Goal: Task Accomplishment & Management: Complete application form

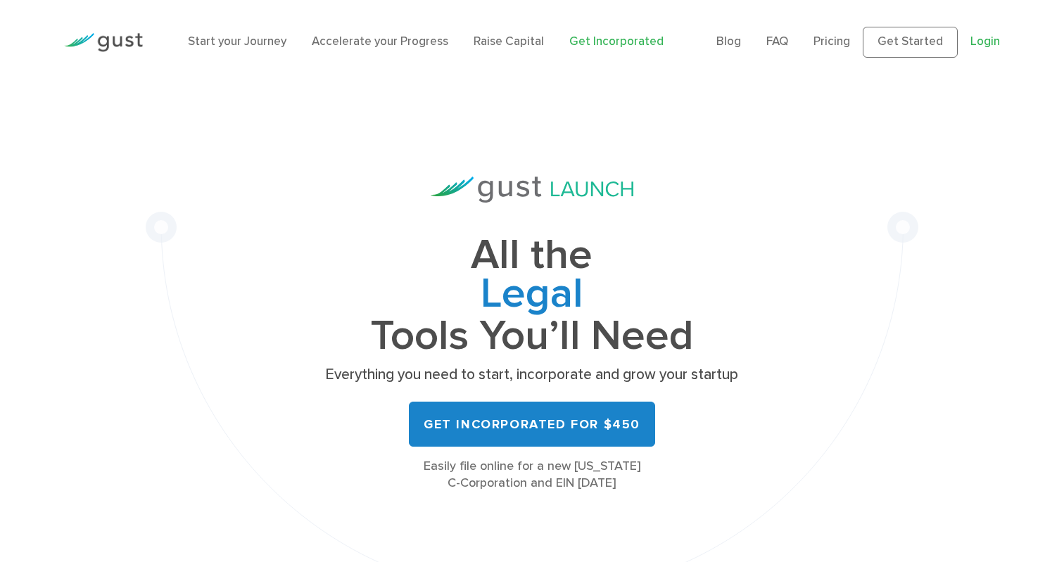
click at [980, 44] on link "Login" at bounding box center [986, 41] width 30 height 14
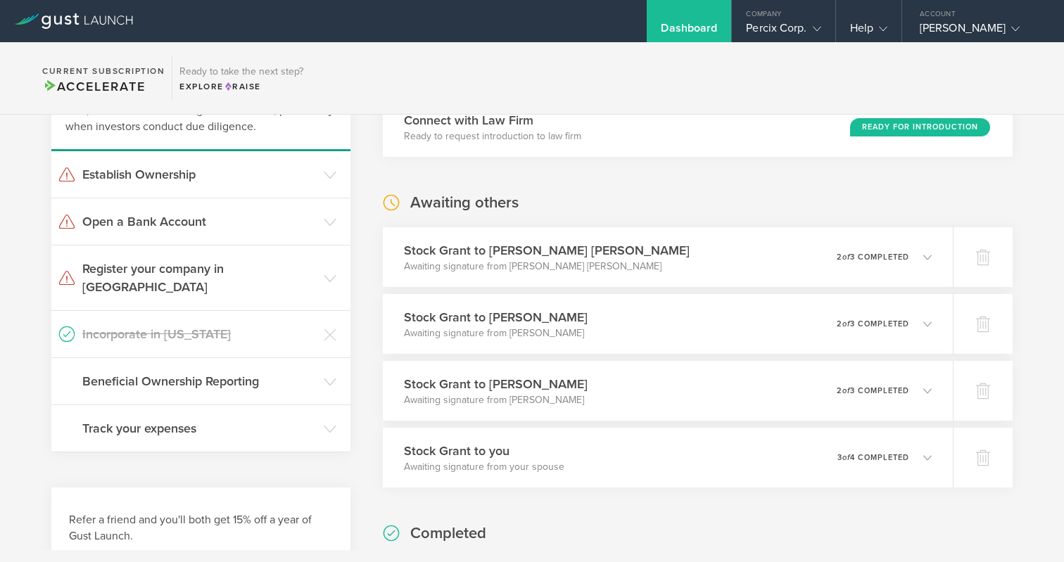
scroll to position [318, 0]
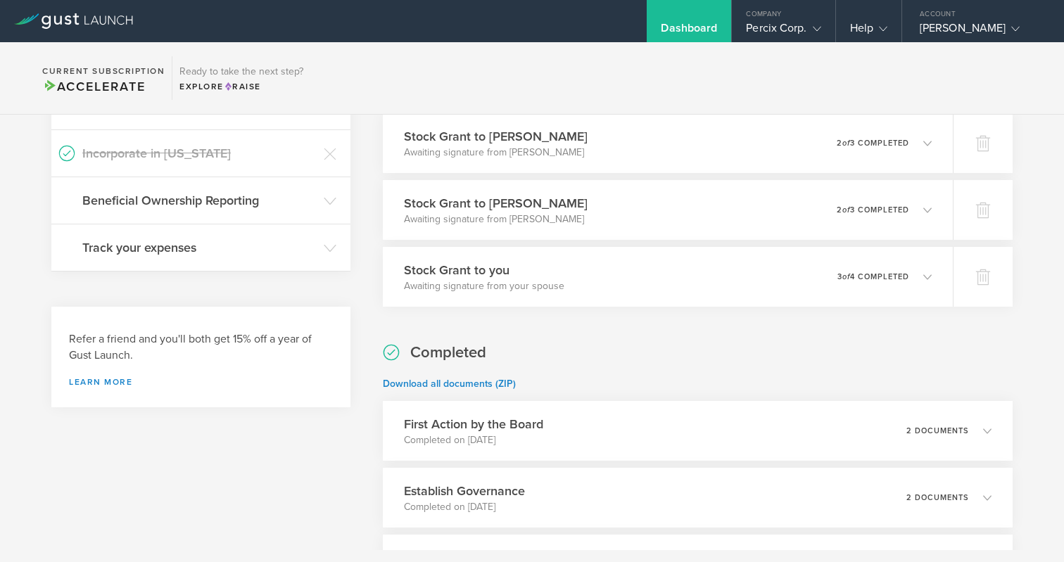
click at [693, 212] on div "Stock Grant to [PERSON_NAME] Awaiting signature from [PERSON_NAME] 0 undelivera…" at bounding box center [668, 210] width 570 height 60
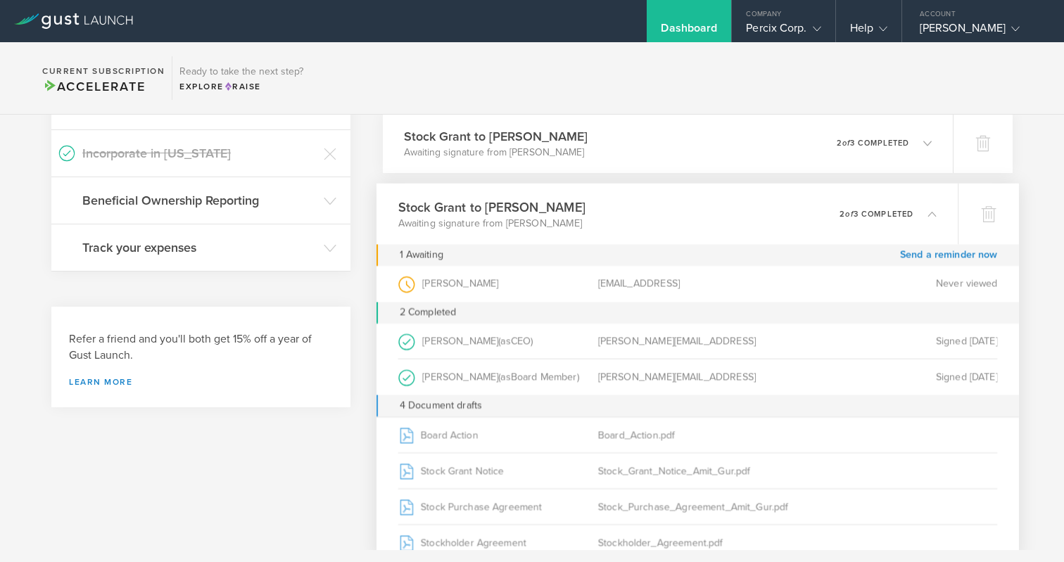
click at [700, 212] on div "Stock Grant to [PERSON_NAME] Awaiting signature from [PERSON_NAME] 0 undelivera…" at bounding box center [668, 214] width 582 height 61
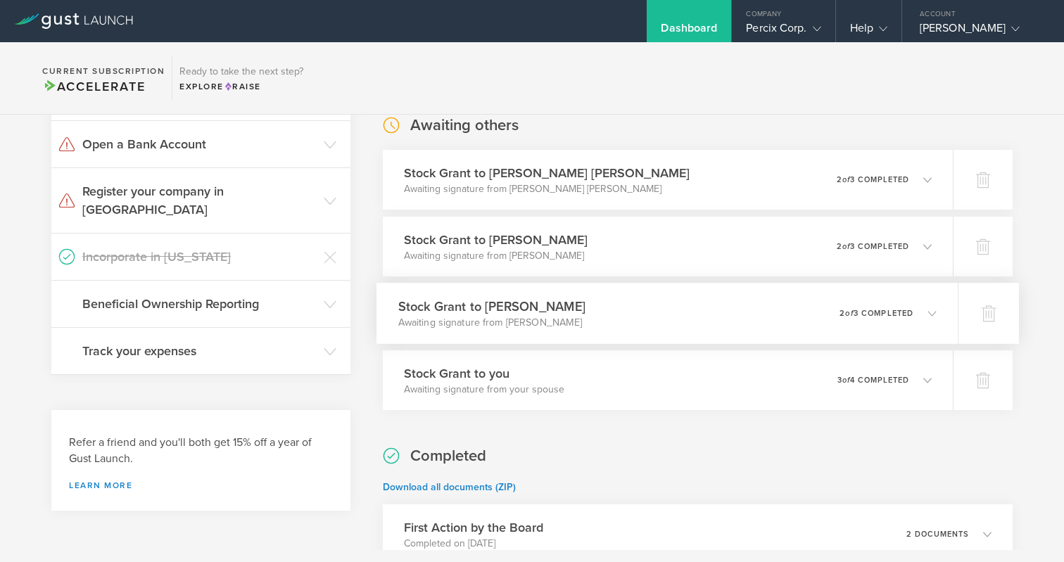
scroll to position [212, 0]
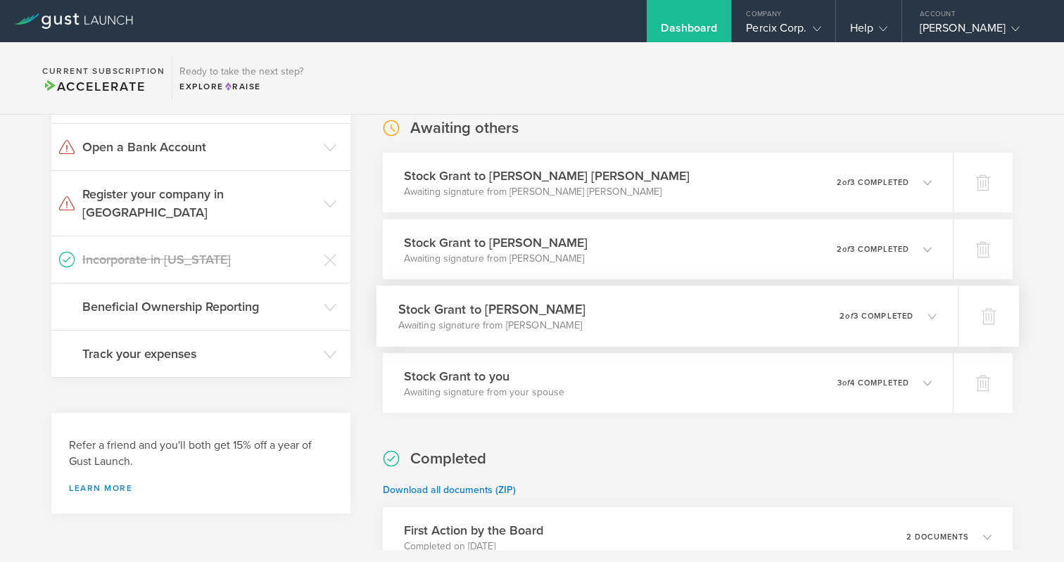
click at [488, 304] on h3 "Stock Grant to Amit Gur" at bounding box center [491, 309] width 187 height 19
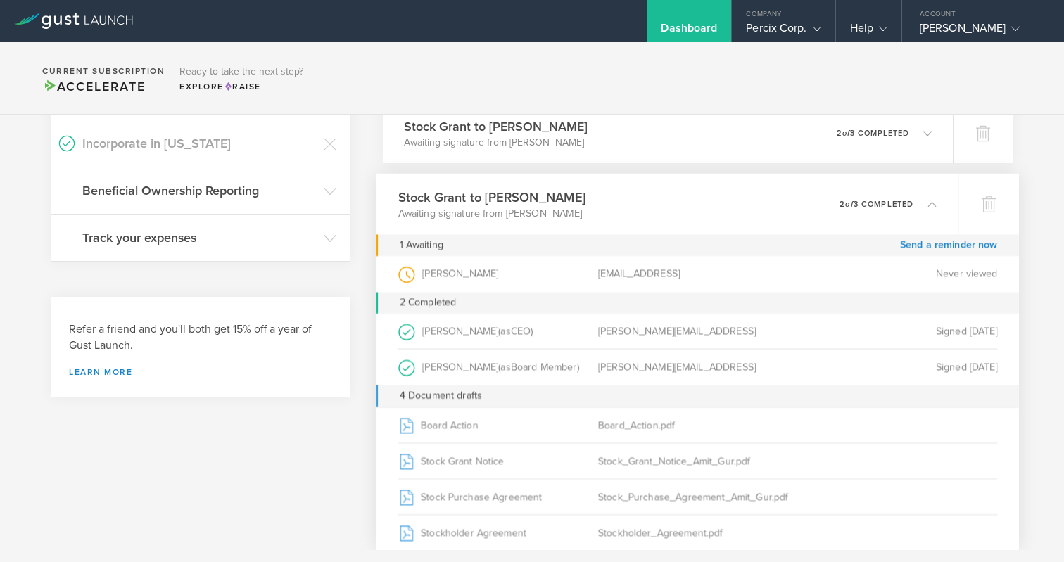
scroll to position [329, 0]
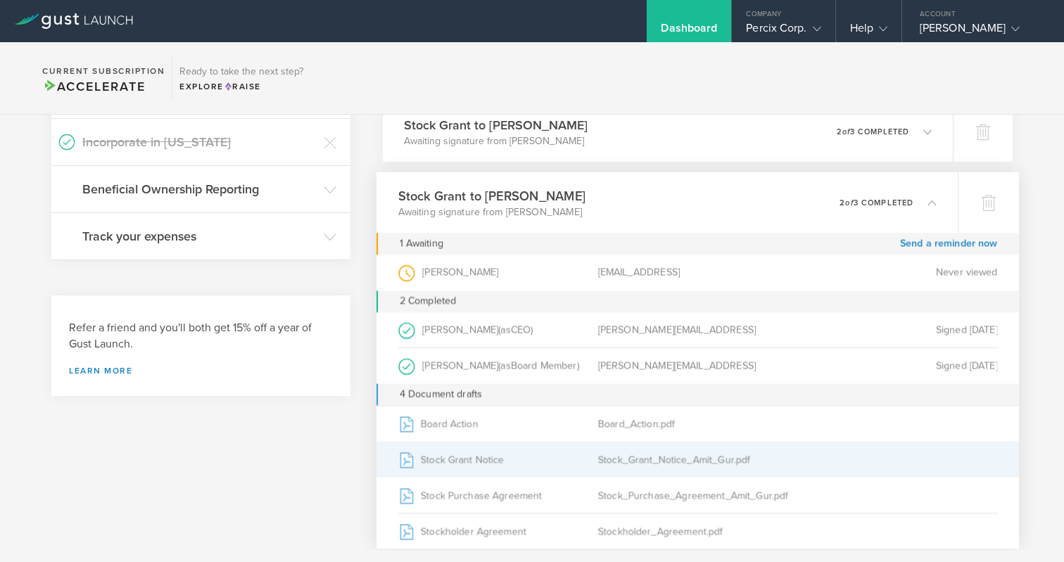
click at [678, 456] on div "Stock_Grant_Notice_Amit_Gur.pdf" at bounding box center [698, 459] width 200 height 35
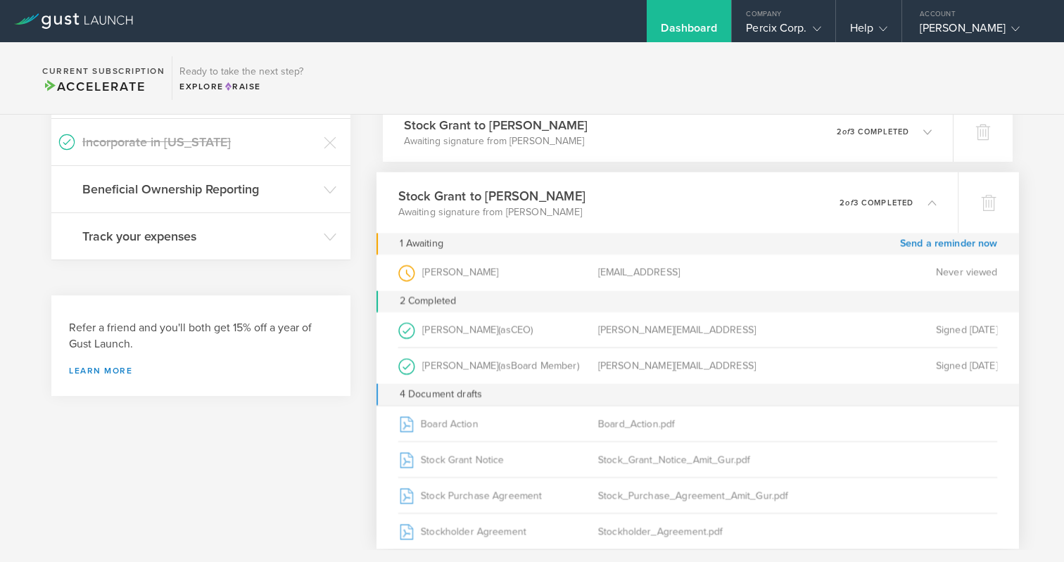
click at [830, 264] on div "Never viewed" at bounding box center [897, 273] width 200 height 36
click at [762, 200] on div "Stock Grant to Amit Gur Awaiting signature from Amit Gur 0 undeliverable 2 of 3…" at bounding box center [668, 202] width 582 height 61
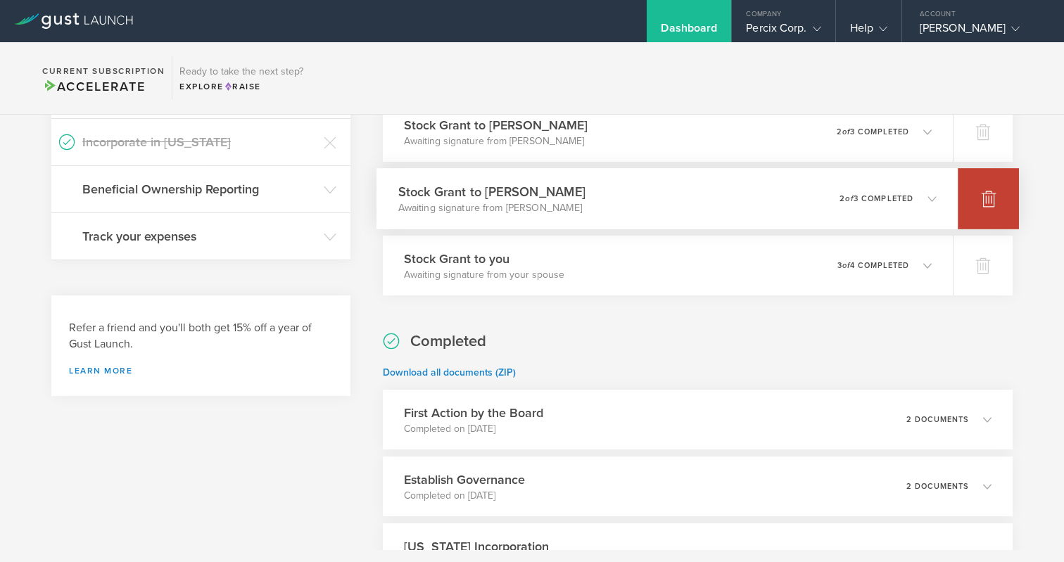
click at [985, 199] on icon at bounding box center [989, 199] width 15 height 13
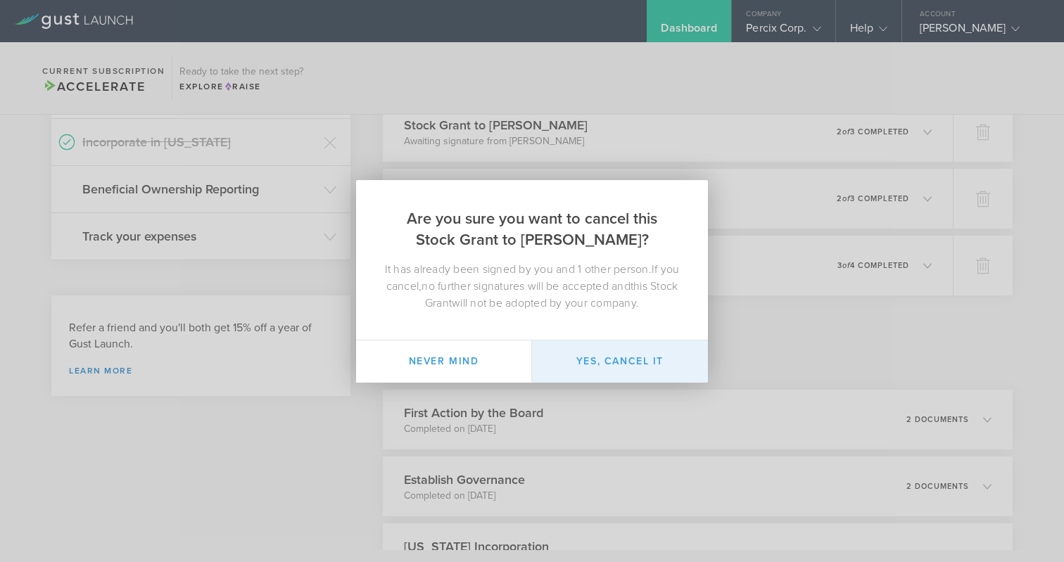
click at [592, 358] on button "Yes, cancel it" at bounding box center [620, 362] width 176 height 42
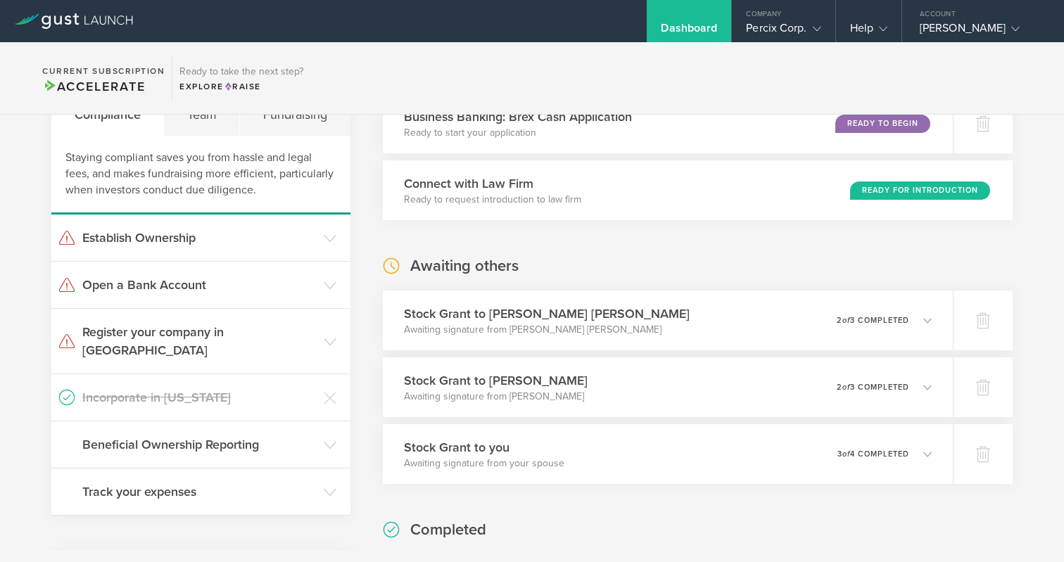
scroll to position [0, 0]
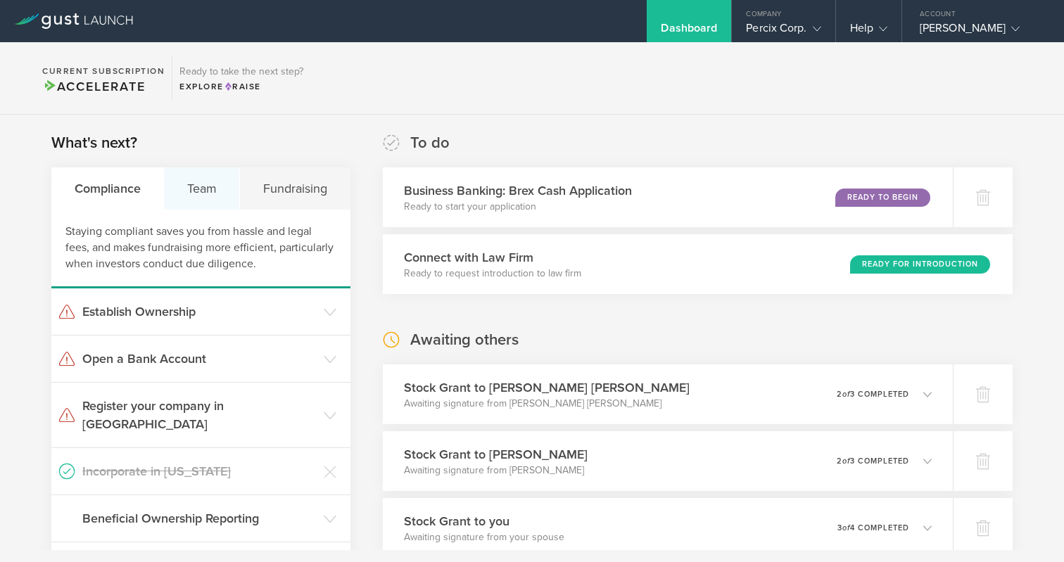
click at [198, 188] on div "Team" at bounding box center [202, 188] width 76 height 42
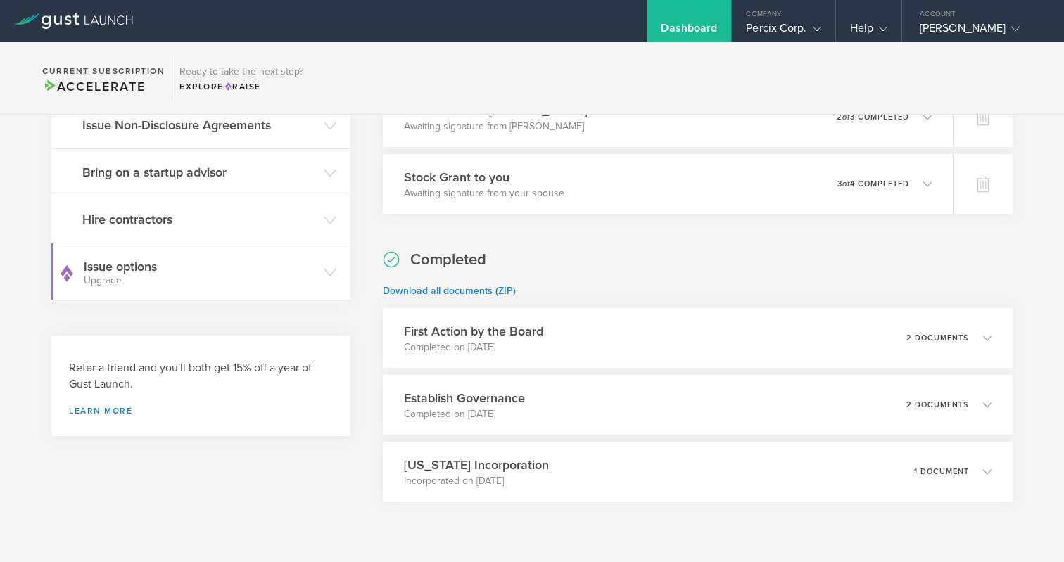
scroll to position [345, 0]
click at [172, 267] on h3 "Issue options Upgrade" at bounding box center [200, 271] width 233 height 28
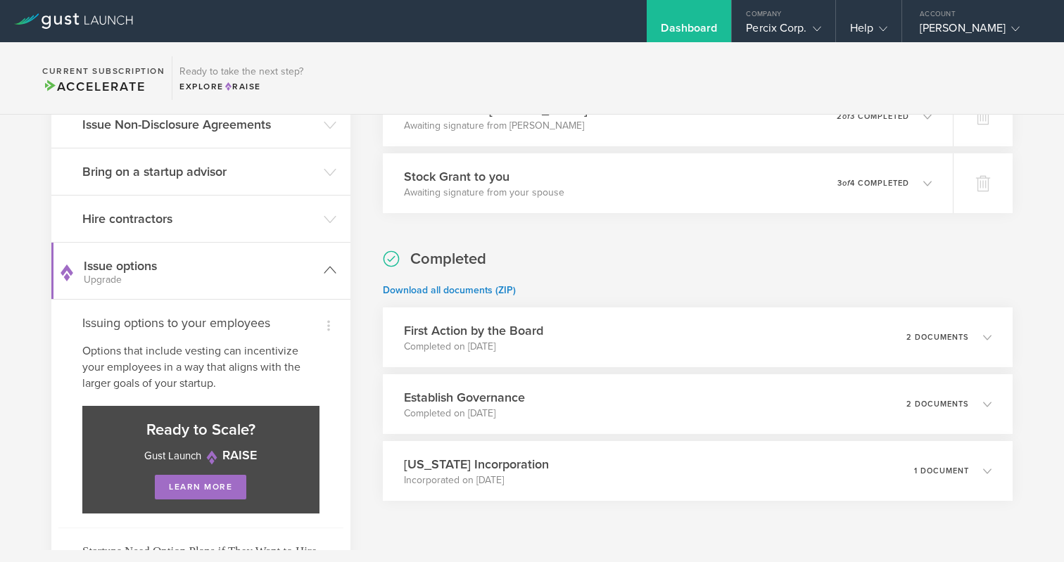
click at [331, 266] on icon at bounding box center [330, 270] width 13 height 13
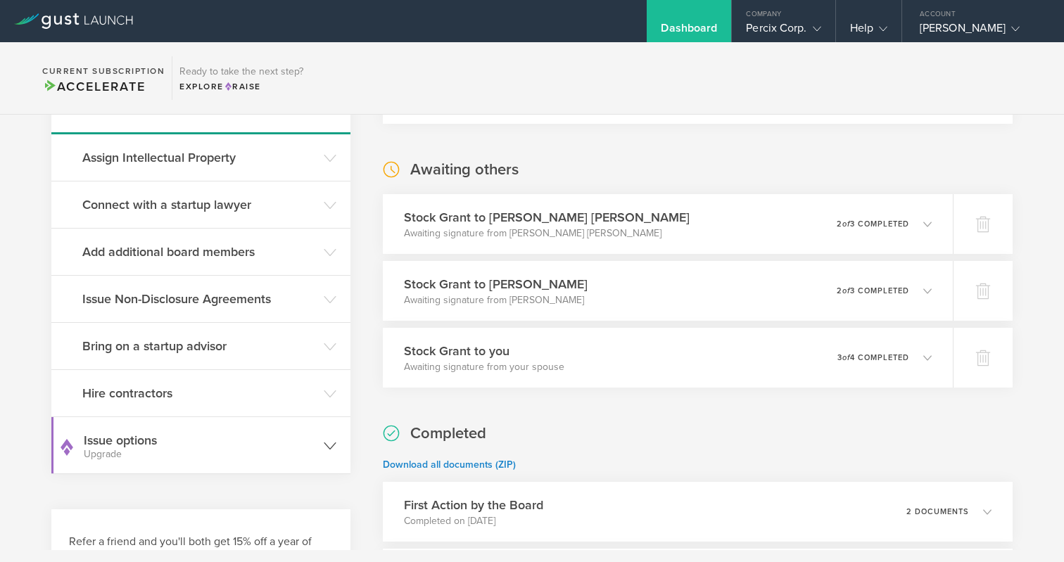
scroll to position [89, 0]
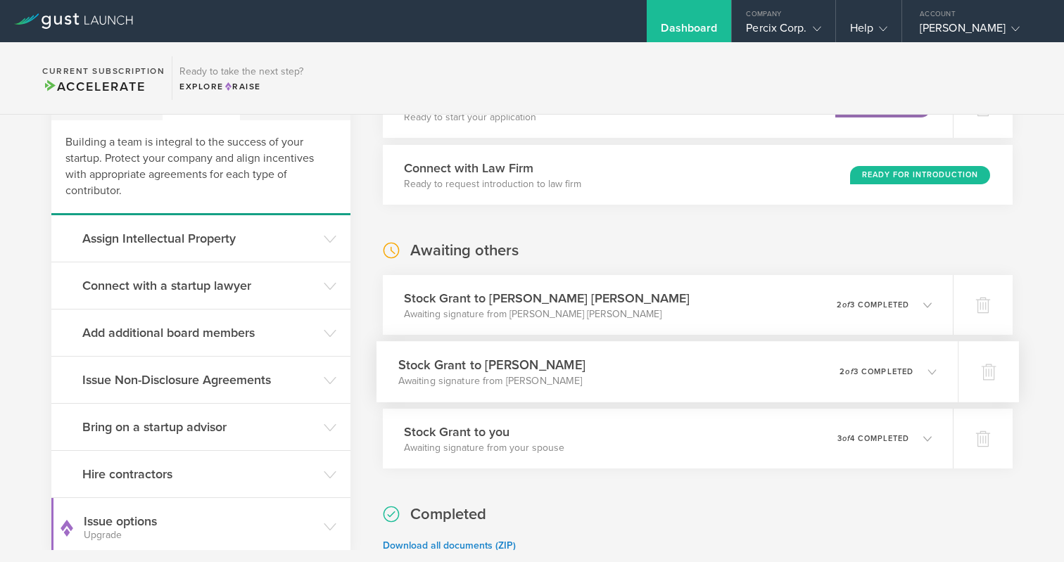
click at [488, 365] on h3 "Stock Grant to Brian Timothy Blevins" at bounding box center [491, 364] width 187 height 19
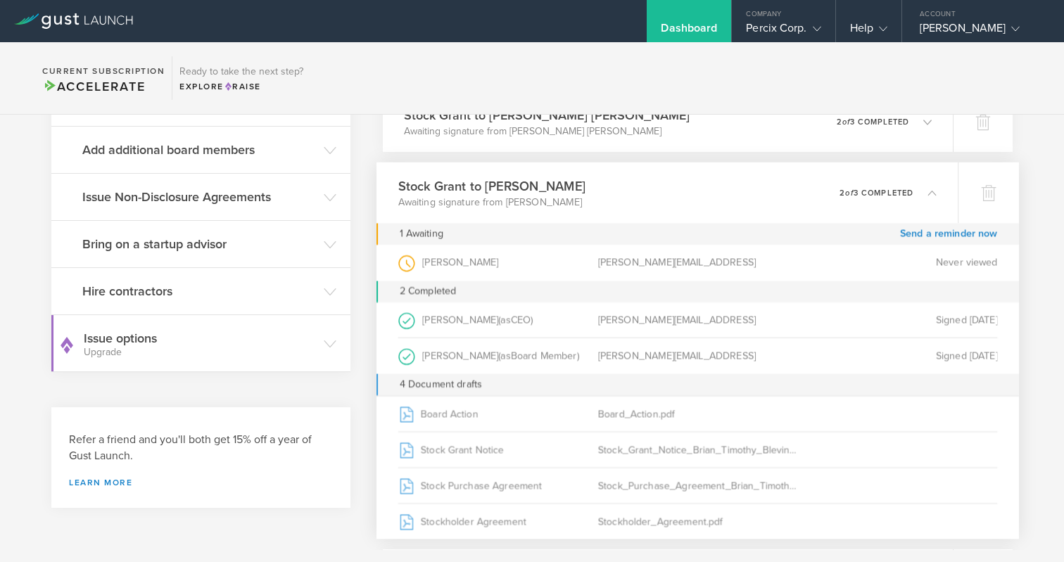
scroll to position [276, 0]
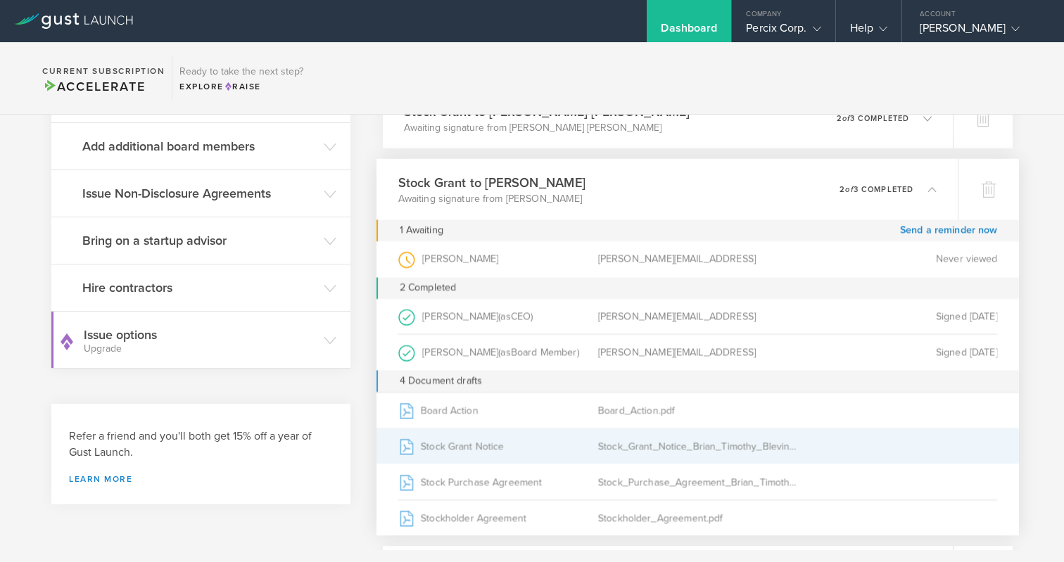
click at [480, 445] on div "Stock Grant Notice" at bounding box center [498, 446] width 200 height 35
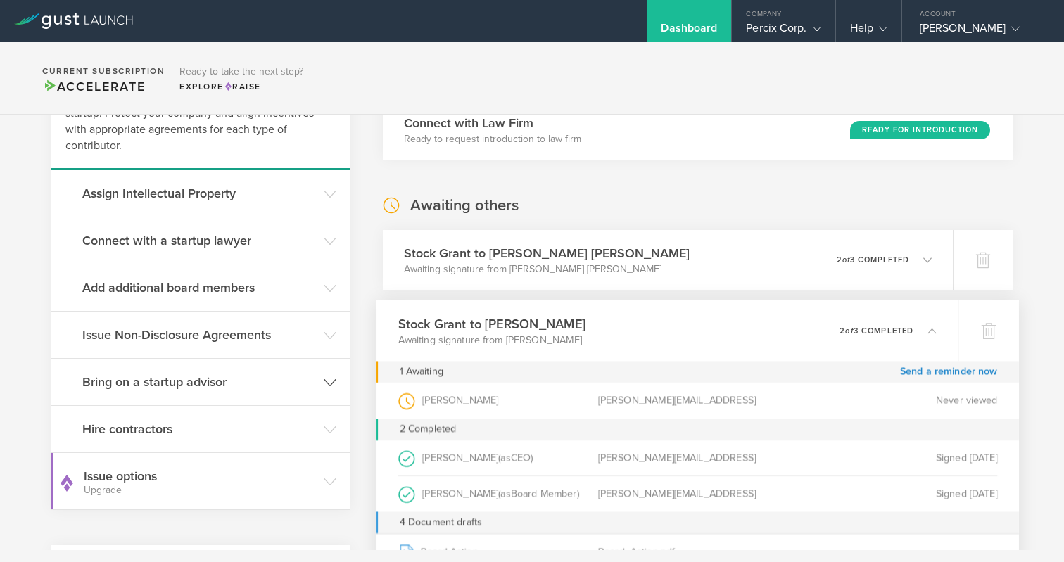
scroll to position [0, 0]
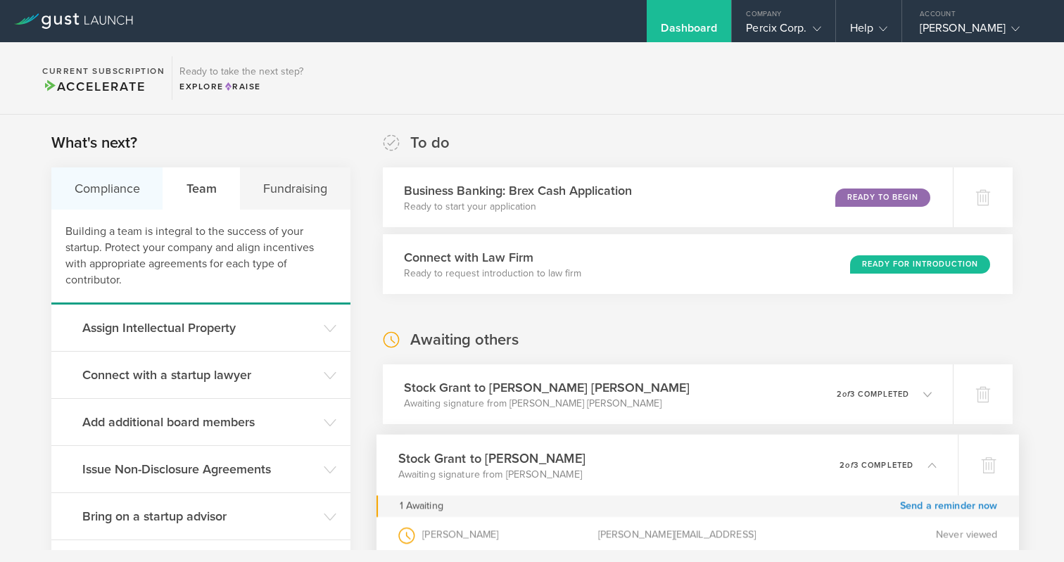
click at [99, 184] on div "Compliance" at bounding box center [107, 188] width 112 height 42
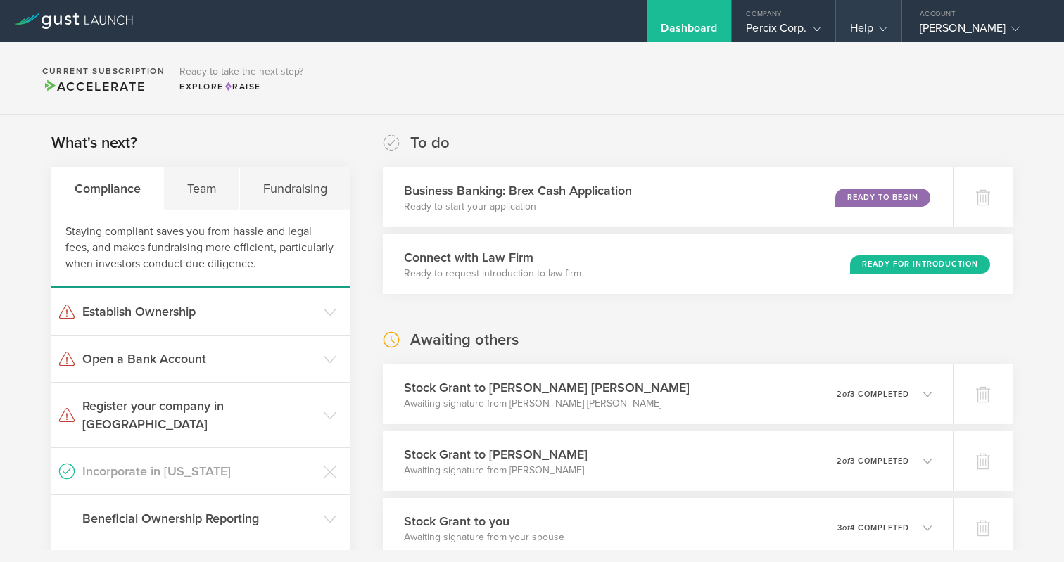
click at [873, 26] on gust-icon at bounding box center [880, 28] width 14 height 14
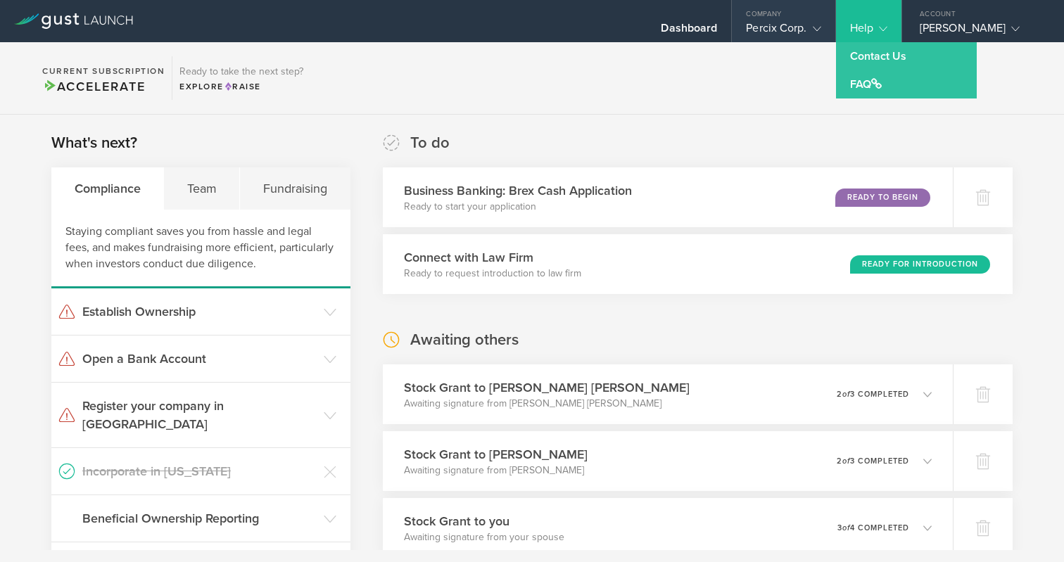
click at [748, 21] on div "Percix Corp." at bounding box center [783, 31] width 75 height 21
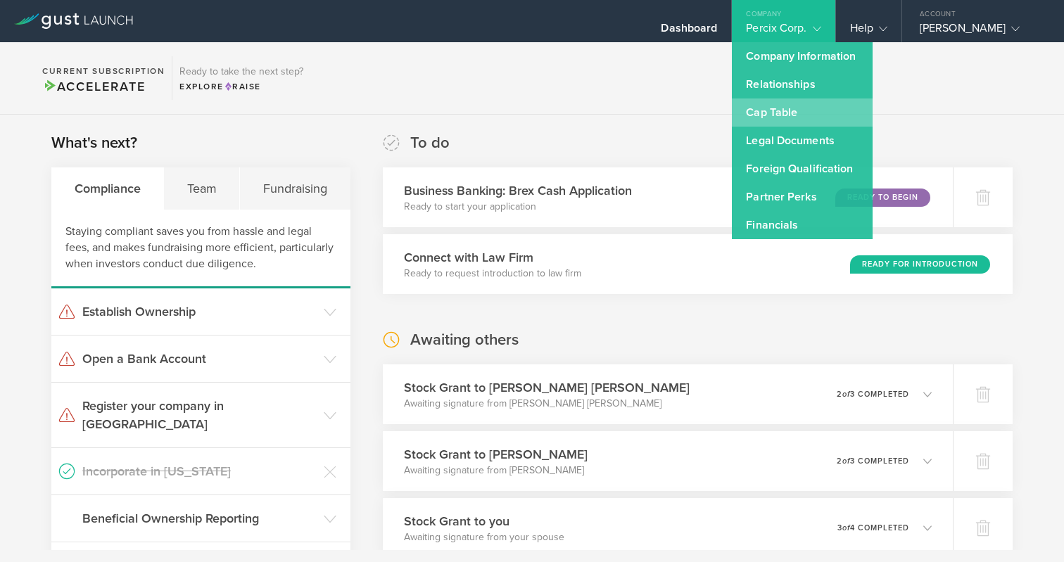
click at [747, 118] on link "Cap Table" at bounding box center [802, 113] width 141 height 28
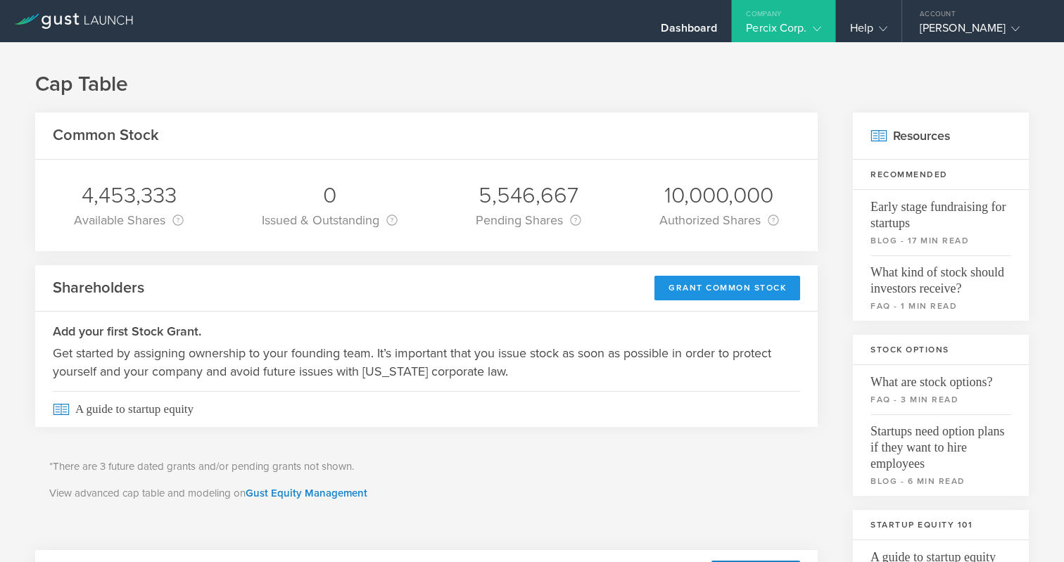
click at [689, 288] on div "Grant Common Stock" at bounding box center [728, 288] width 146 height 25
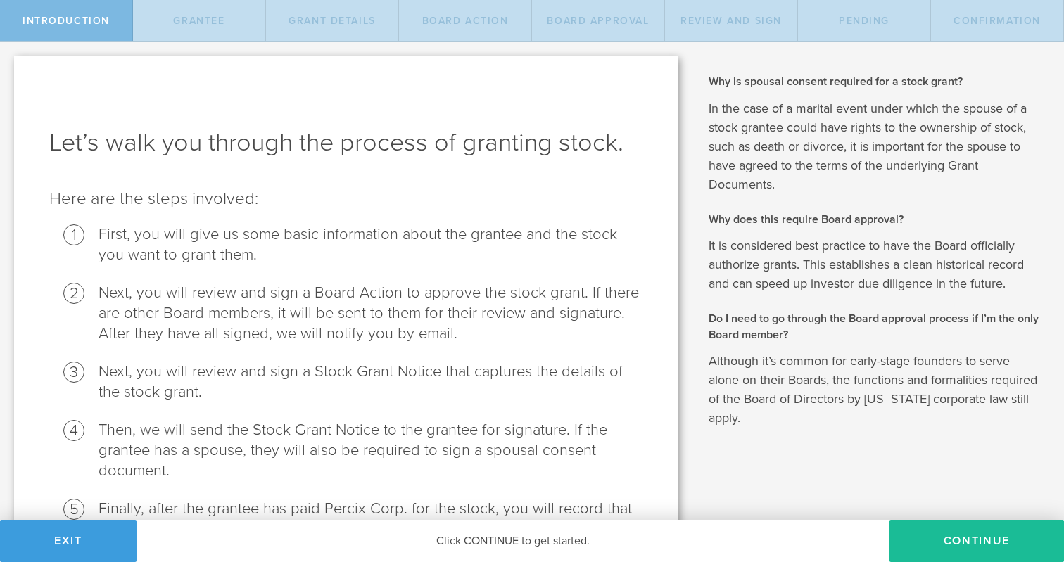
scroll to position [110, 0]
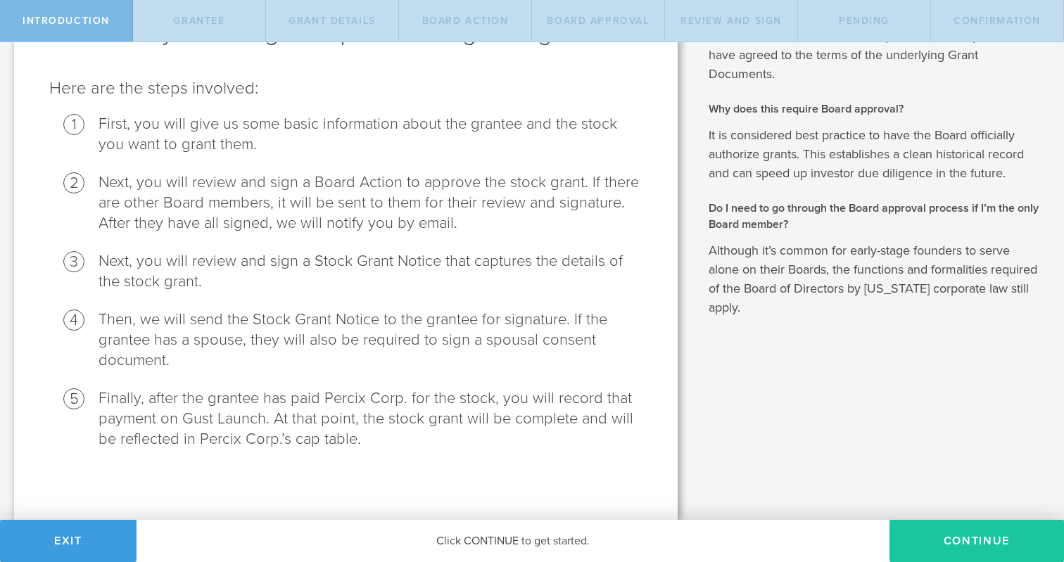
click at [944, 546] on button "Continue" at bounding box center [977, 541] width 175 height 42
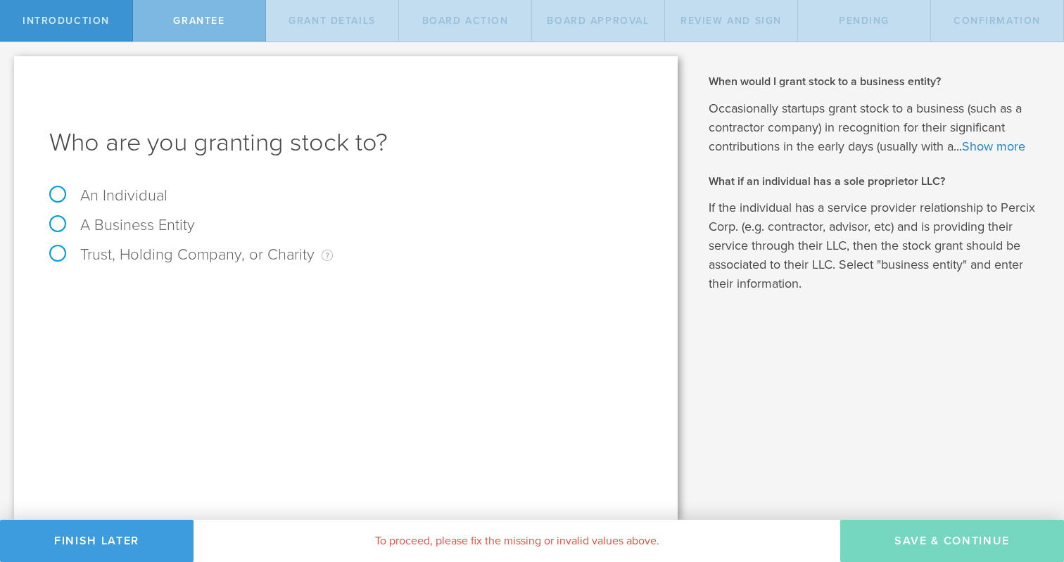
scroll to position [0, 0]
click at [52, 193] on label "An Individual" at bounding box center [108, 195] width 118 height 18
click at [9, 65] on input "An Individual" at bounding box center [4, 53] width 9 height 23
radio input "true"
click at [259, 292] on input "text" at bounding box center [399, 294] width 488 height 21
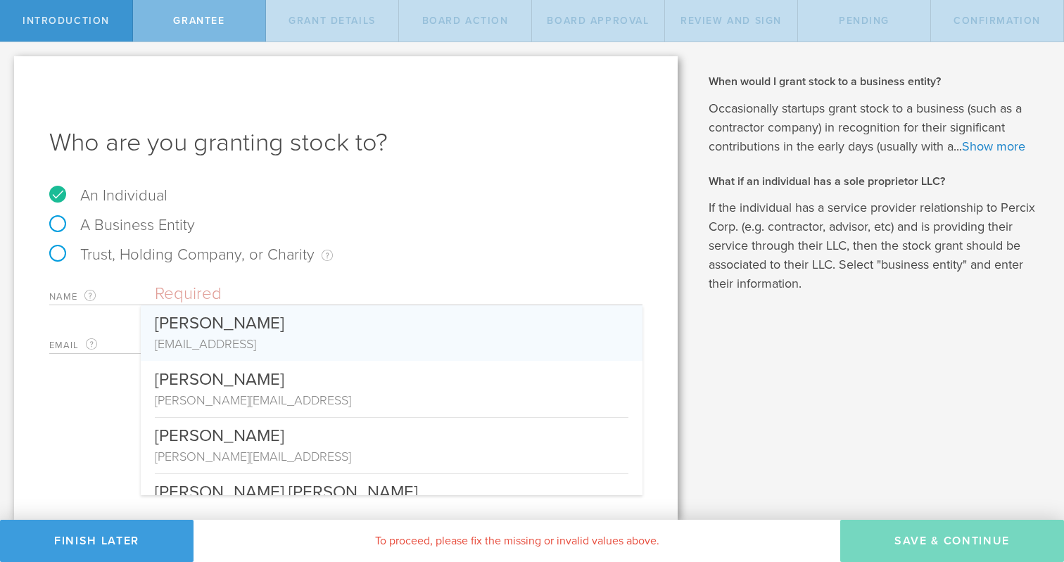
click at [212, 342] on div "amit@percix.ai" at bounding box center [392, 344] width 474 height 18
type input "Amit Gur"
type input "amit@percix.ai"
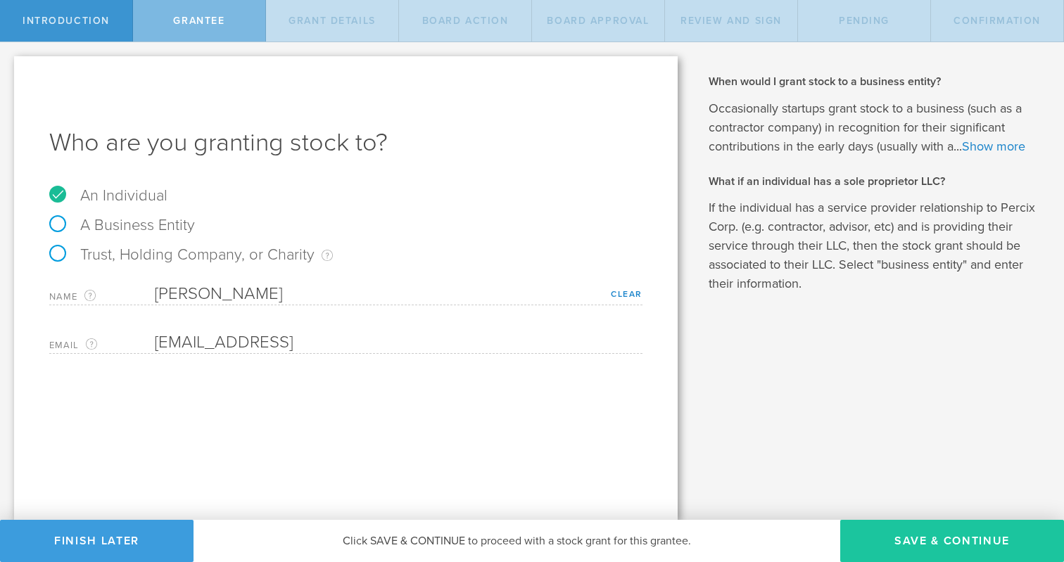
click at [909, 538] on button "Save & Continue" at bounding box center [952, 541] width 224 height 42
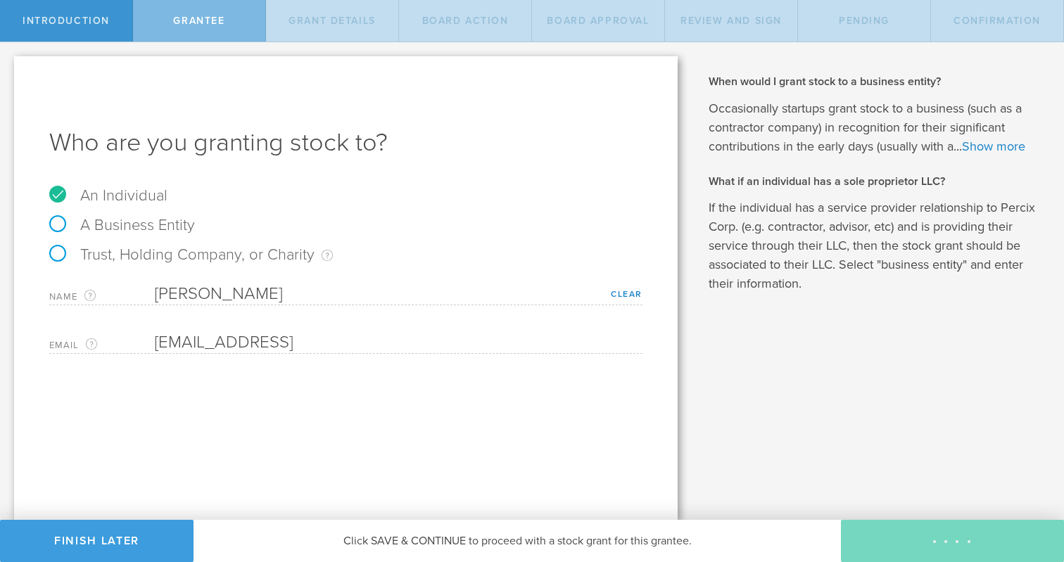
type input "48"
type input "12"
select select "none"
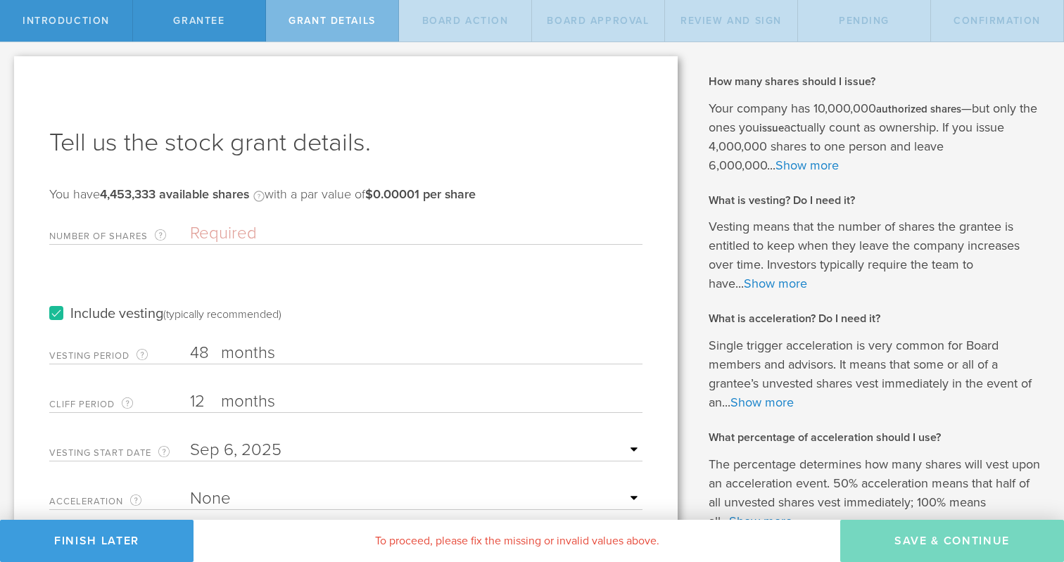
click at [263, 397] on label "months" at bounding box center [291, 403] width 141 height 24
click at [263, 397] on input "12" at bounding box center [416, 401] width 453 height 21
click at [216, 407] on input "12" at bounding box center [416, 401] width 453 height 21
click at [194, 397] on input "12" at bounding box center [416, 401] width 453 height 21
click at [206, 402] on input "12" at bounding box center [416, 401] width 453 height 21
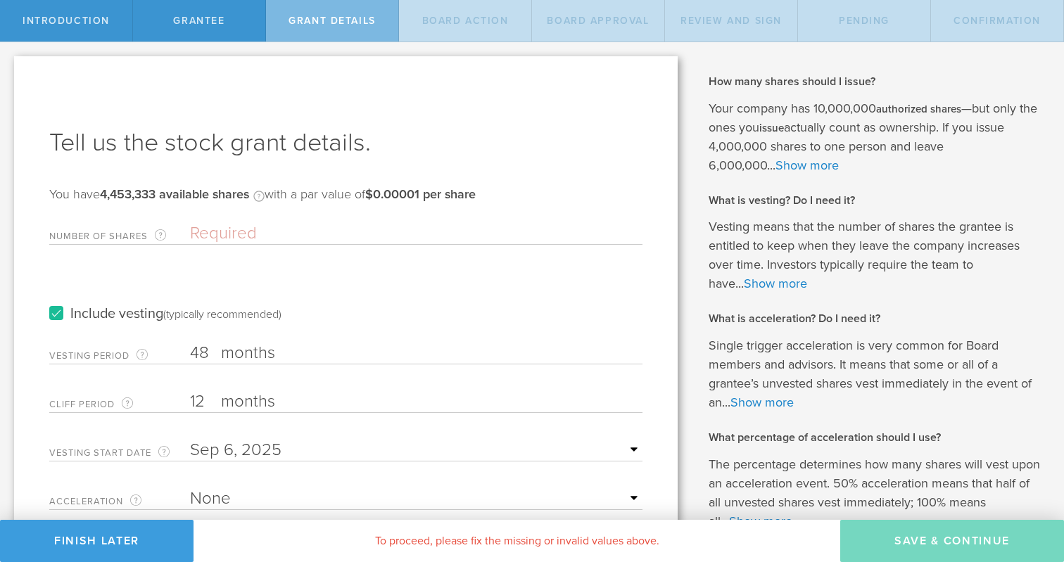
type input "1"
click at [453, 391] on input "6" at bounding box center [416, 401] width 453 height 21
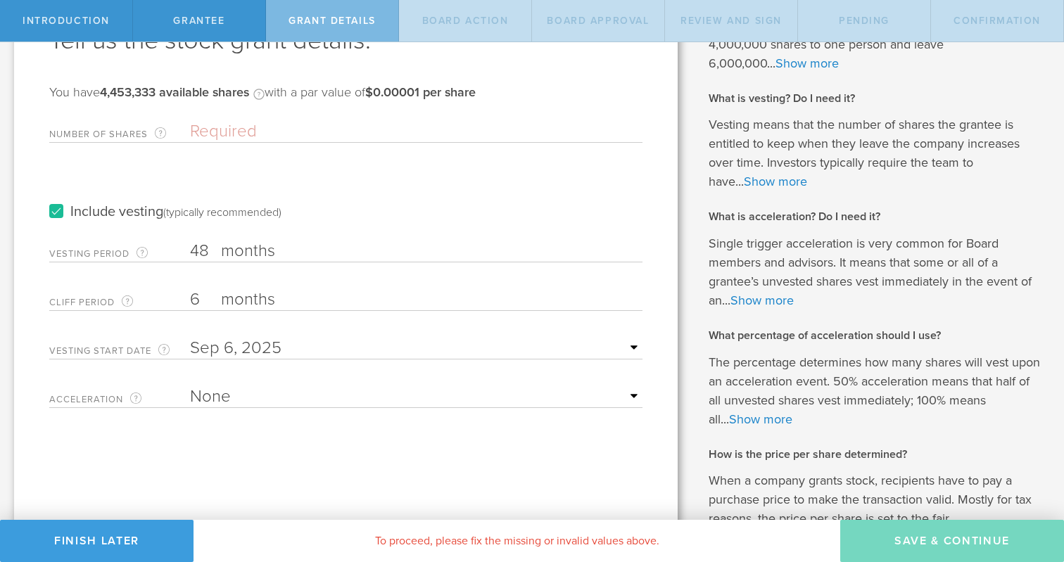
scroll to position [108, 0]
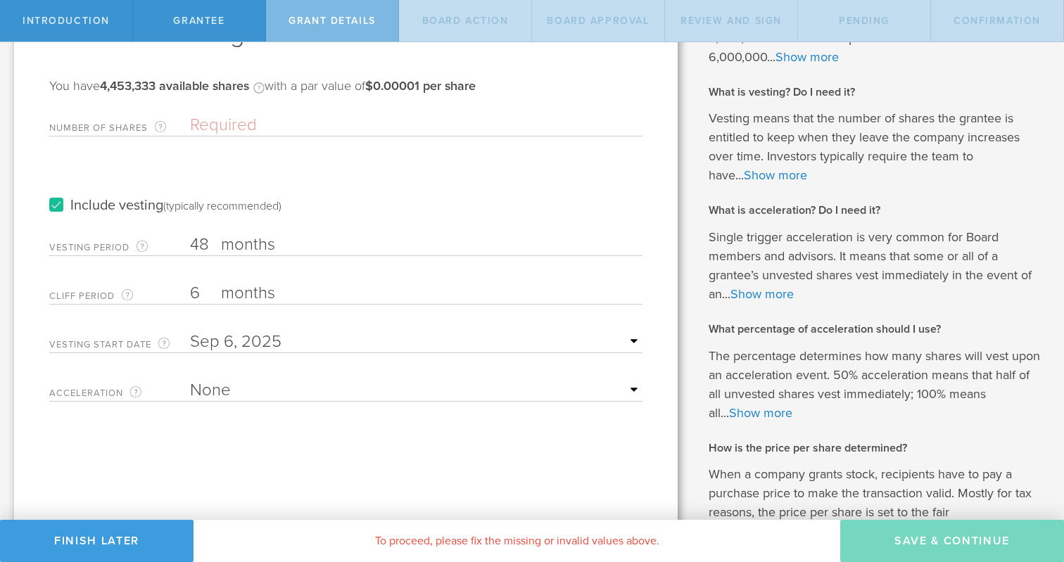
type input "6"
click at [208, 120] on input "Number of Shares The total amount of stock the company is granting to this reci…" at bounding box center [416, 125] width 453 height 21
drag, startPoint x: 160, startPoint y: 86, endPoint x: 103, endPoint y: 87, distance: 56.3
click at [102, 87] on b "4,453,333 available shares" at bounding box center [174, 85] width 149 height 15
copy b "4,453,333"
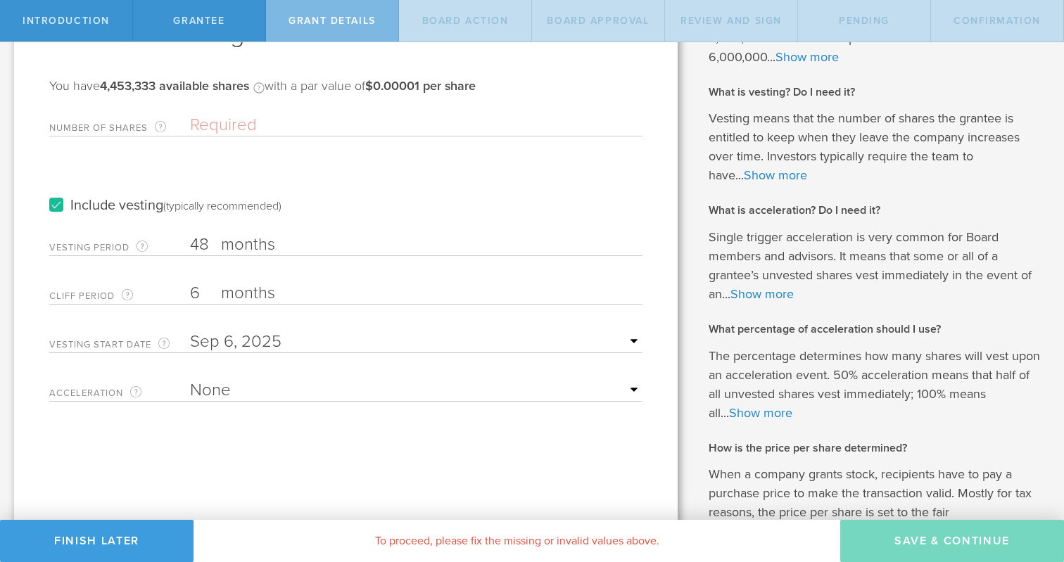
click at [195, 125] on input "Number of Shares The total amount of stock the company is granting to this reci…" at bounding box center [416, 125] width 453 height 21
paste input "4,453,333"
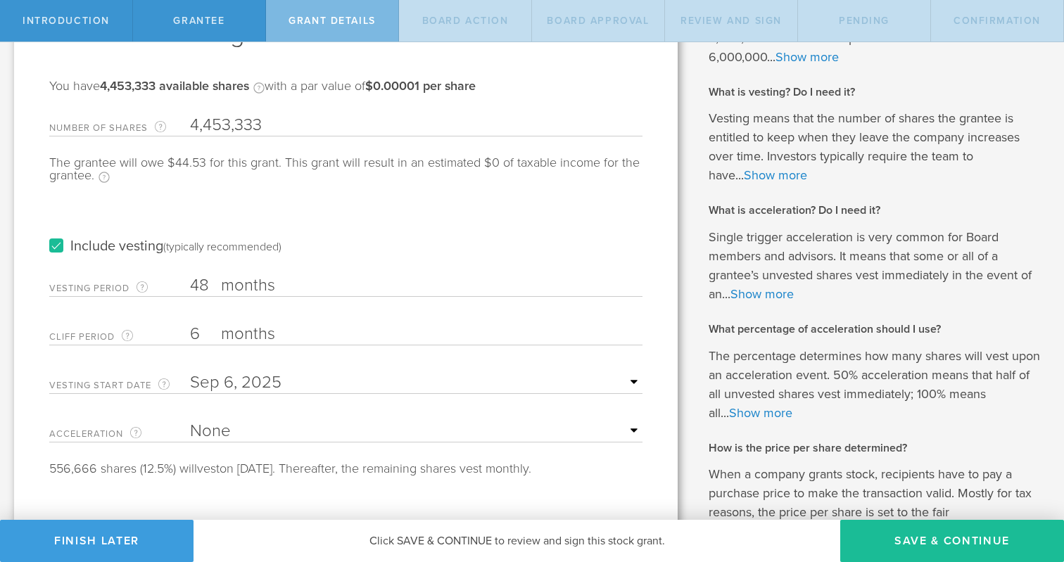
type input "4,453,333"
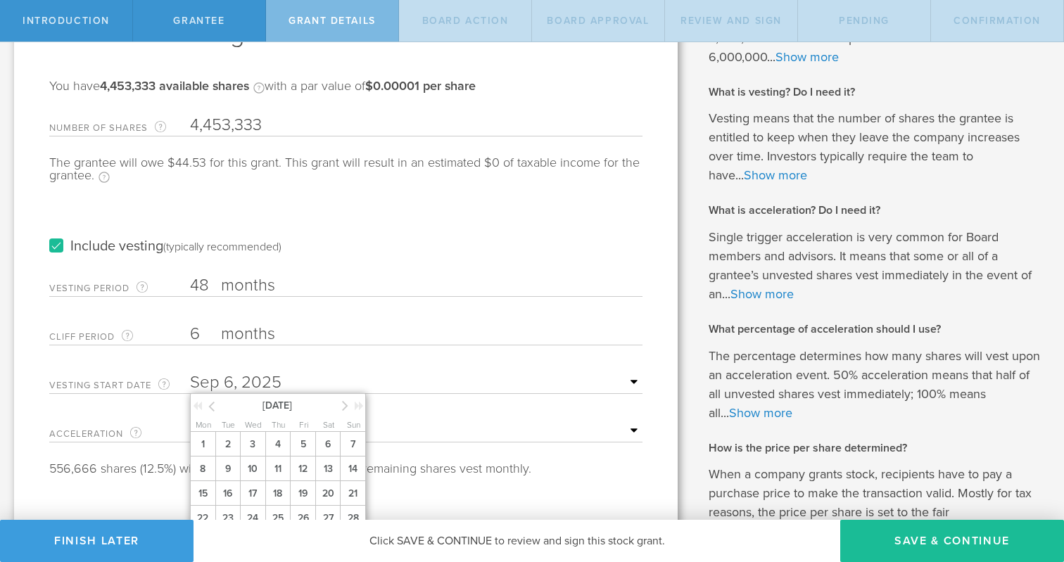
click at [255, 381] on input "text" at bounding box center [416, 382] width 453 height 21
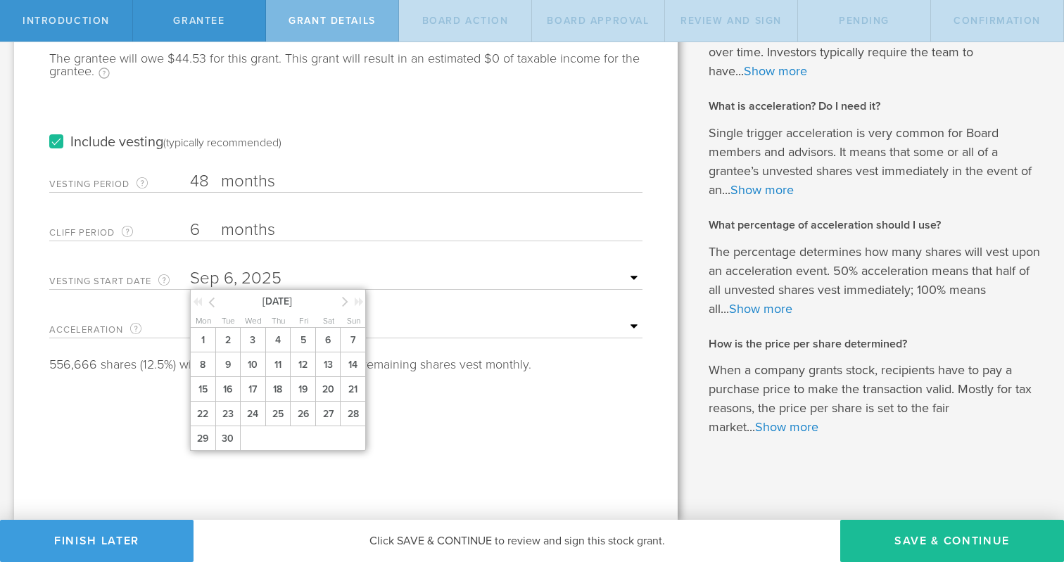
click at [343, 303] on icon at bounding box center [345, 302] width 6 height 18
click at [255, 339] on span "1" at bounding box center [252, 340] width 25 height 25
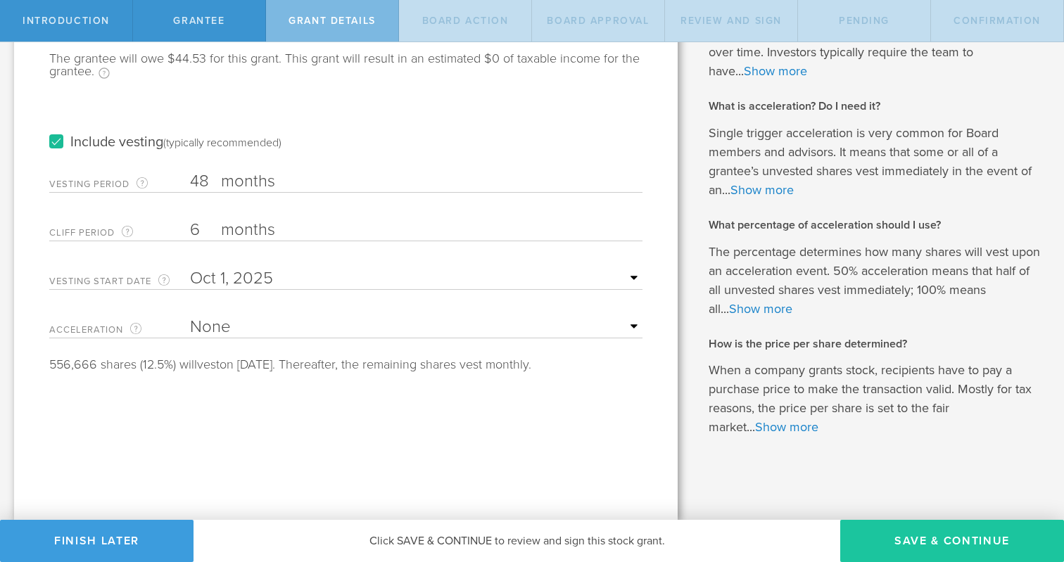
click at [911, 536] on button "Save & Continue" at bounding box center [952, 541] width 224 height 42
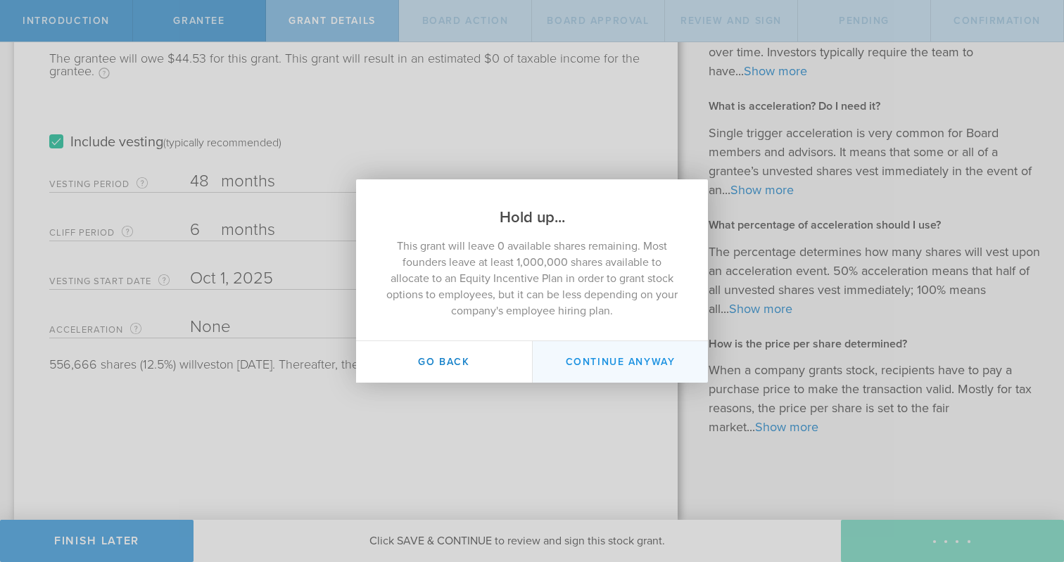
click at [592, 355] on button "Continue Anyway" at bounding box center [620, 362] width 176 height 42
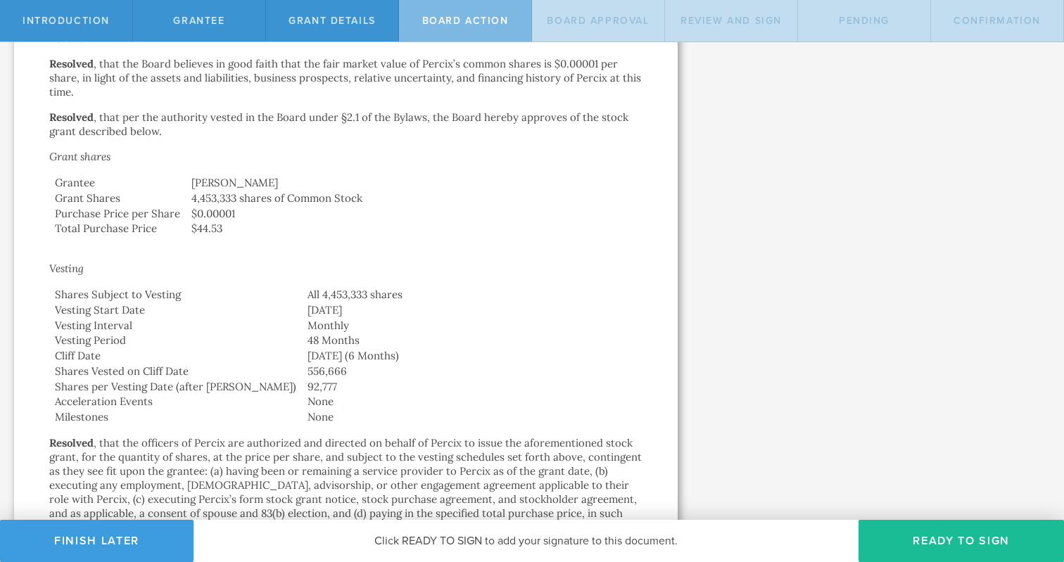
scroll to position [396, 0]
click at [377, 160] on p "Grant shares" at bounding box center [345, 156] width 593 height 14
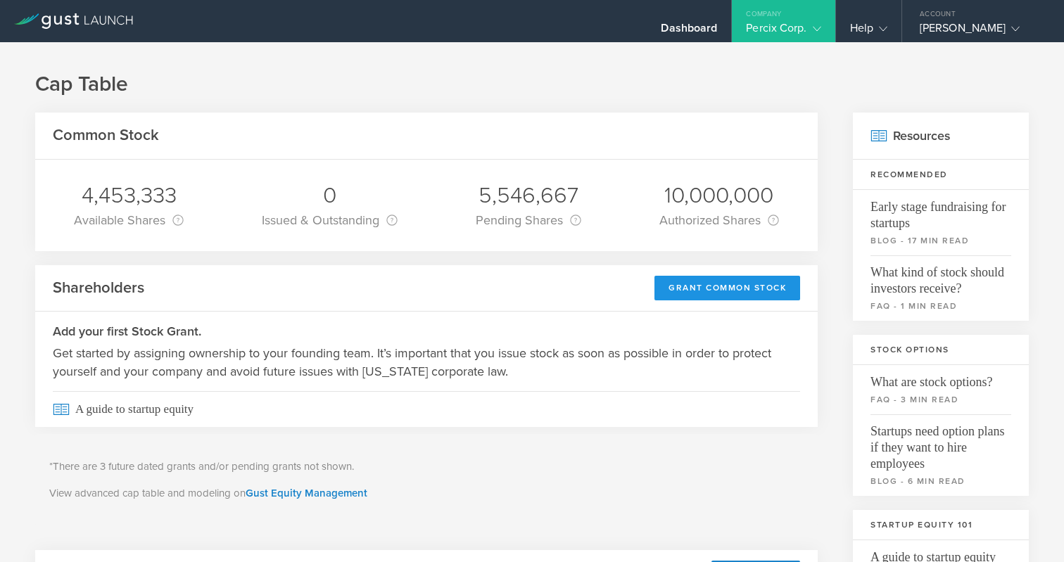
click at [714, 286] on div "Grant Common Stock" at bounding box center [728, 288] width 146 height 25
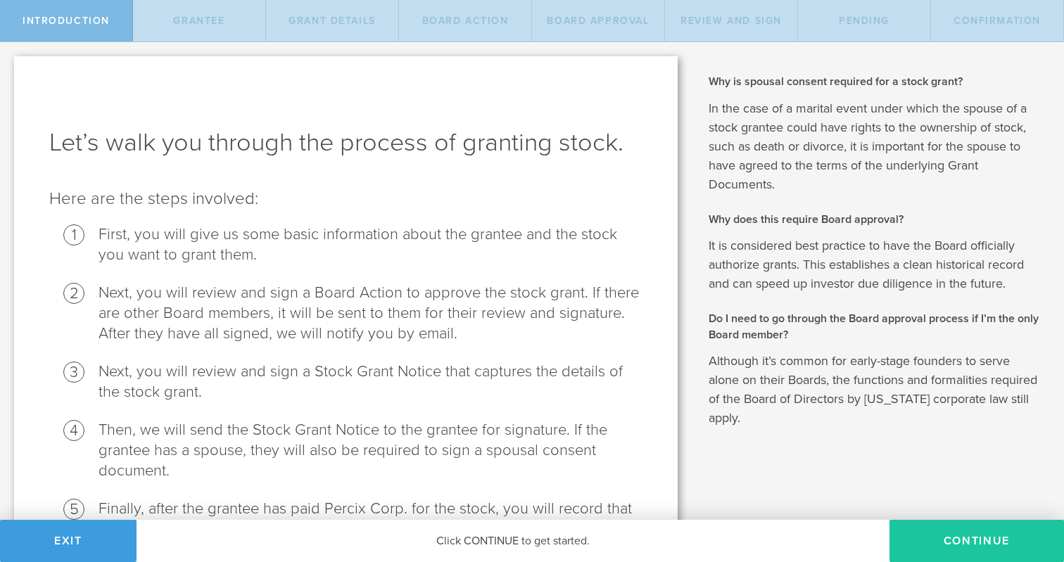
click at [942, 537] on button "Continue" at bounding box center [977, 541] width 175 height 42
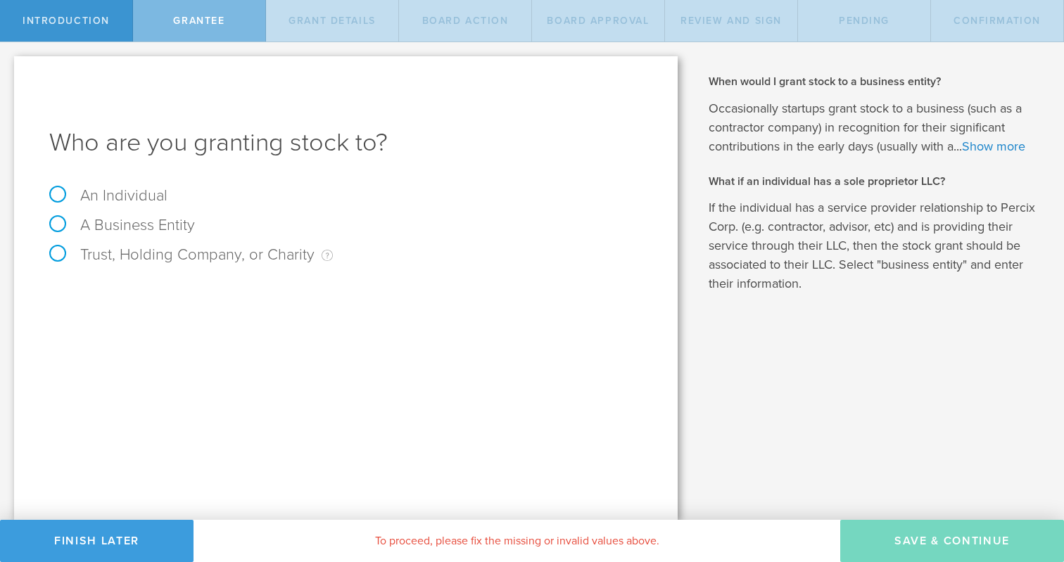
click at [57, 191] on label "An Individual" at bounding box center [108, 195] width 118 height 18
click at [9, 65] on input "An Individual" at bounding box center [4, 53] width 9 height 23
radio input "true"
click at [215, 296] on input "text" at bounding box center [399, 294] width 488 height 21
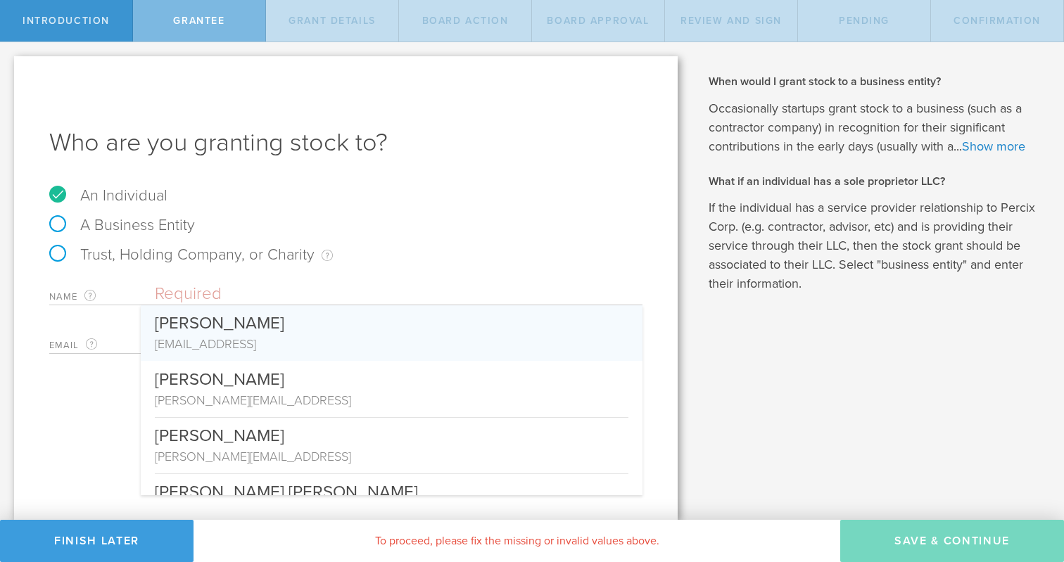
click at [207, 331] on div "[PERSON_NAME]" at bounding box center [392, 320] width 474 height 30
type input "[PERSON_NAME]"
type input "[EMAIL_ADDRESS]"
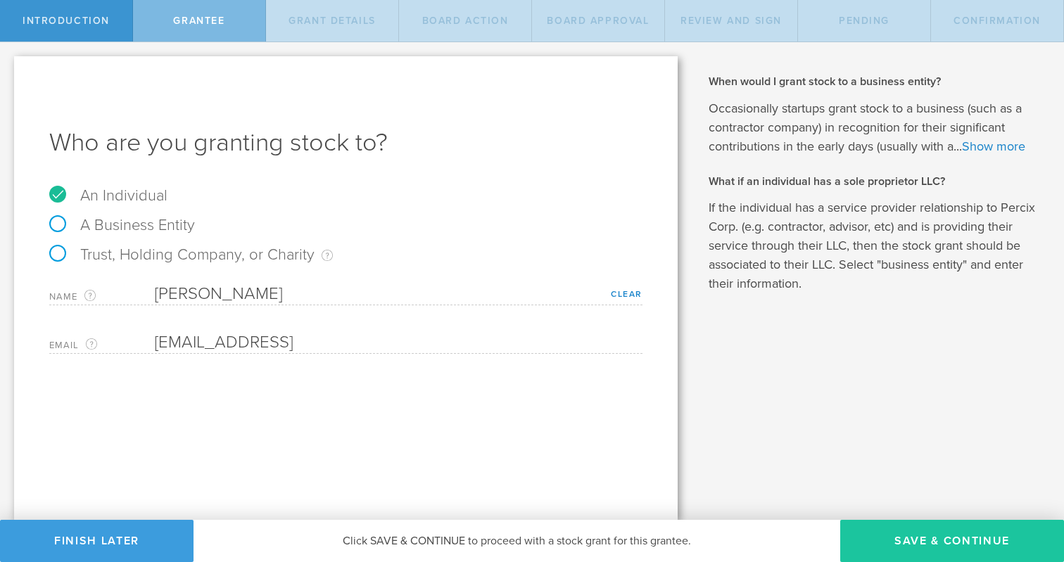
click at [906, 543] on button "Save & Continue" at bounding box center [952, 541] width 224 height 42
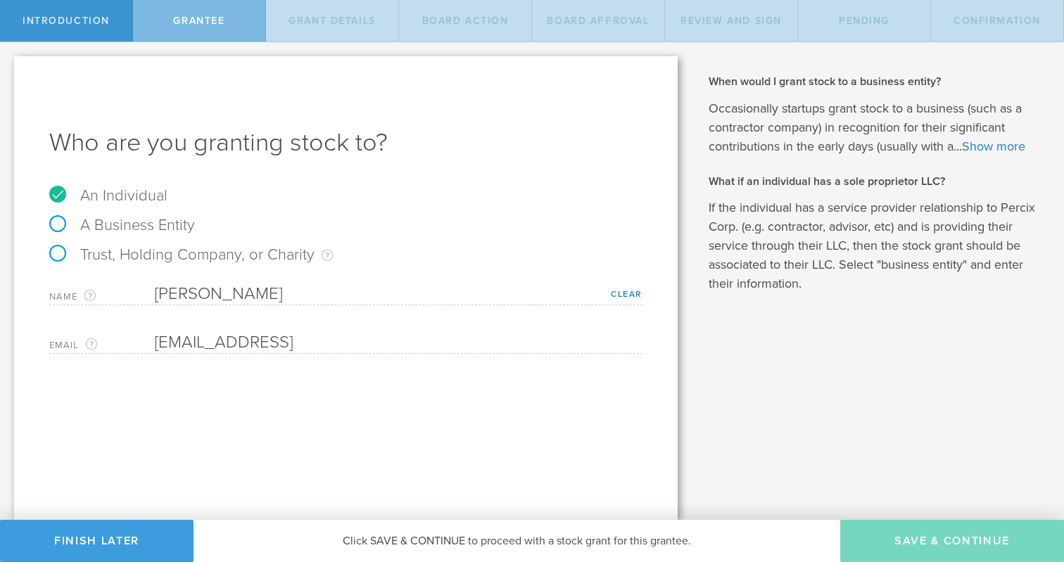
type input "48"
type input "12"
select select "none"
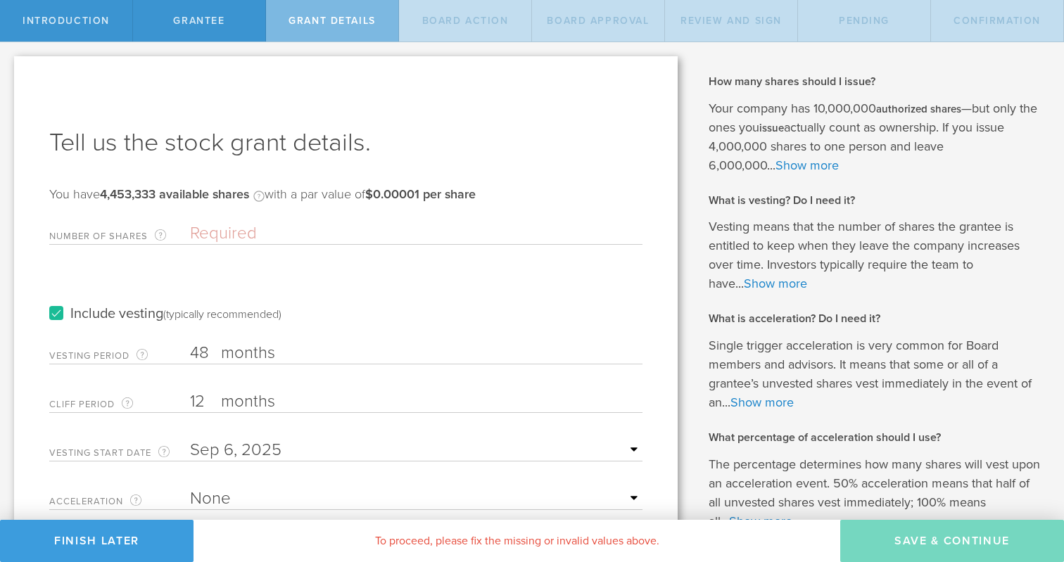
click at [199, 232] on input "Number of Shares The total amount of stock the company is granting to this reci…" at bounding box center [416, 233] width 453 height 21
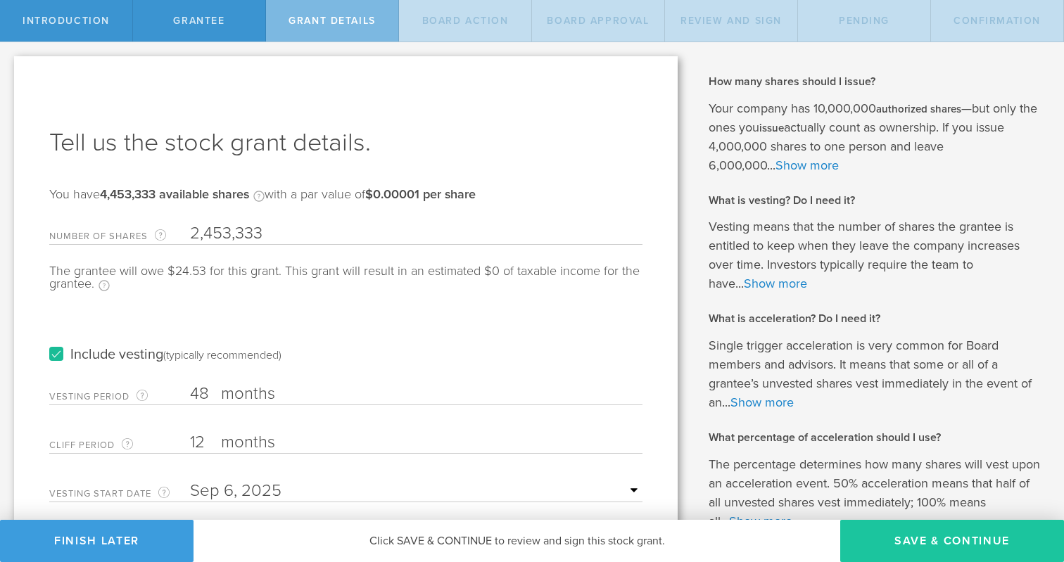
type input "2,453,333"
click at [899, 536] on button "Save & Continue" at bounding box center [952, 541] width 224 height 42
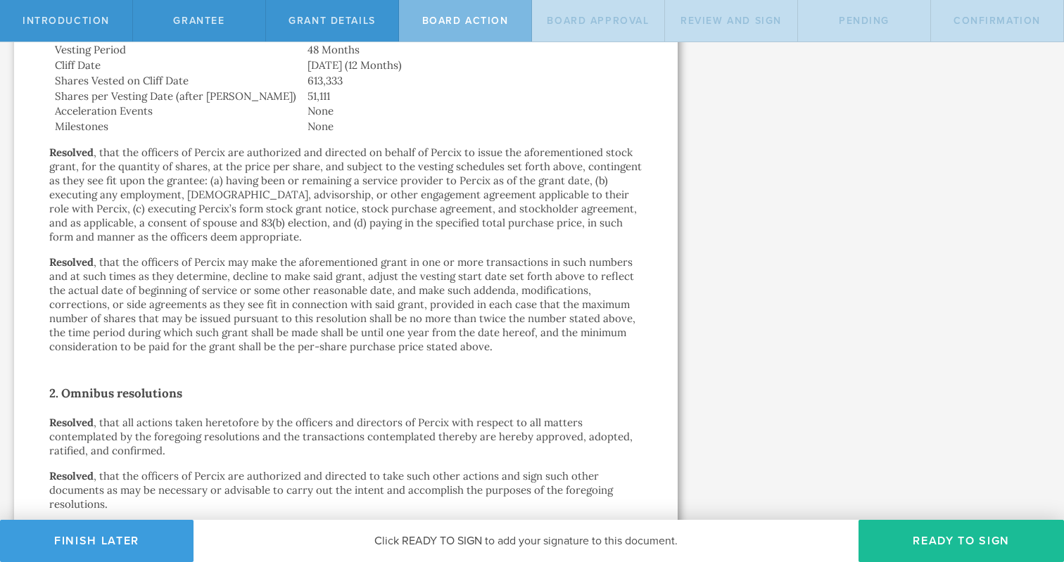
scroll to position [594, 0]
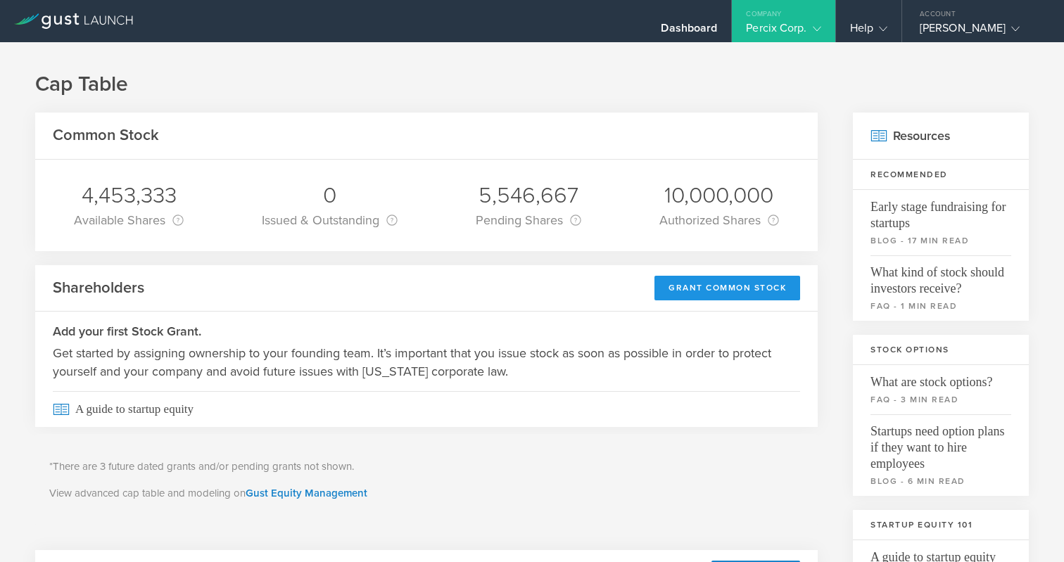
click at [688, 291] on div "Grant Common Stock" at bounding box center [728, 288] width 146 height 25
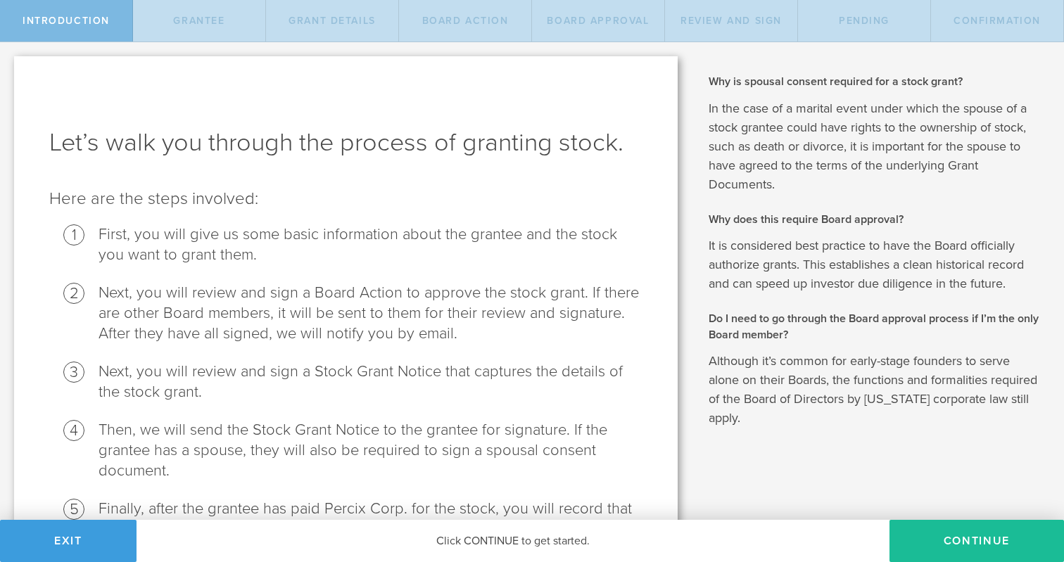
scroll to position [110, 0]
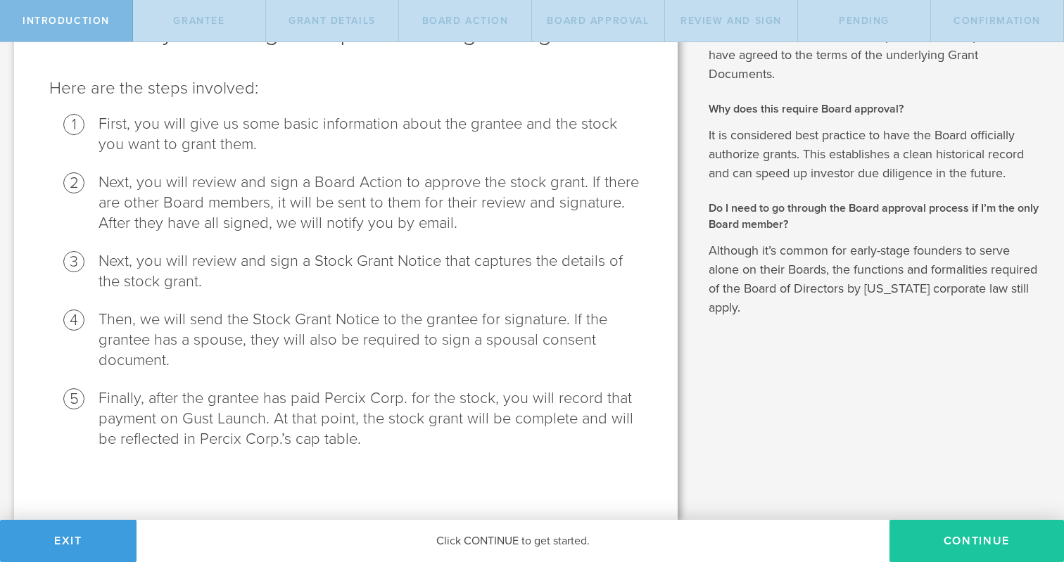
click at [935, 527] on button "Continue" at bounding box center [977, 541] width 175 height 42
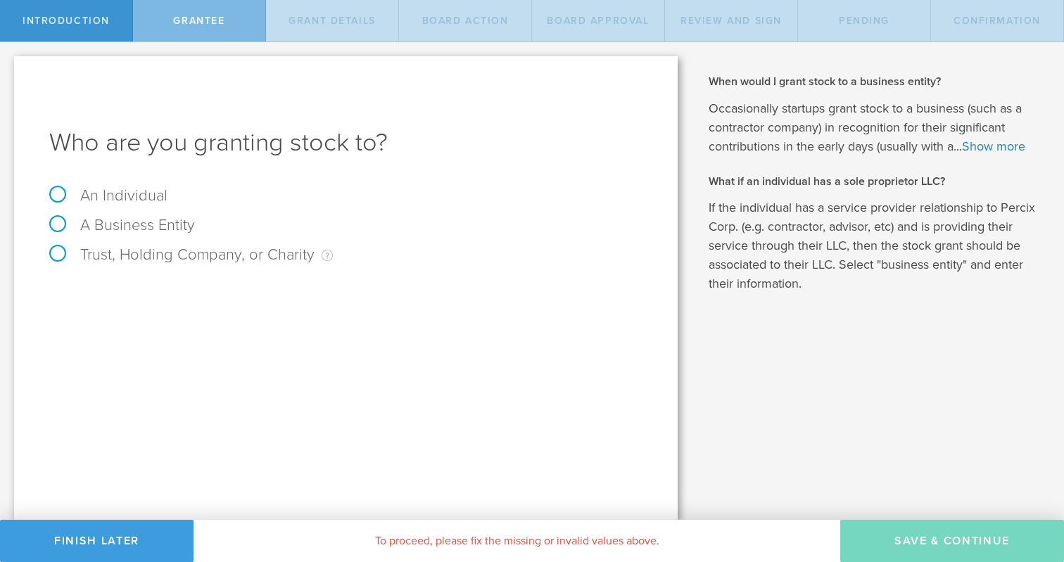
scroll to position [0, 0]
click at [57, 191] on label "An Individual" at bounding box center [108, 195] width 118 height 18
click at [9, 65] on input "An Individual" at bounding box center [4, 53] width 9 height 23
radio input "true"
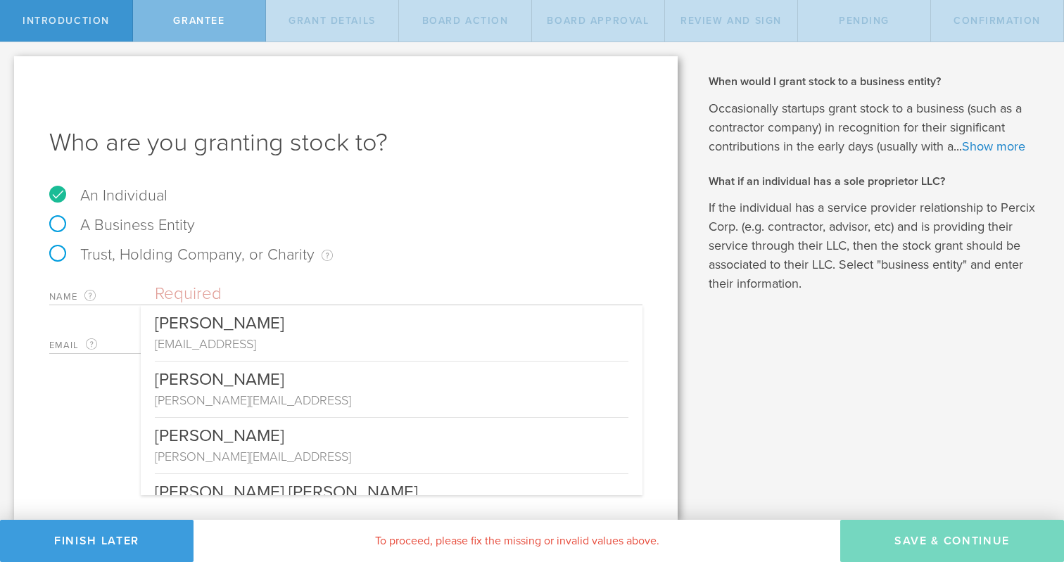
click at [173, 291] on input "text" at bounding box center [399, 294] width 488 height 21
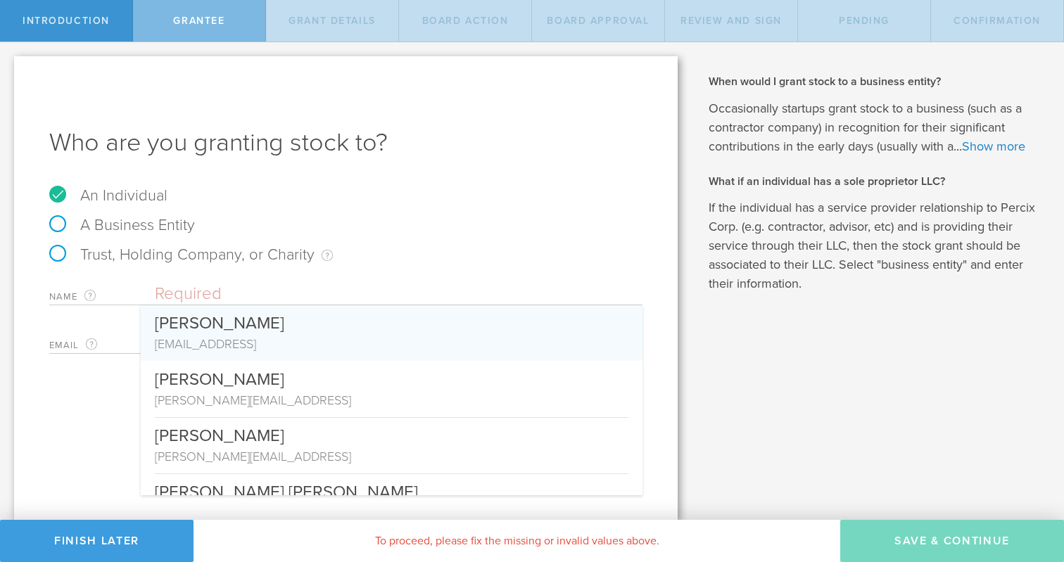
click at [182, 322] on div "[PERSON_NAME]" at bounding box center [392, 320] width 474 height 30
type input "[PERSON_NAME]"
type input "[EMAIL_ADDRESS]"
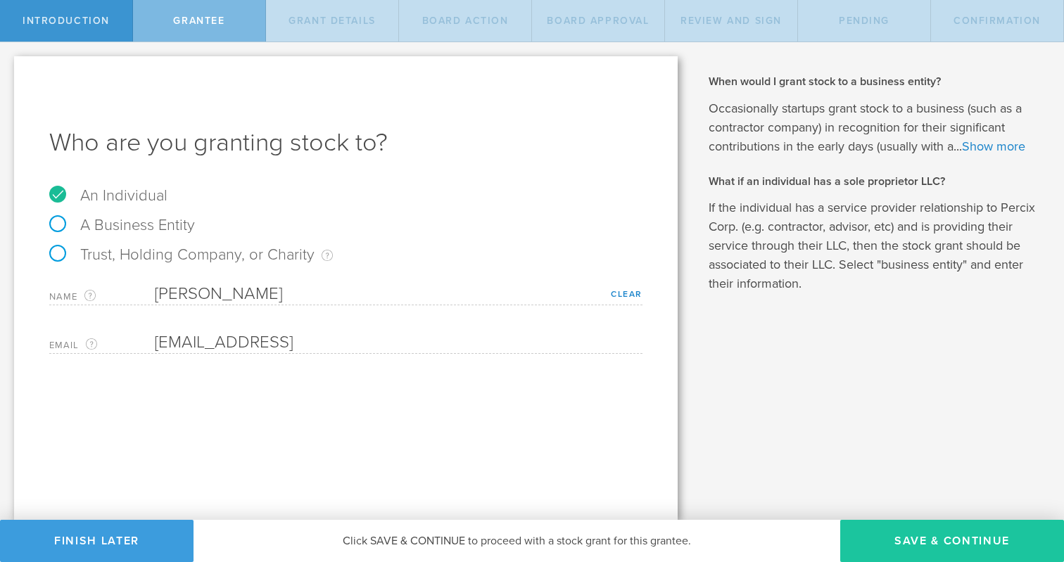
click at [885, 544] on button "Save & Continue" at bounding box center [952, 541] width 224 height 42
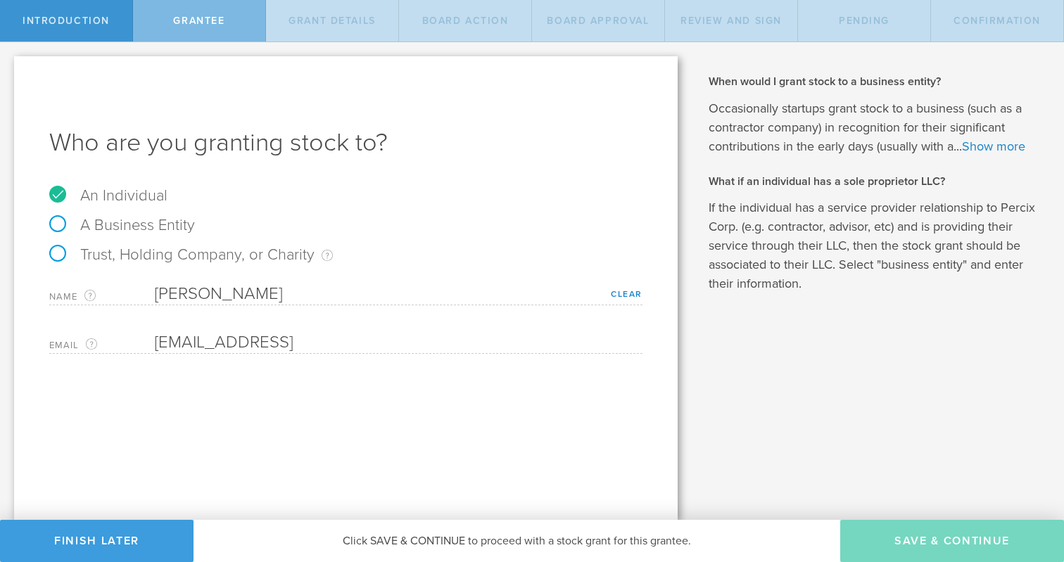
type input "48"
type input "12"
select select "none"
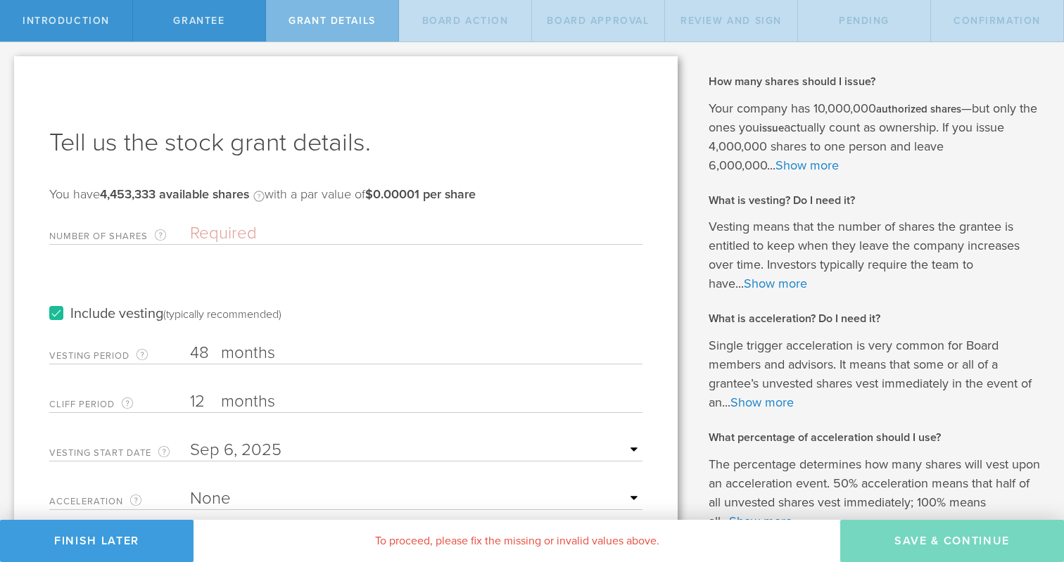
click at [204, 228] on input "Number of Shares The total amount of stock the company is granting to this reci…" at bounding box center [416, 233] width 453 height 21
type input "2,453,333"
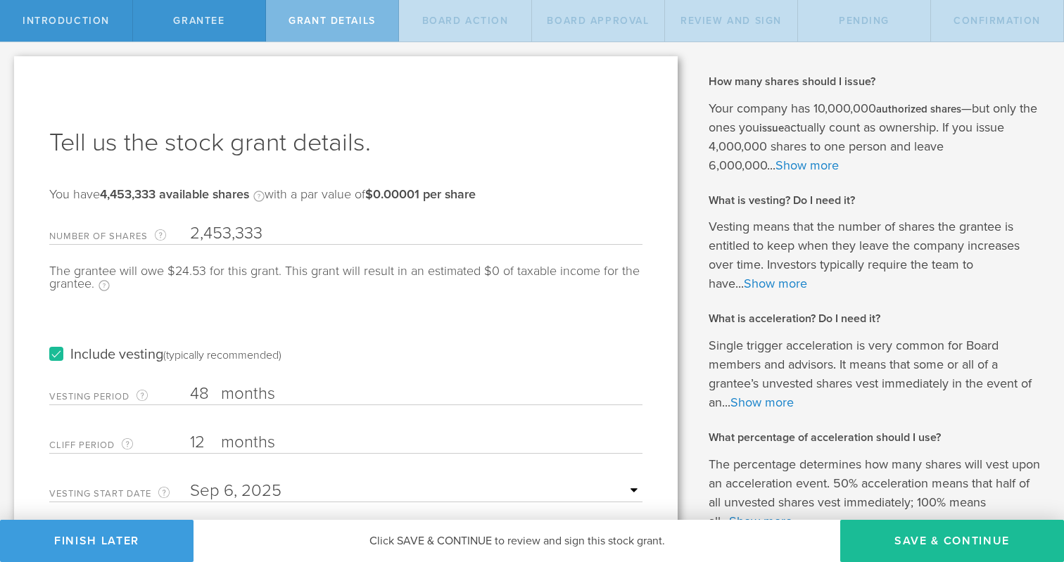
click at [198, 442] on input "12" at bounding box center [416, 442] width 453 height 21
drag, startPoint x: 206, startPoint y: 441, endPoint x: 192, endPoint y: 441, distance: 14.1
click at [192, 441] on input "12" at bounding box center [416, 442] width 453 height 21
type input "6"
click at [205, 493] on input "text" at bounding box center [416, 491] width 453 height 21
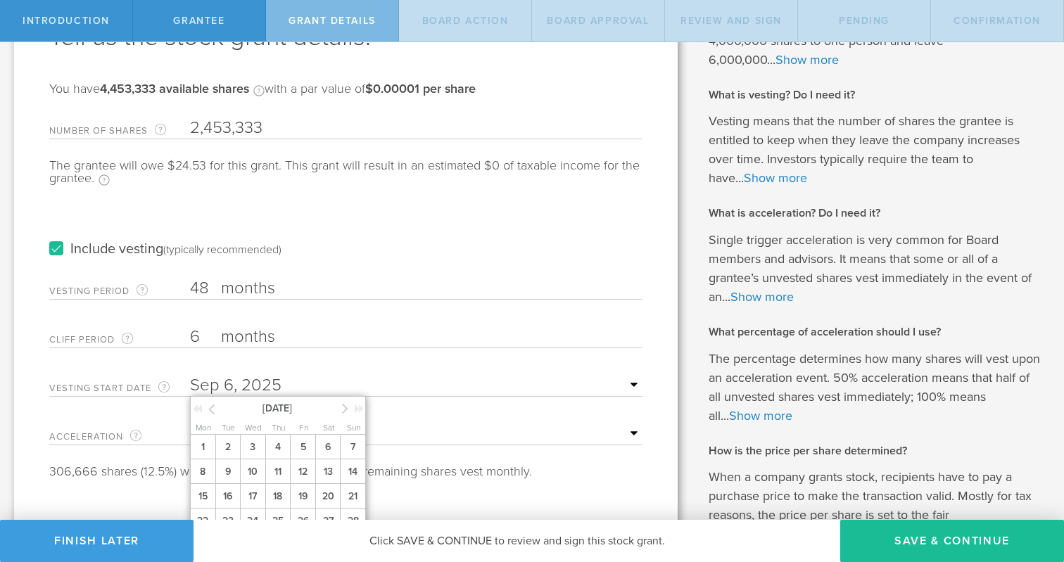
scroll to position [106, 0]
click at [346, 410] on icon at bounding box center [345, 408] width 6 height 18
click at [251, 445] on span "1" at bounding box center [252, 446] width 25 height 25
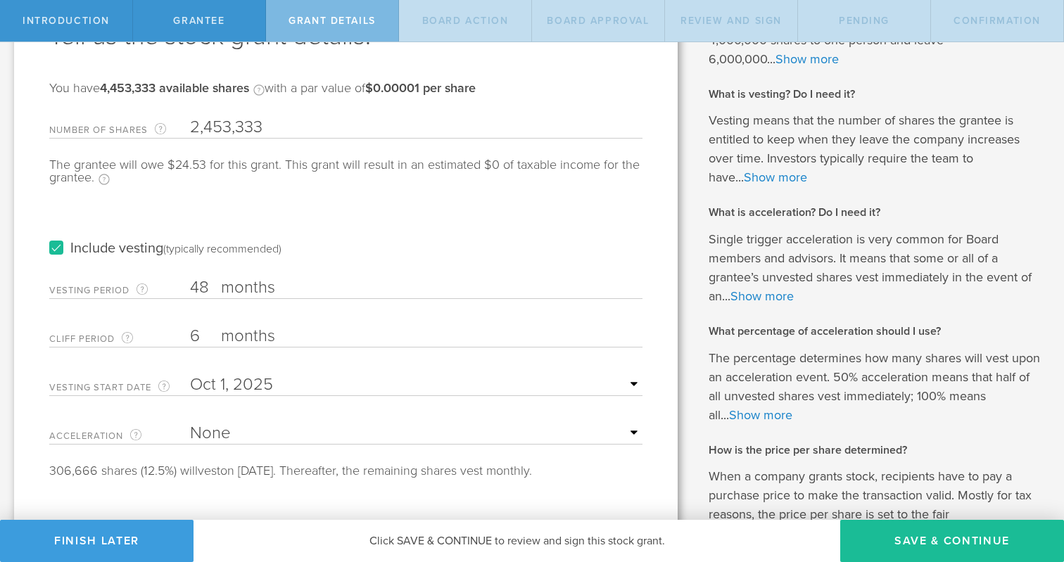
click at [454, 346] on input "6" at bounding box center [416, 336] width 453 height 21
click at [881, 533] on button "Save & Continue" at bounding box center [952, 541] width 224 height 42
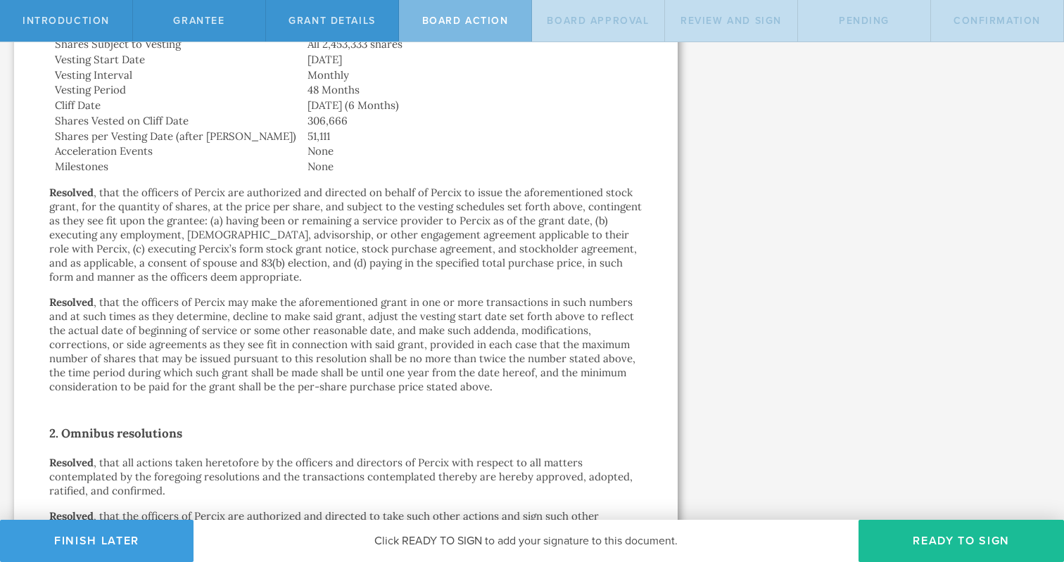
scroll to position [823, 0]
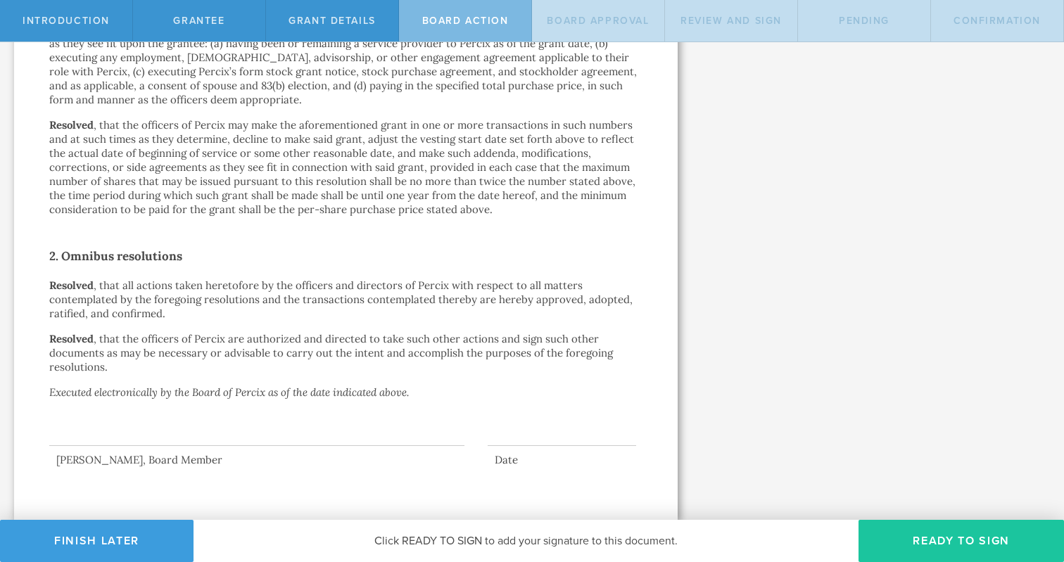
click at [947, 546] on button "Ready to Sign" at bounding box center [962, 541] width 206 height 42
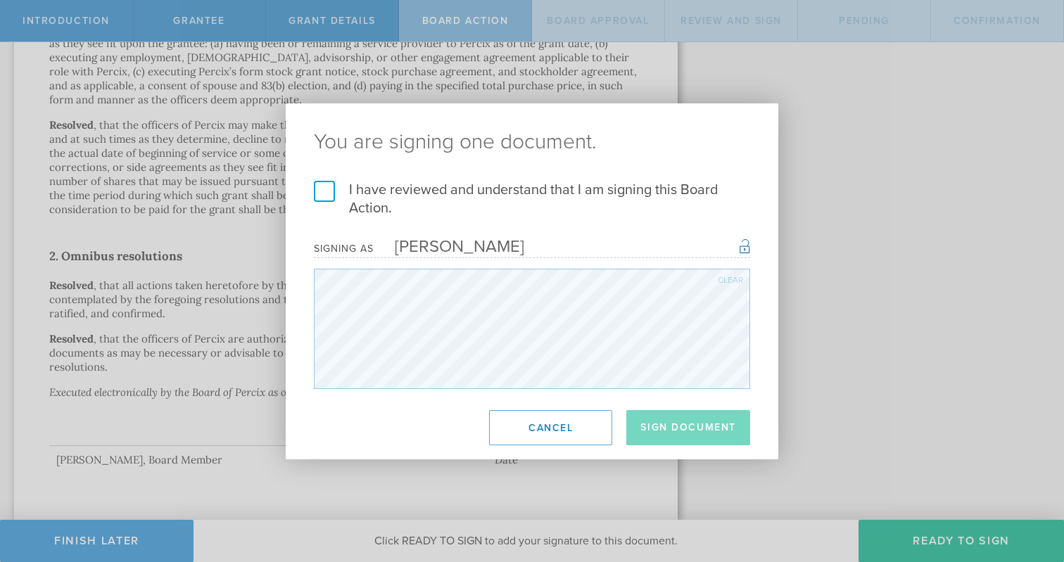
click at [337, 193] on label "I have reviewed and understand that I am signing this Board Action." at bounding box center [532, 199] width 436 height 37
click at [0, 0] on input "I have reviewed and understand that I am signing this Board Action." at bounding box center [0, 0] width 0 height 0
click at [667, 421] on button "Sign Document" at bounding box center [688, 427] width 124 height 35
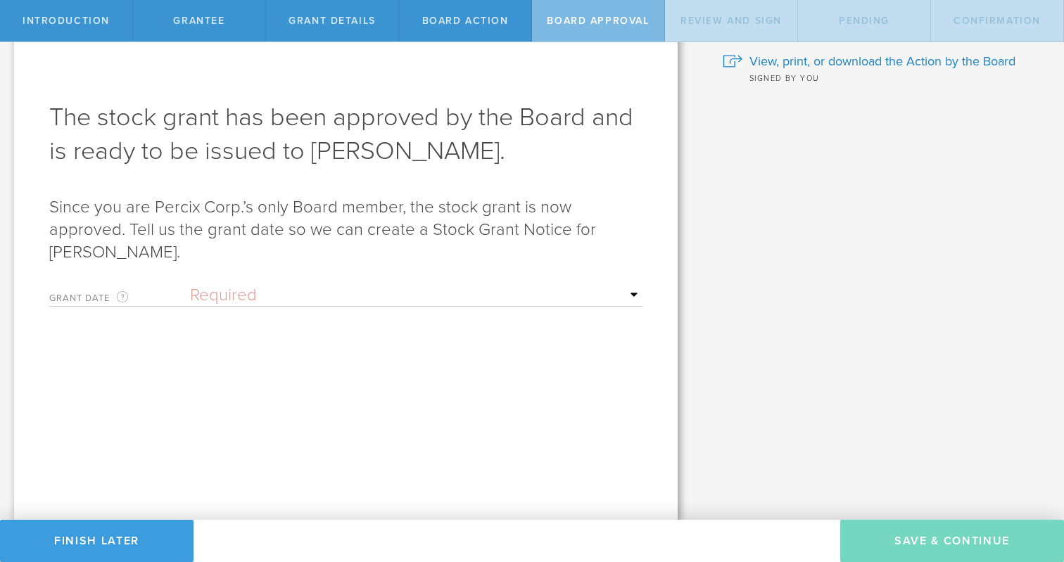
scroll to position [0, 0]
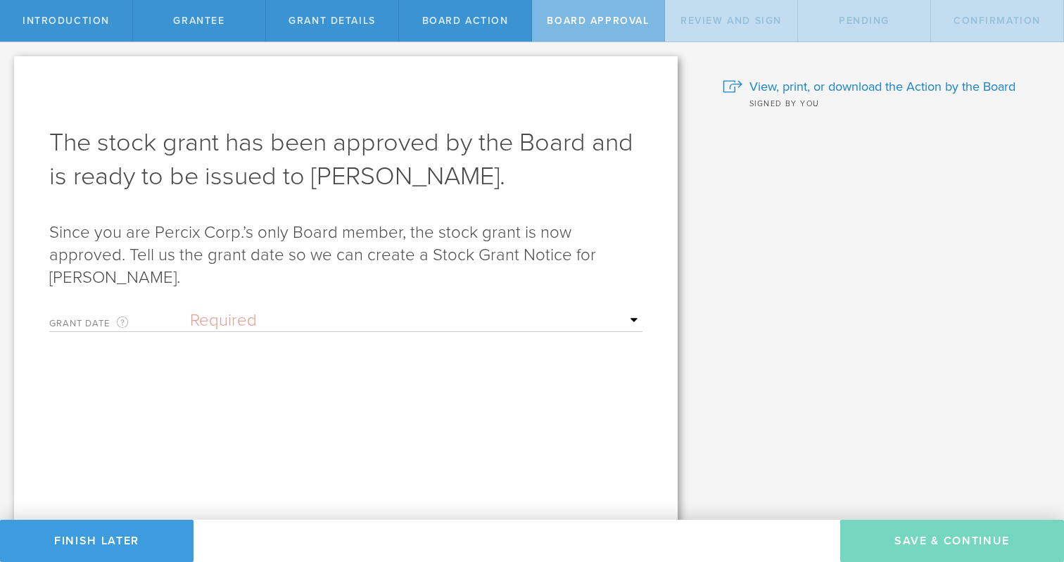
click at [211, 322] on select "Required Upon grantee's signature A specific date" at bounding box center [416, 320] width 453 height 21
select select "setByFounder"
click at [190, 310] on select "Required Upon grantee's signature A specific date" at bounding box center [416, 320] width 453 height 21
click at [632, 373] on input "text" at bounding box center [416, 369] width 453 height 21
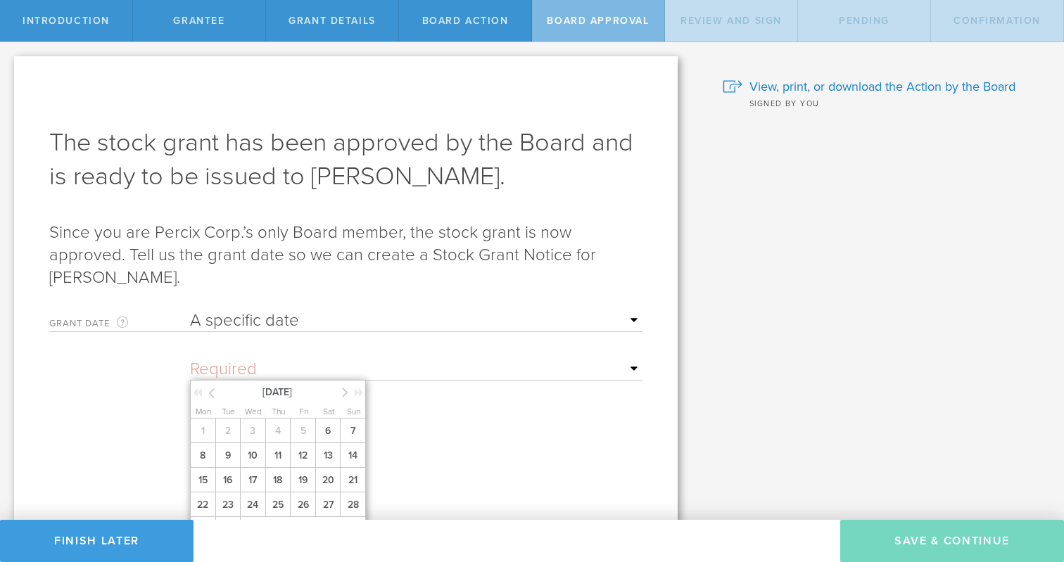
click at [347, 391] on icon at bounding box center [345, 393] width 6 height 18
click at [251, 434] on span "1" at bounding box center [252, 431] width 25 height 25
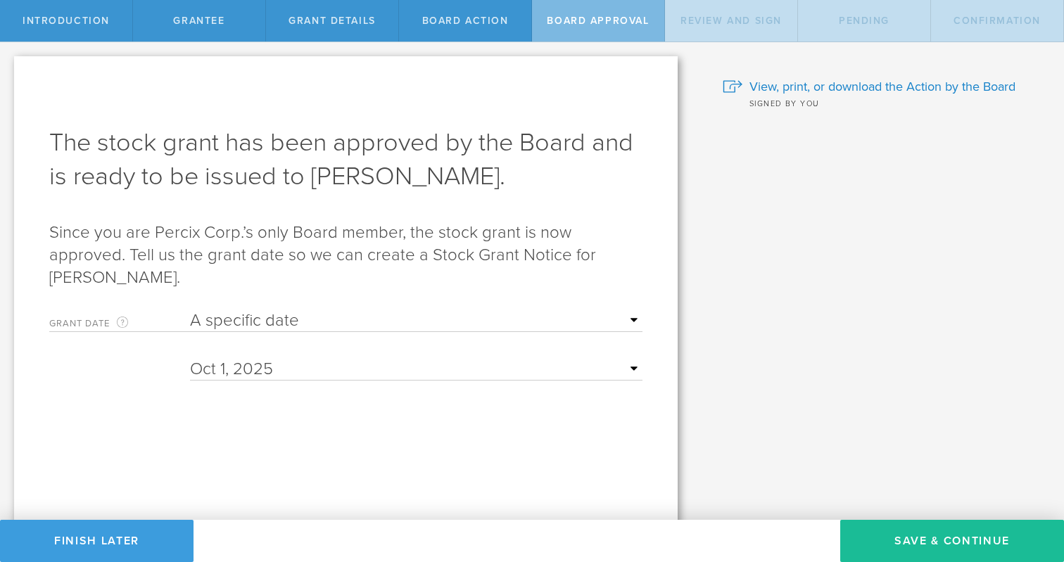
click at [422, 427] on form "Grant Date This is the date on which the recipient is granted the stock. This d…" at bounding box center [345, 422] width 593 height 238
click at [892, 540] on button "Save & Continue" at bounding box center [952, 541] width 224 height 42
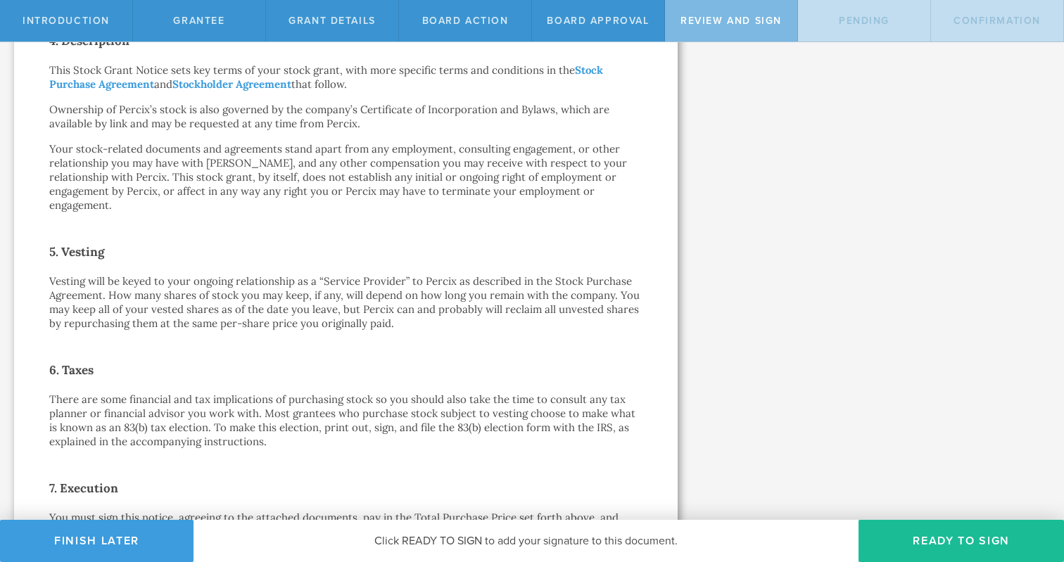
scroll to position [697, 0]
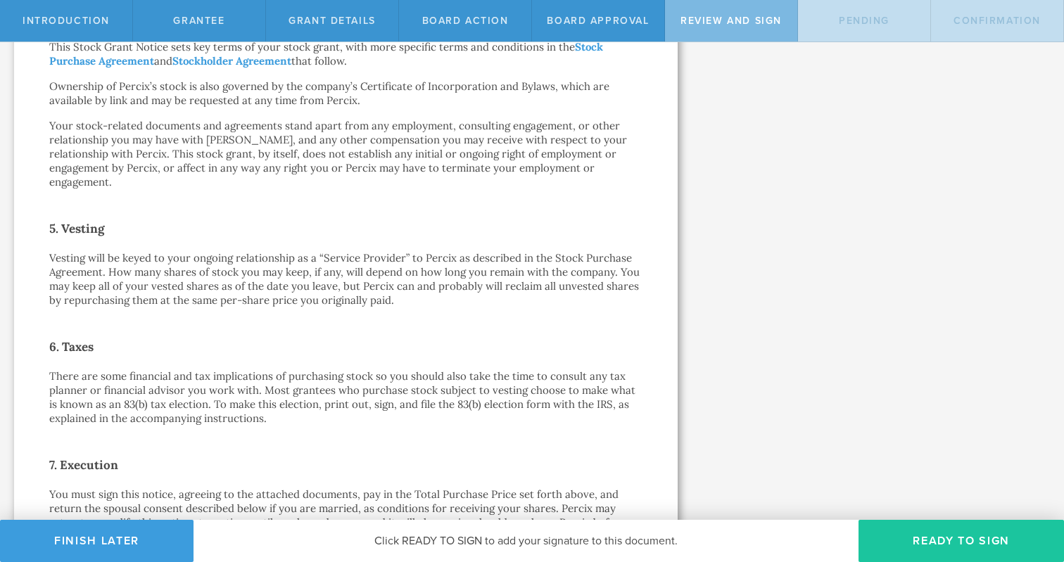
click at [922, 537] on button "Ready to Sign" at bounding box center [962, 541] width 206 height 42
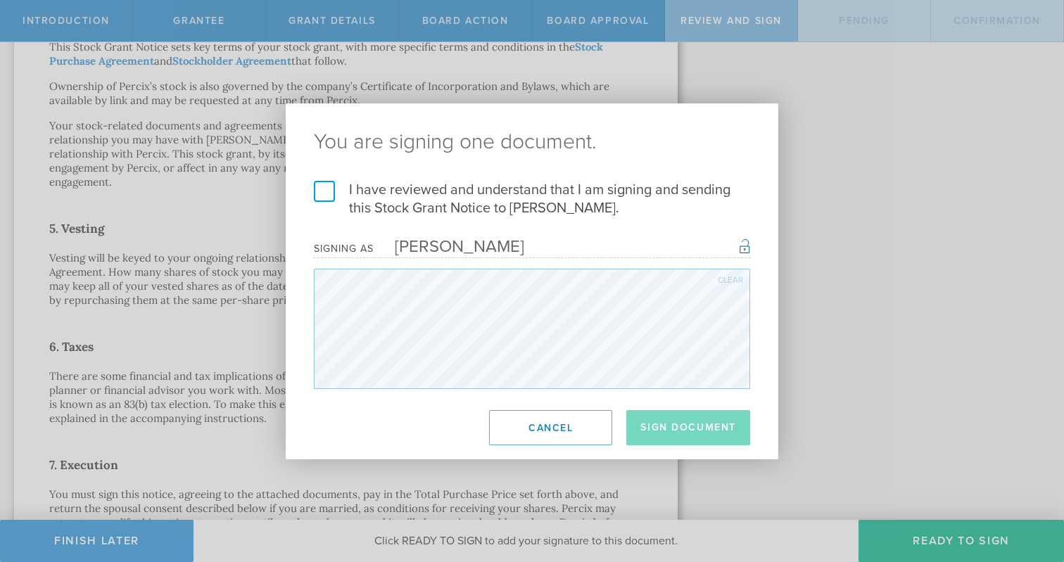
click at [325, 197] on label "I have reviewed and understand that I am signing and sending this Stock Grant N…" at bounding box center [532, 199] width 436 height 37
click at [0, 0] on input "I have reviewed and understand that I am signing and sending this Stock Grant N…" at bounding box center [0, 0] width 0 height 0
click at [667, 422] on button "Sign Document" at bounding box center [688, 427] width 124 height 35
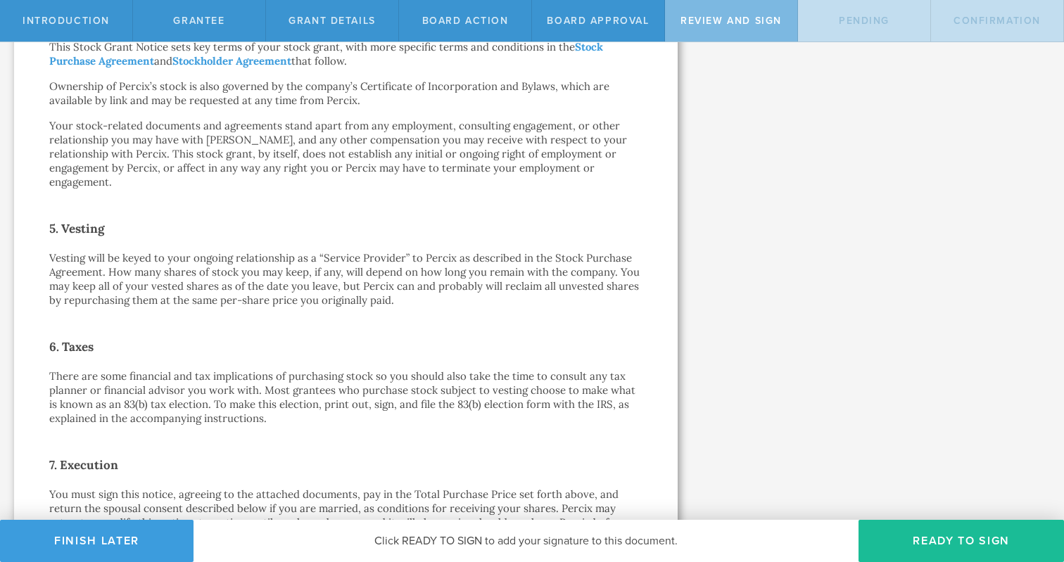
scroll to position [0, 0]
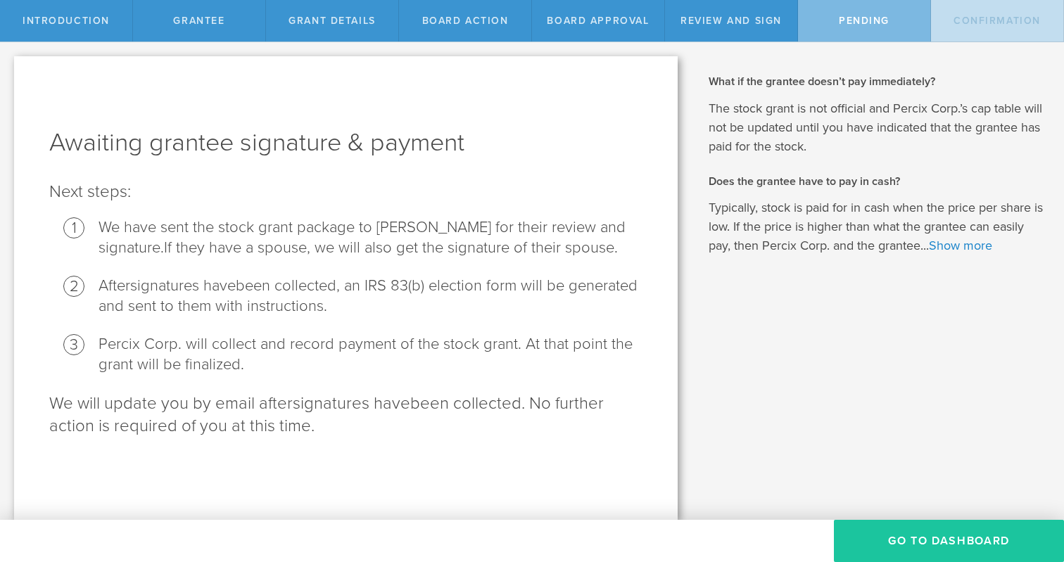
click at [902, 540] on button "Go To Dashboard" at bounding box center [949, 541] width 230 height 42
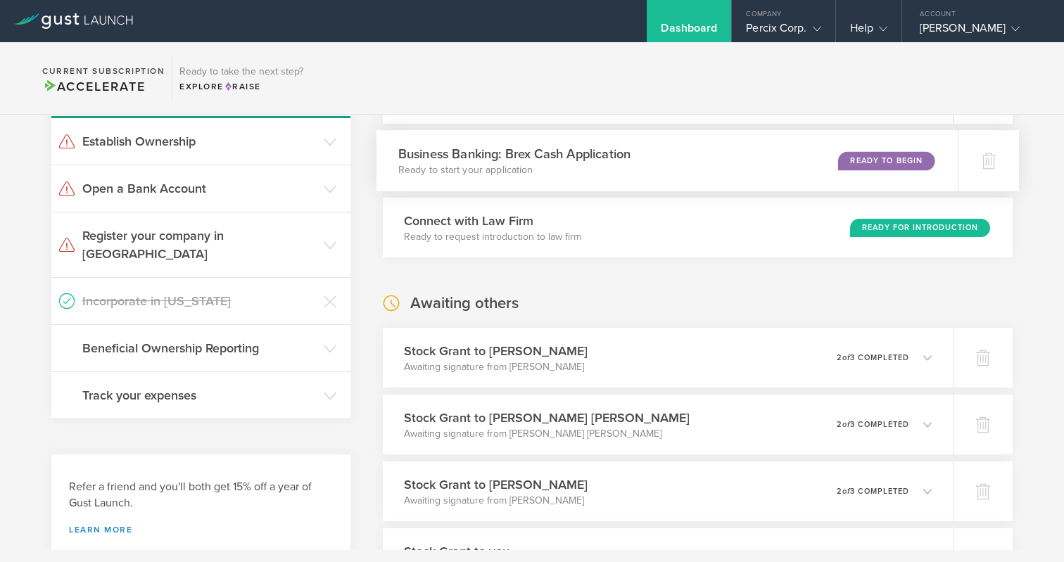
scroll to position [194, 0]
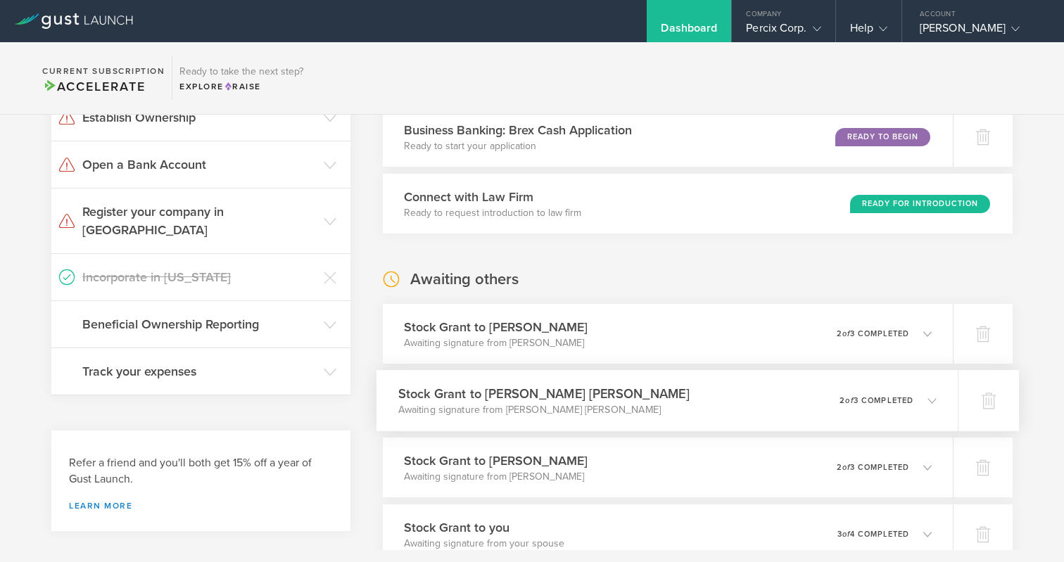
click at [878, 397] on p "2 of 3 completed" at bounding box center [877, 401] width 74 height 8
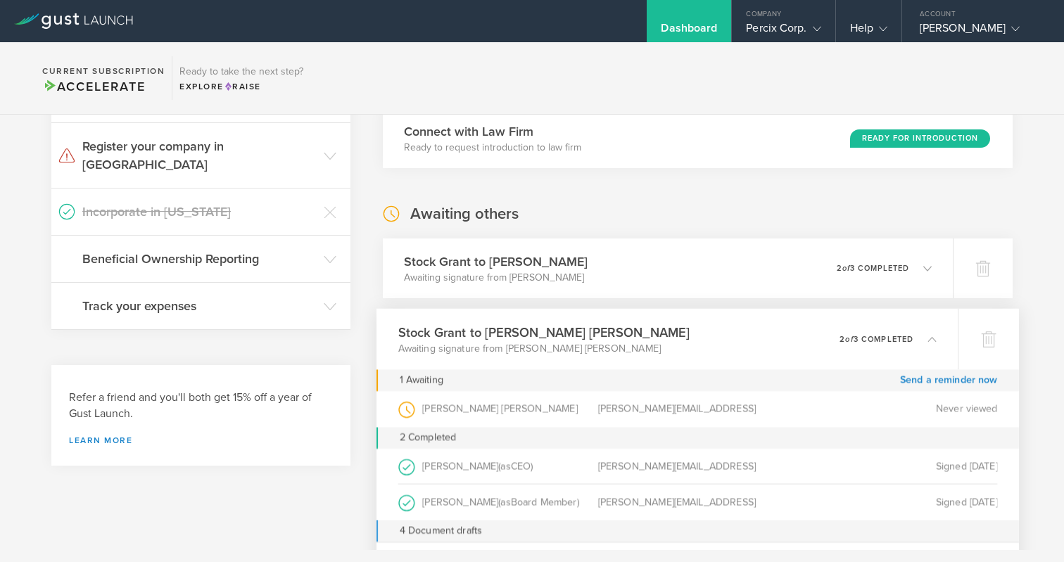
scroll to position [270, 0]
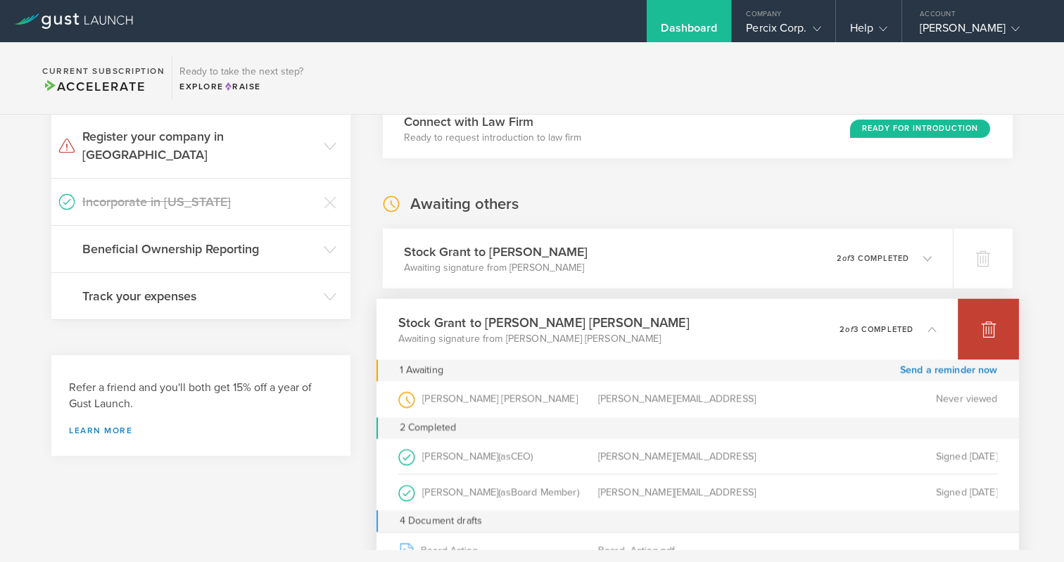
click at [987, 330] on icon at bounding box center [989, 330] width 15 height 13
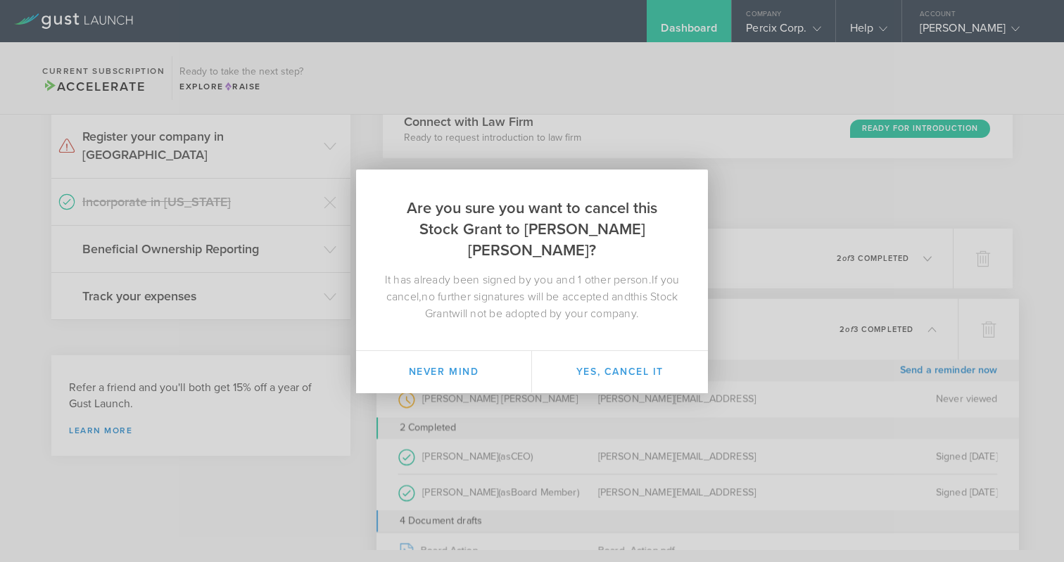
click at [796, 320] on div "Are you sure you want to cancel this Stock Grant to Regina Daniel Harrison? It …" at bounding box center [532, 281] width 1064 height 562
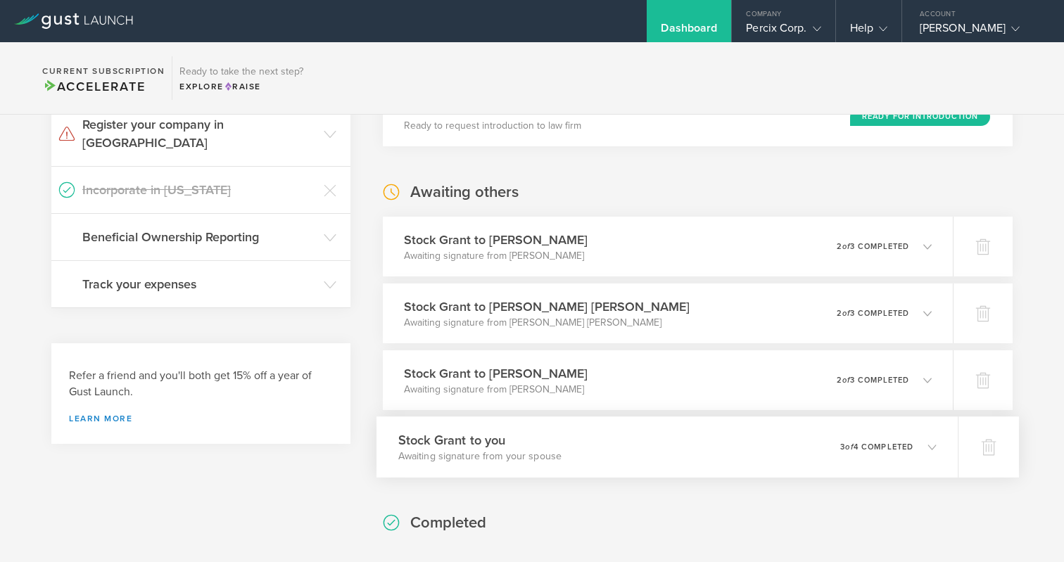
scroll to position [280, 0]
click at [536, 445] on h3 "Stock Grant to you" at bounding box center [480, 441] width 164 height 19
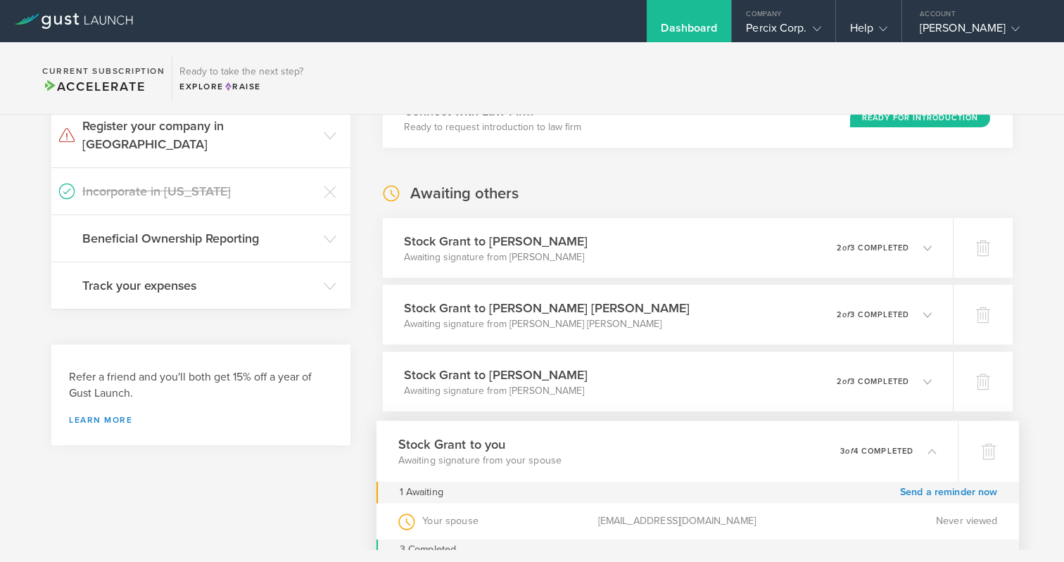
click at [536, 445] on h3 "Stock Grant to you" at bounding box center [480, 444] width 164 height 19
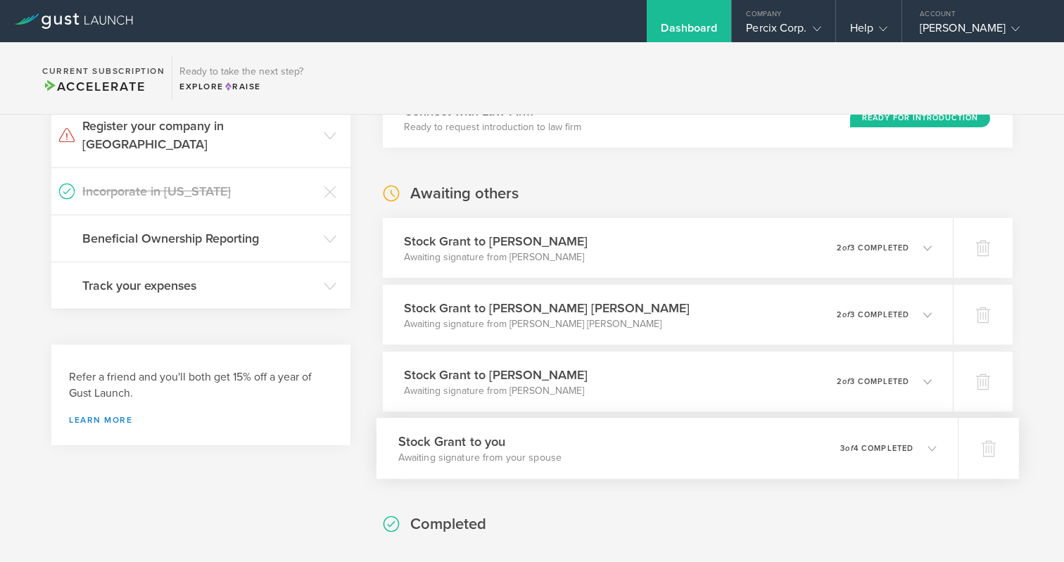
click at [536, 445] on h3 "Stock Grant to you" at bounding box center [480, 441] width 164 height 19
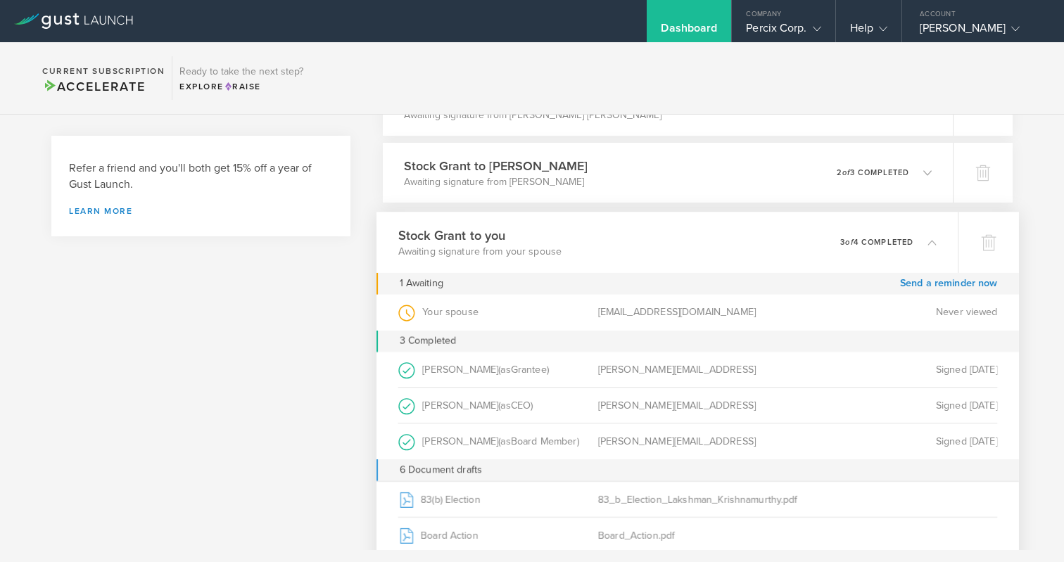
scroll to position [511, 0]
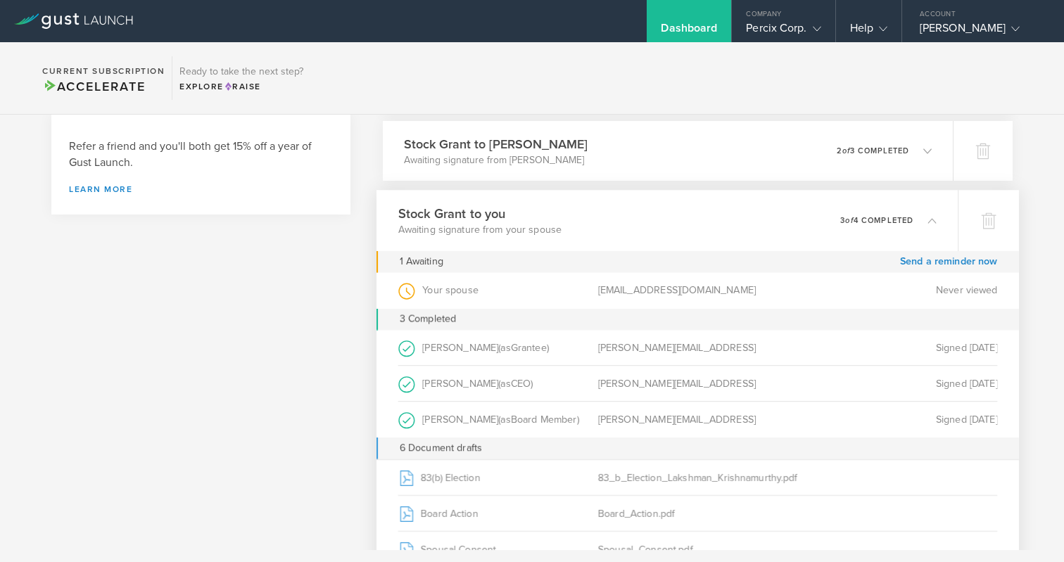
click at [491, 381] on div "Lakshman Krishnamurthy (as CEO )" at bounding box center [498, 383] width 200 height 35
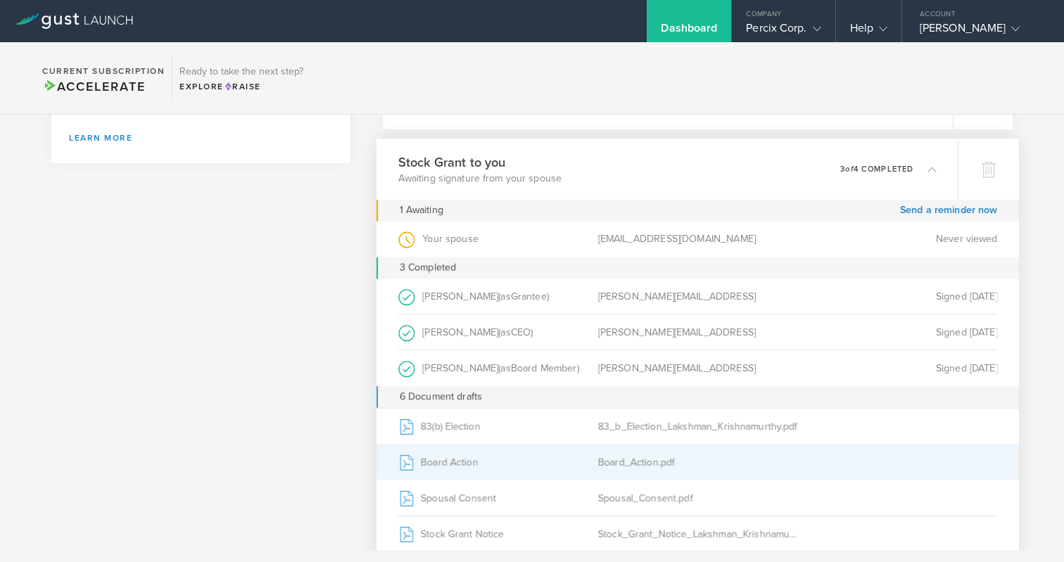
scroll to position [580, 0]
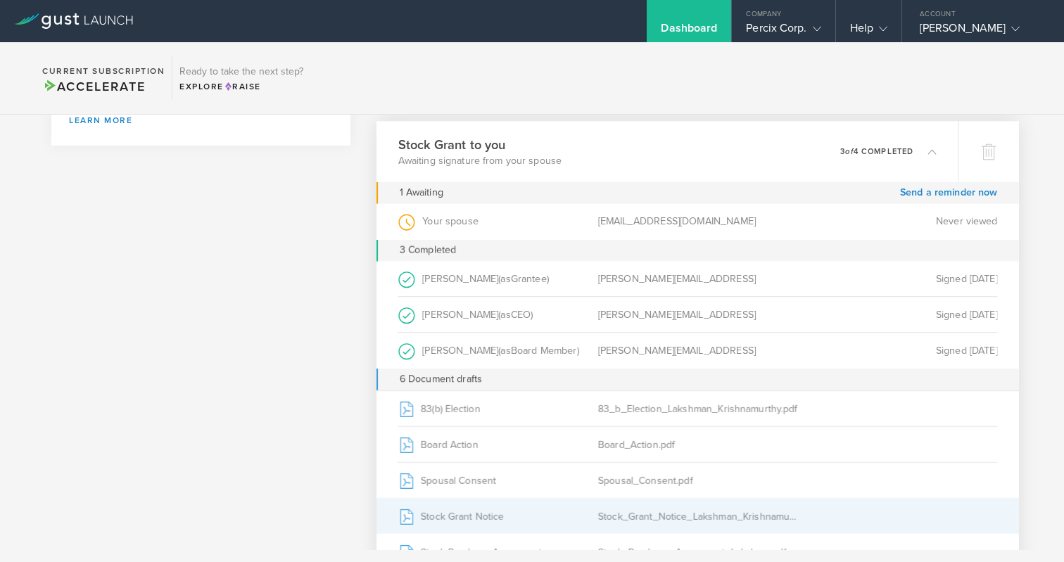
click at [453, 516] on div "Stock Grant Notice" at bounding box center [498, 516] width 200 height 35
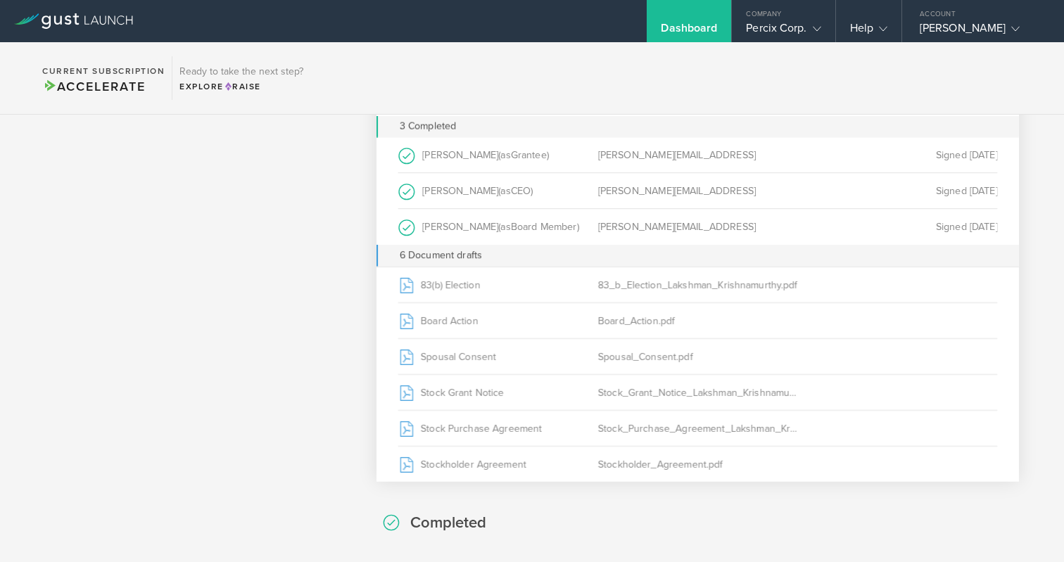
scroll to position [746, 0]
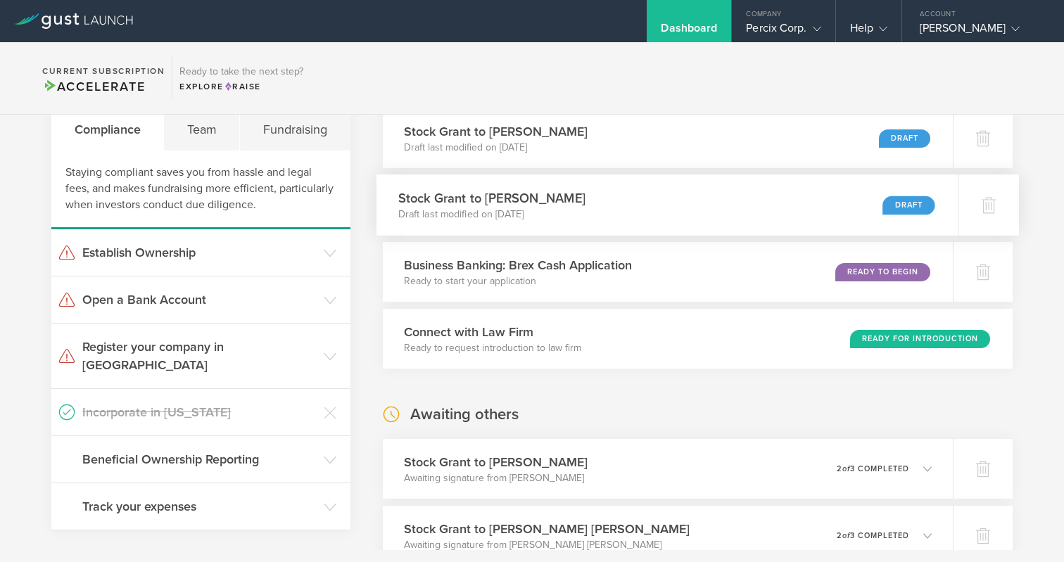
scroll to position [75, 0]
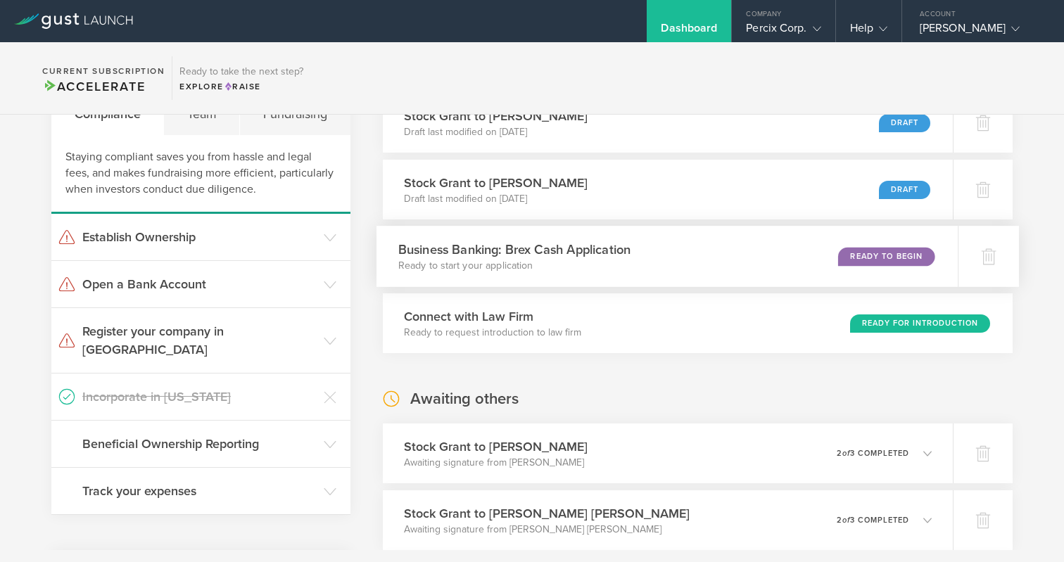
click at [643, 282] on div "Business Banking: Brex Cash Application Ready to start your application Ready t…" at bounding box center [668, 256] width 582 height 61
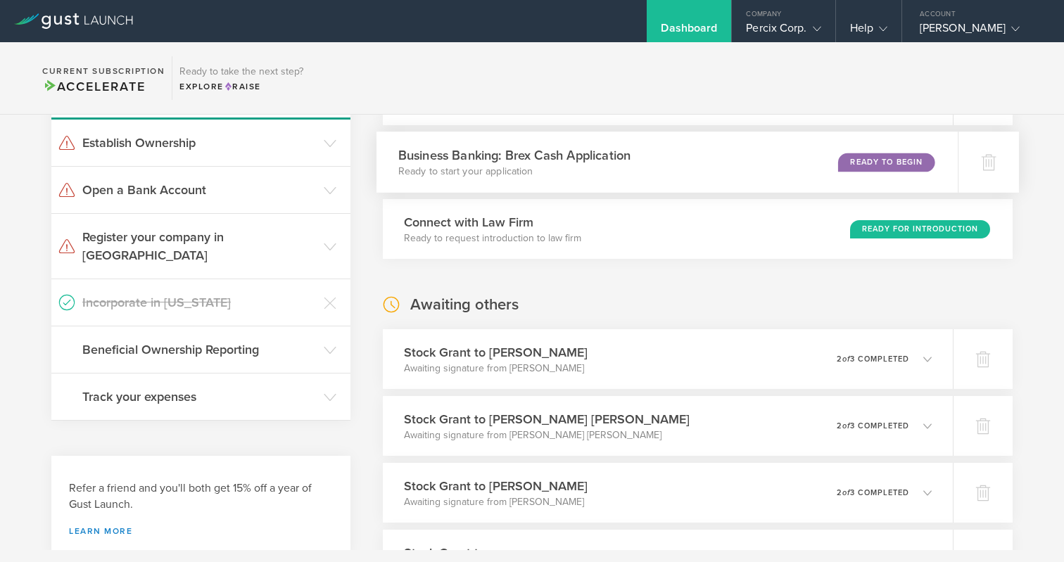
scroll to position [219, 0]
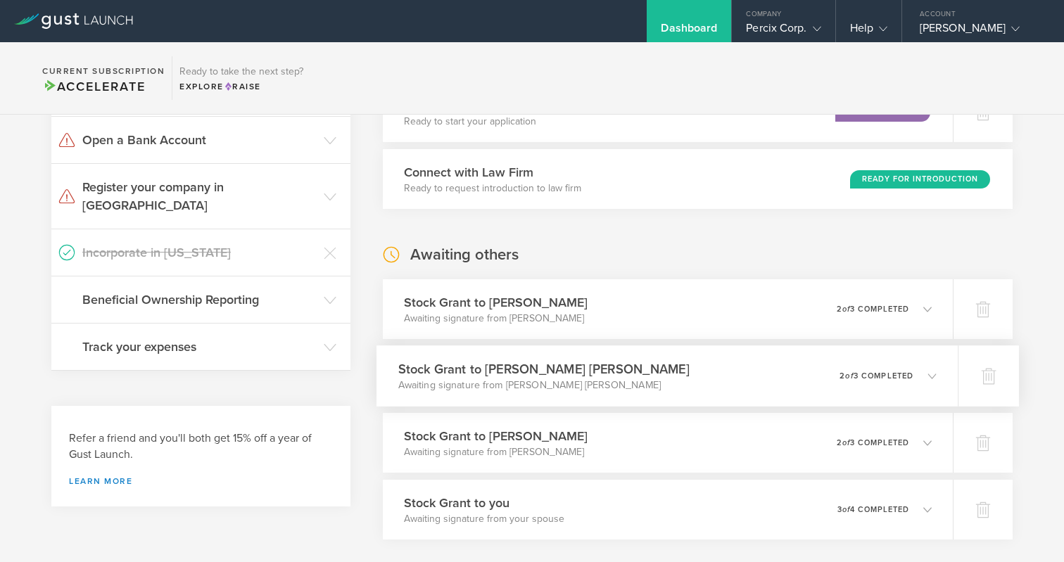
click at [578, 374] on h3 "Stock Grant to [PERSON_NAME] [PERSON_NAME]" at bounding box center [543, 369] width 291 height 19
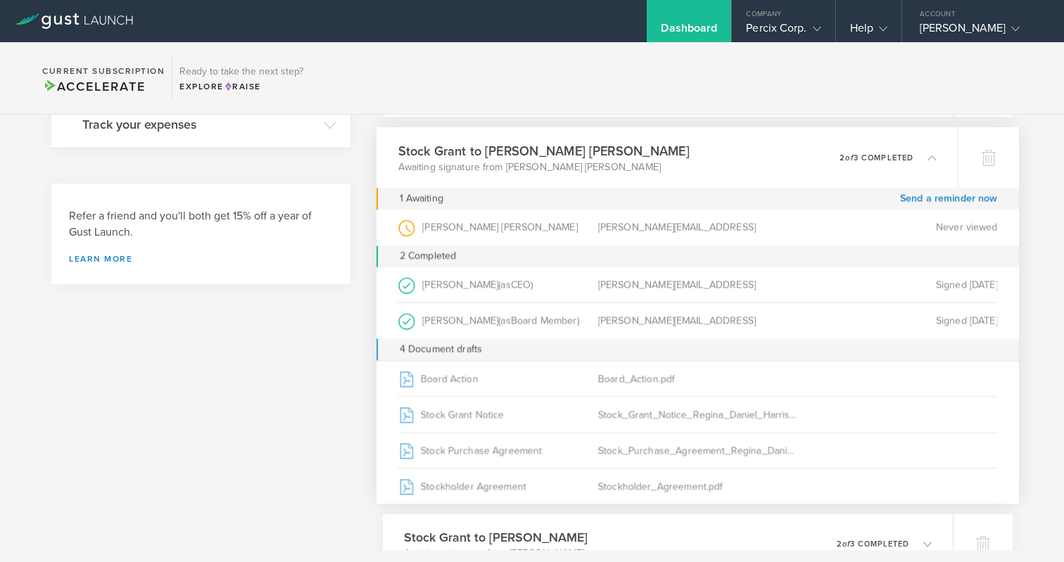
scroll to position [443, 0]
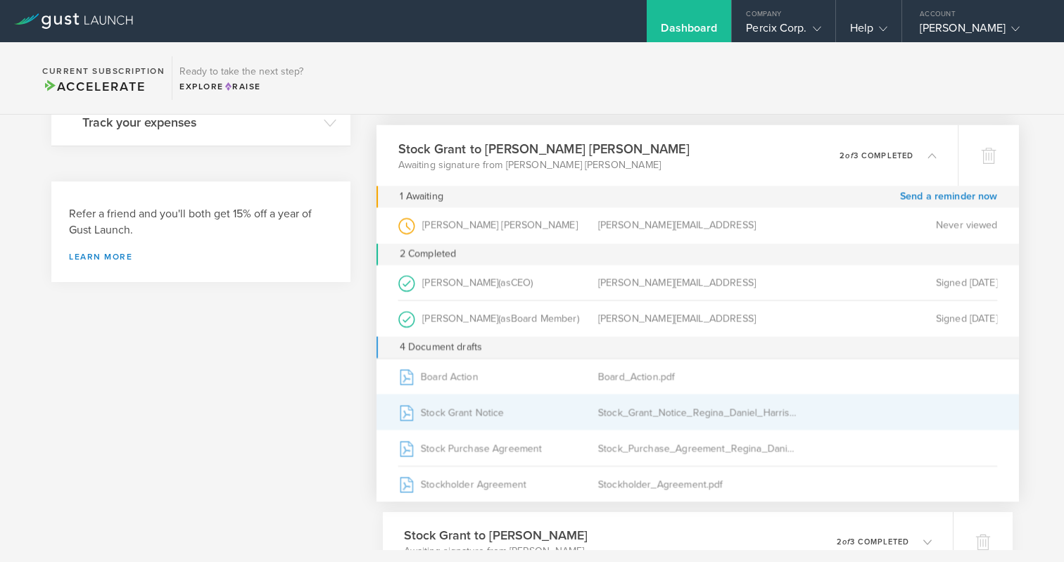
click at [510, 411] on div "Stock Grant Notice" at bounding box center [498, 412] width 200 height 35
click at [714, 407] on div "Stock_Grant_Notice_Regina_Daniel_Harrison.pdf" at bounding box center [698, 412] width 200 height 35
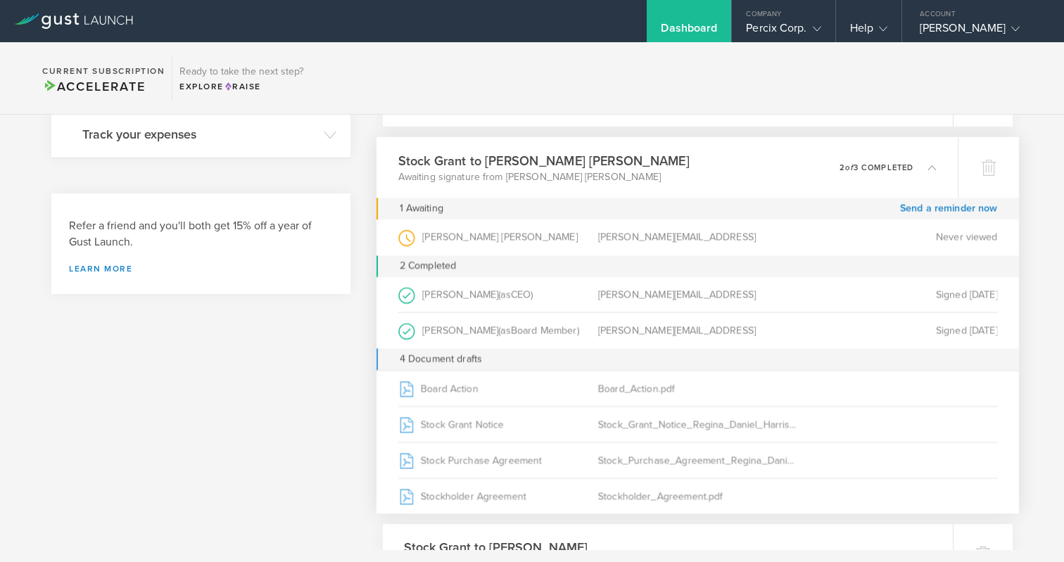
scroll to position [427, 0]
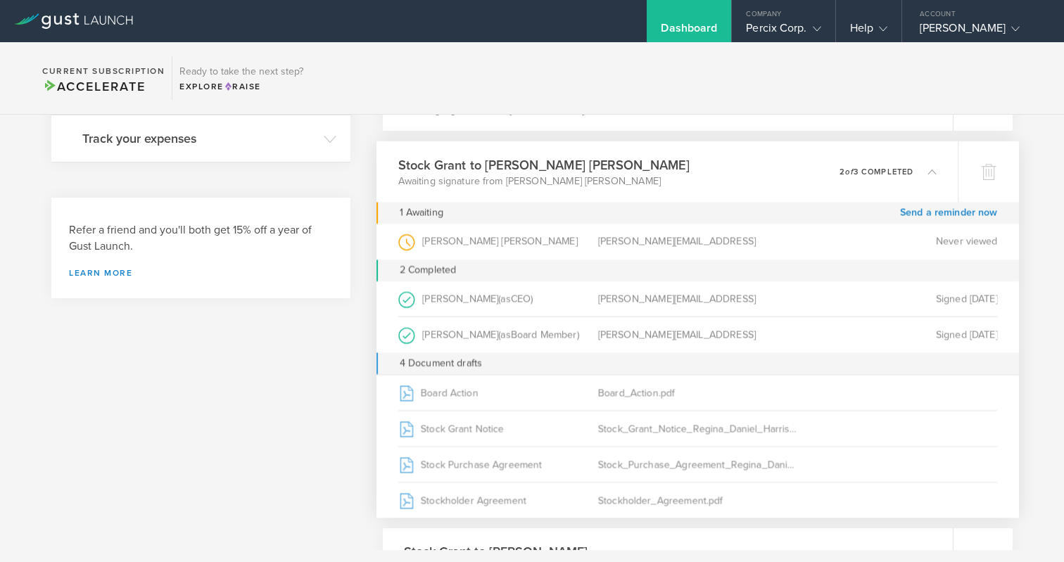
click at [859, 172] on p "2 of 3 completed" at bounding box center [877, 171] width 74 height 8
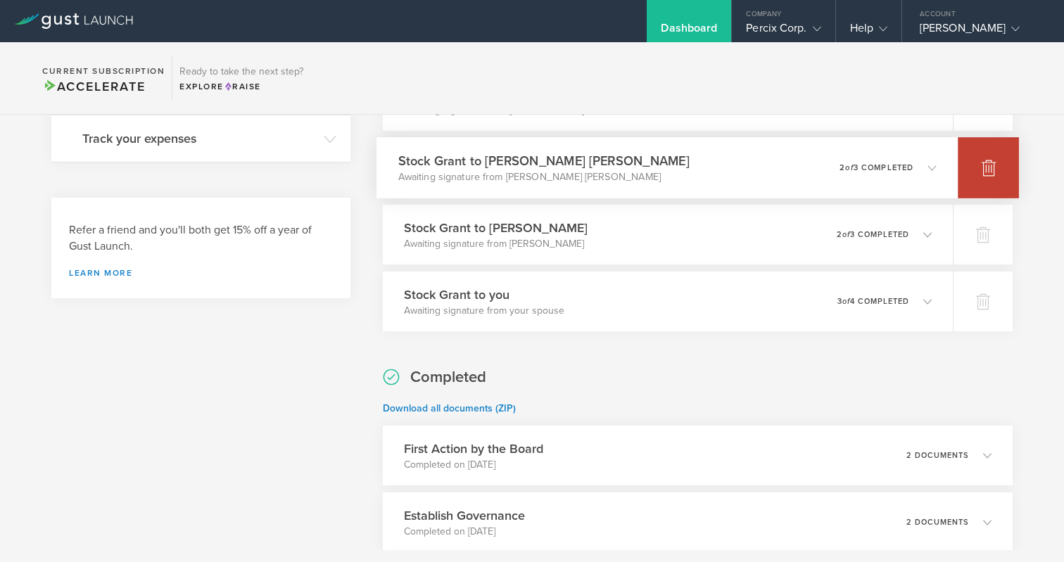
click at [987, 168] on icon at bounding box center [989, 168] width 15 height 13
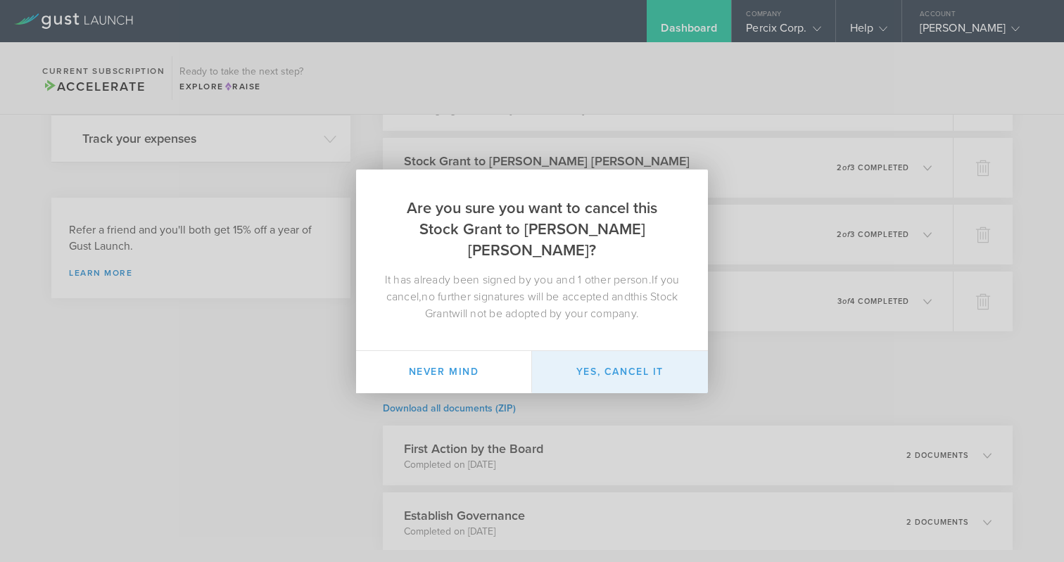
click at [585, 359] on button "Yes, cancel it" at bounding box center [620, 372] width 176 height 42
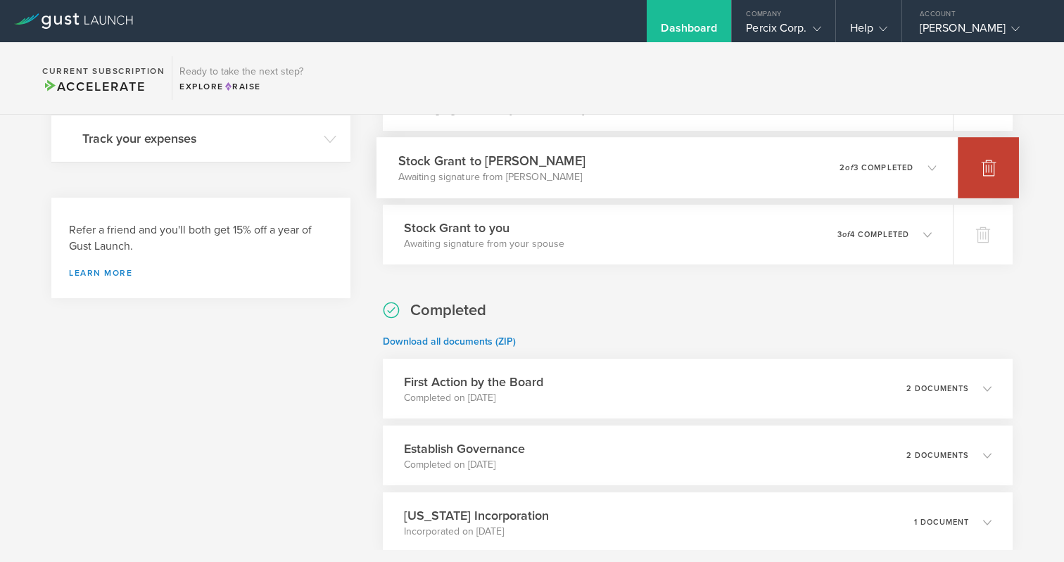
click at [987, 165] on icon at bounding box center [989, 168] width 15 height 13
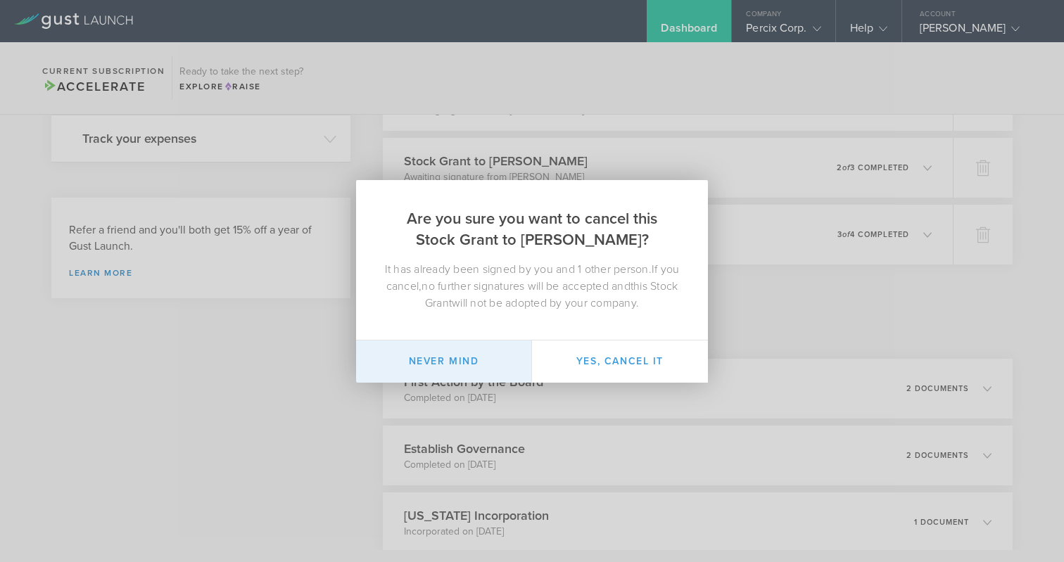
click at [483, 353] on button "Never mind" at bounding box center [444, 362] width 176 height 42
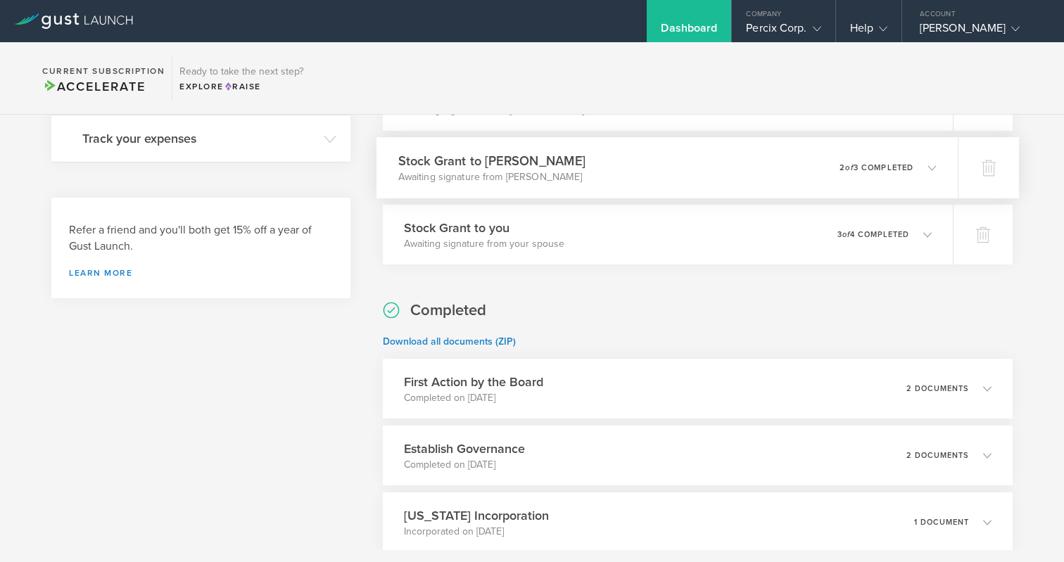
click at [488, 175] on p "Awaiting signature from Brian Timothy Blevins" at bounding box center [491, 177] width 187 height 14
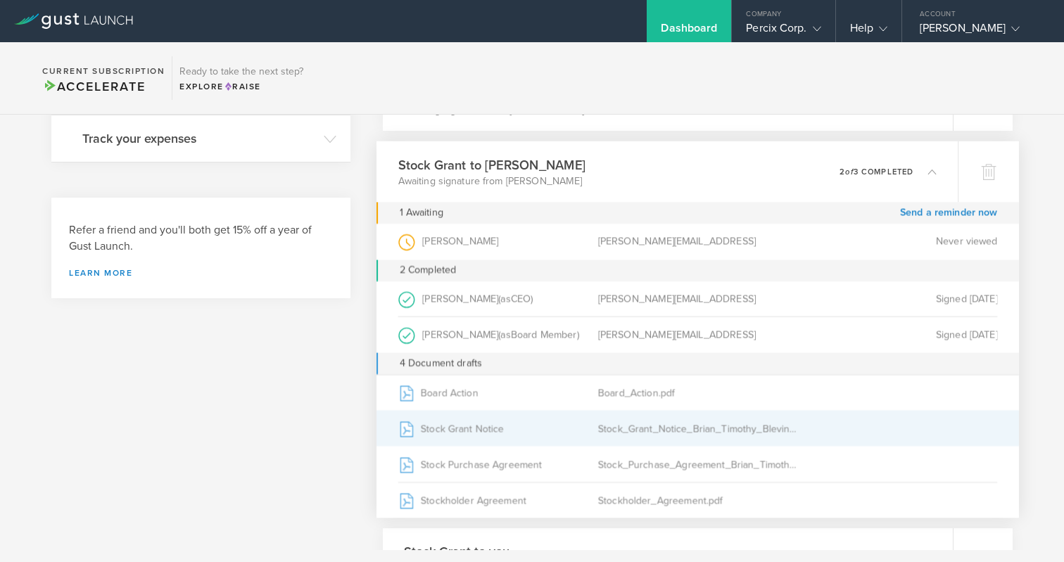
click at [453, 429] on div "Stock Grant Notice" at bounding box center [498, 428] width 200 height 35
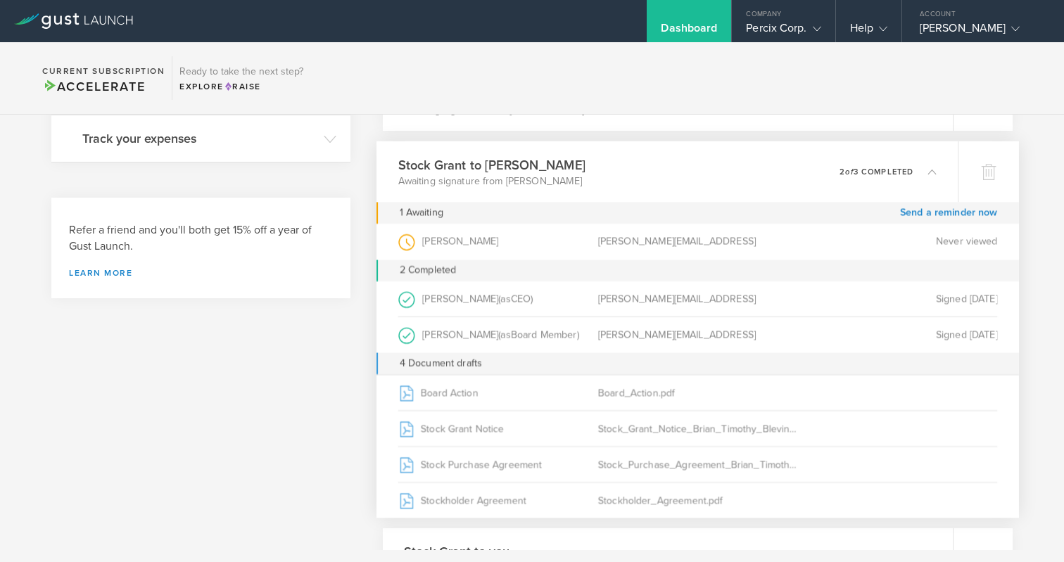
click at [695, 235] on div "brian@percix.ai" at bounding box center [698, 242] width 200 height 36
click at [985, 171] on icon at bounding box center [989, 172] width 15 height 13
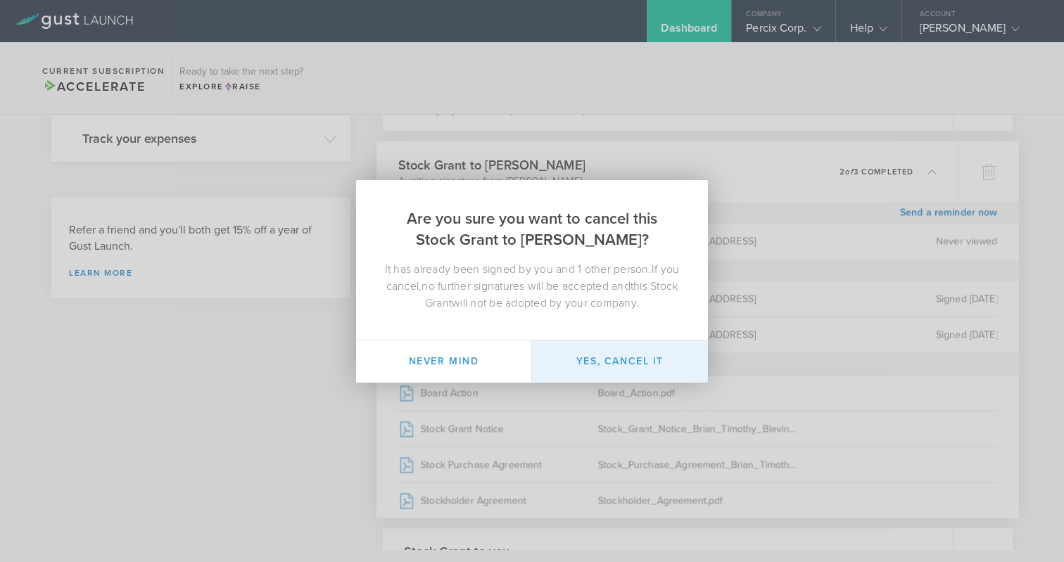
click at [605, 354] on button "Yes, cancel it" at bounding box center [620, 362] width 176 height 42
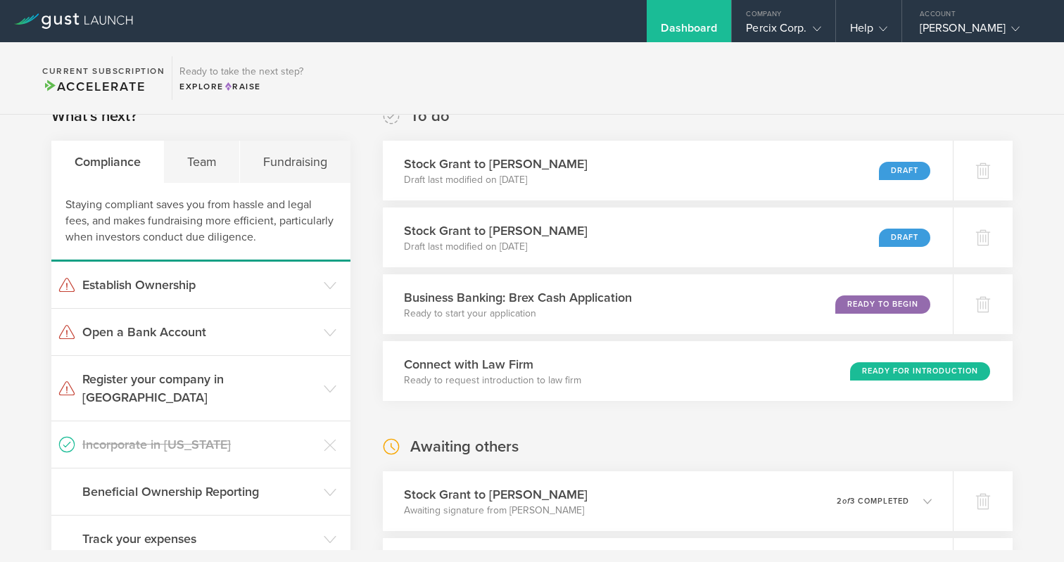
scroll to position [0, 0]
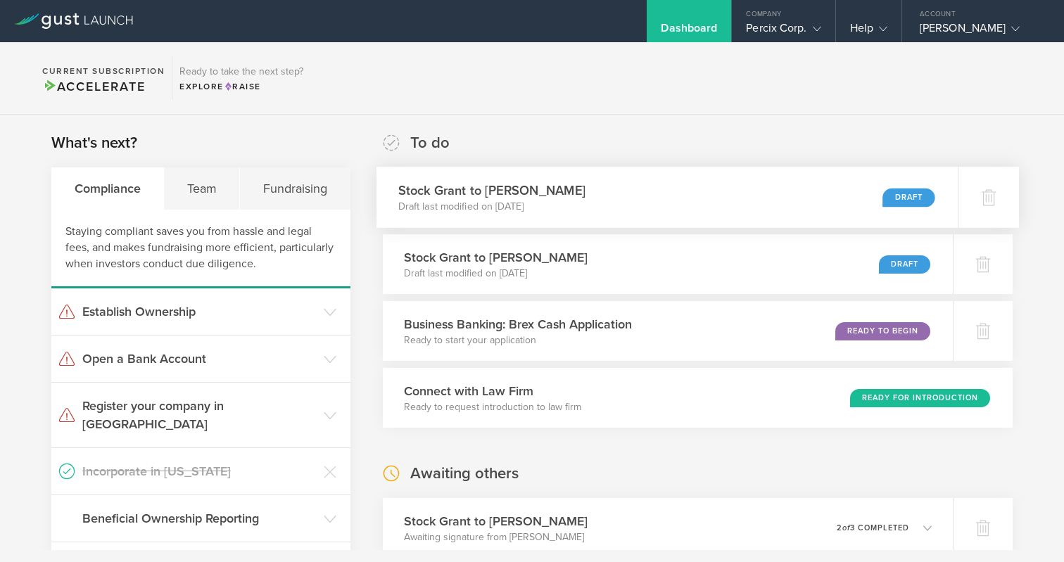
click at [525, 189] on h3 "Stock Grant to Amit Gur" at bounding box center [491, 190] width 187 height 19
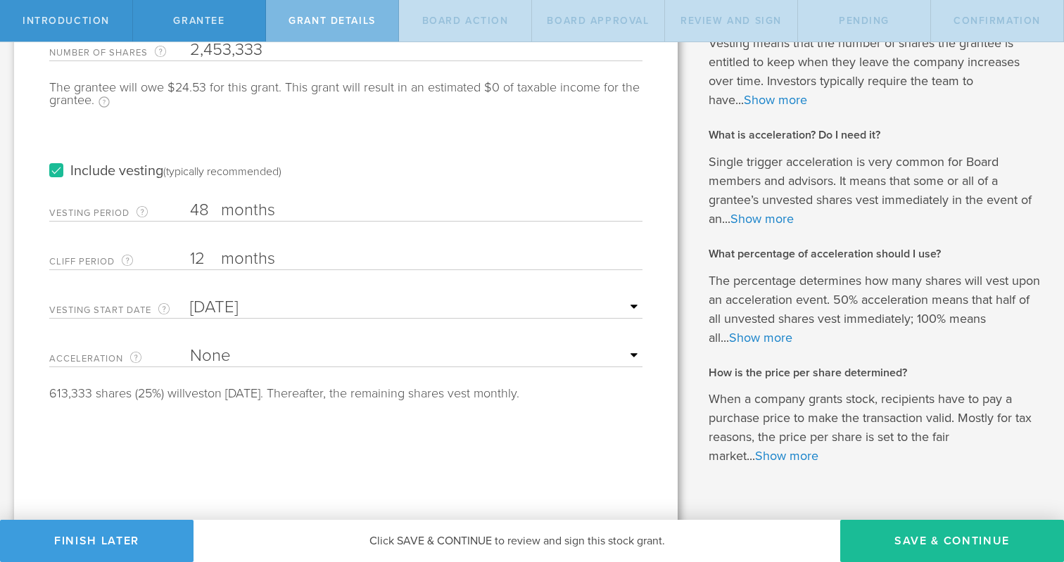
scroll to position [213, 0]
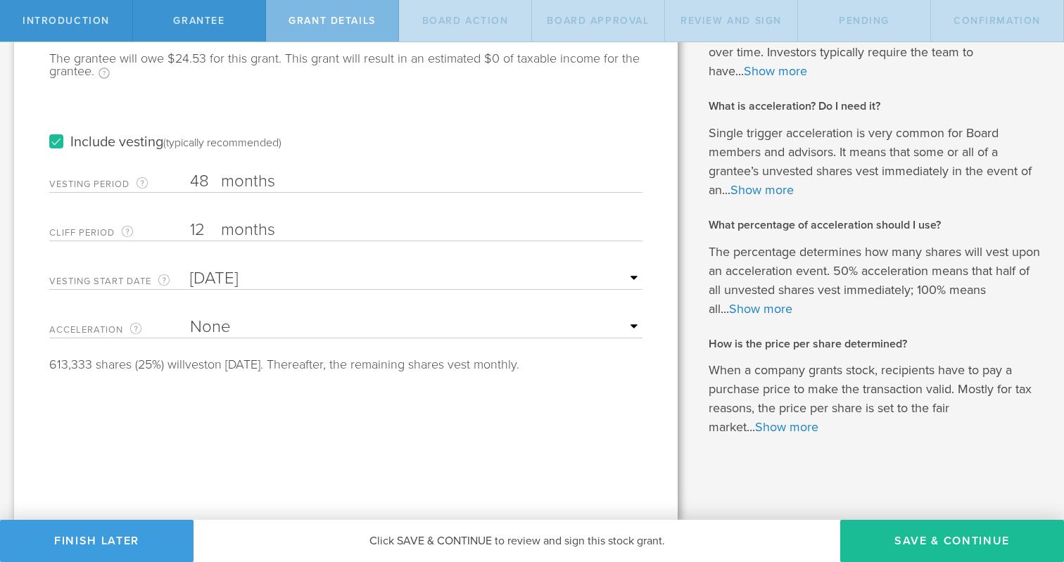
click at [206, 228] on input "12" at bounding box center [416, 230] width 453 height 21
type input "1"
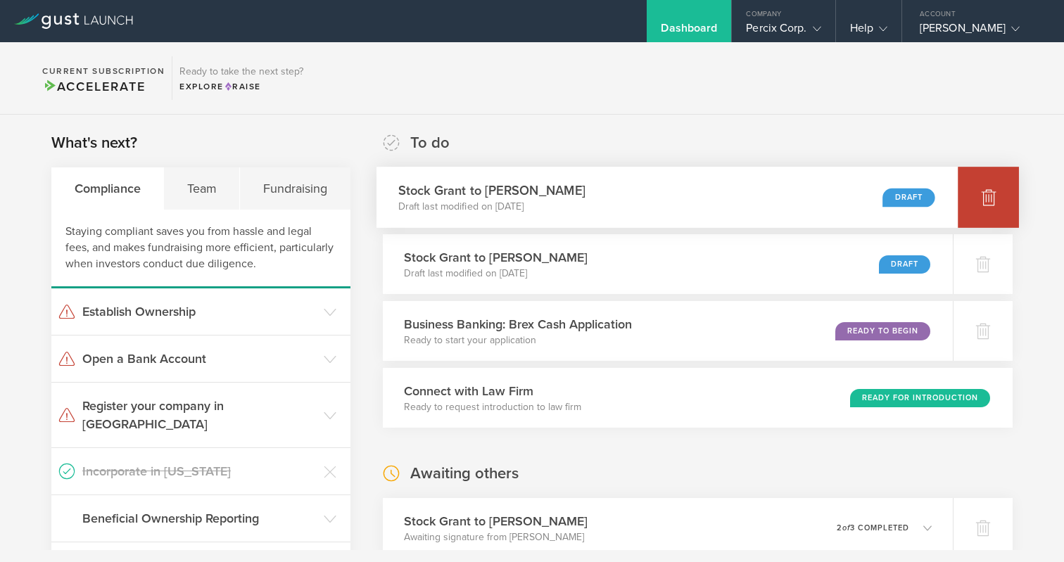
click at [982, 199] on icon at bounding box center [988, 197] width 17 height 17
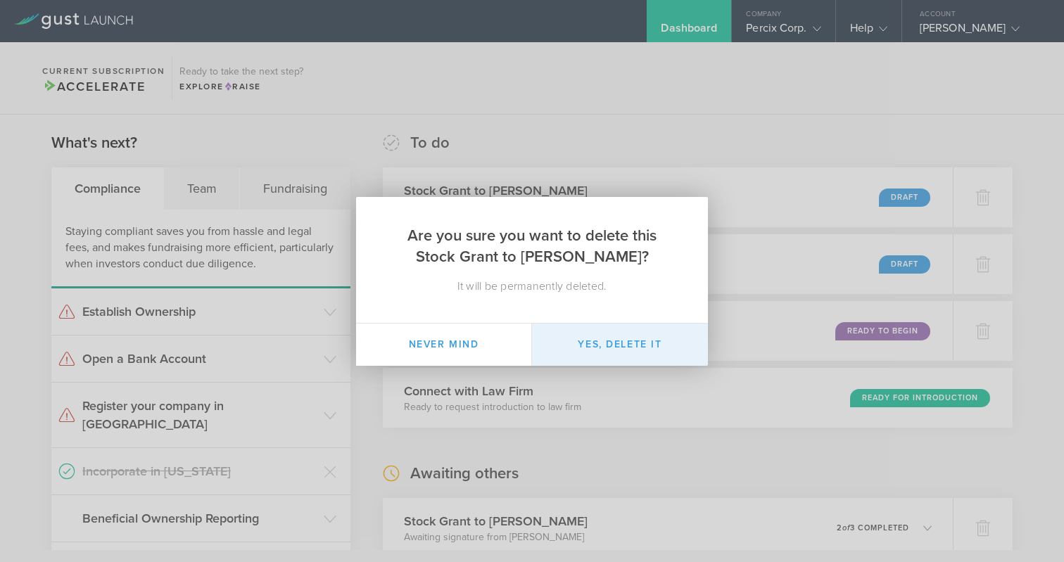
click at [599, 350] on button "Yes, delete it" at bounding box center [620, 345] width 176 height 42
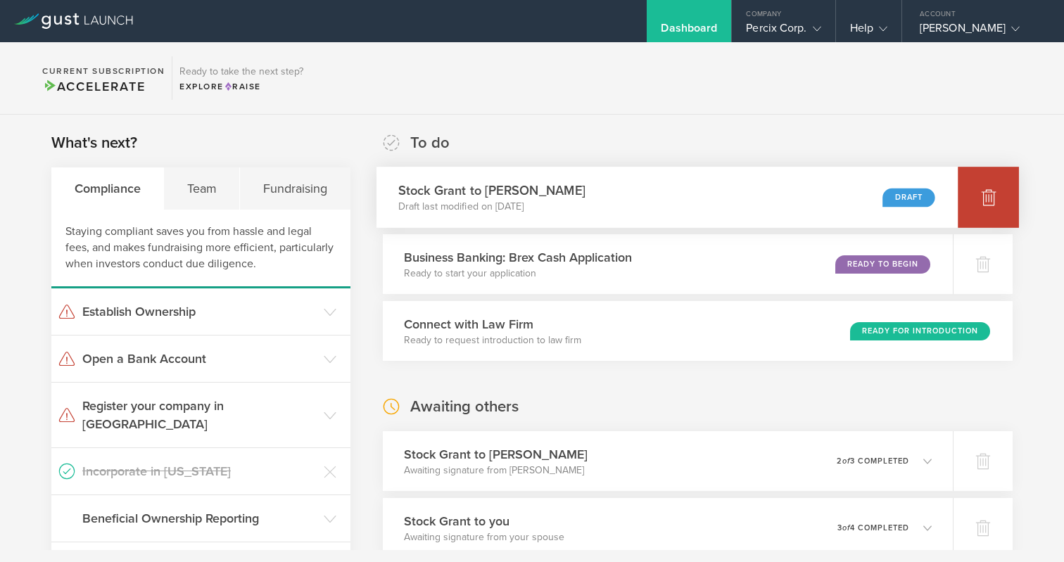
click at [987, 192] on icon at bounding box center [989, 197] width 15 height 13
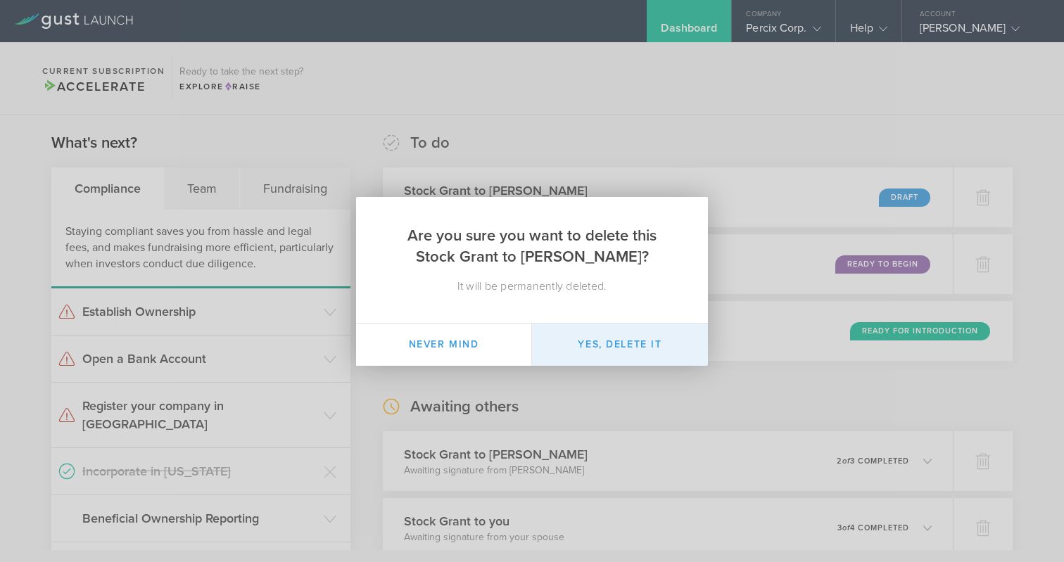
click at [661, 343] on button "Yes, delete it" at bounding box center [620, 345] width 176 height 42
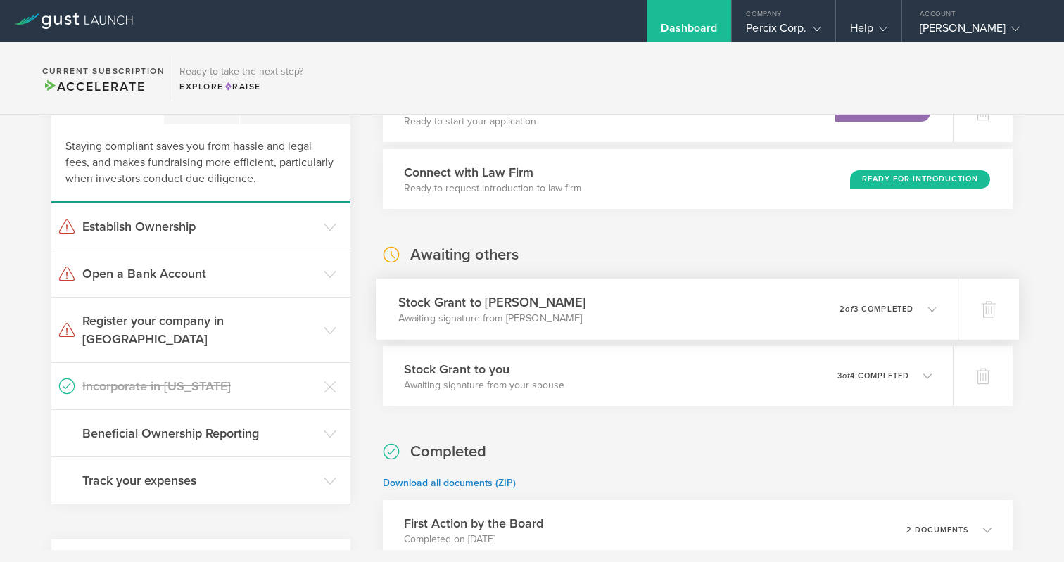
scroll to position [88, 0]
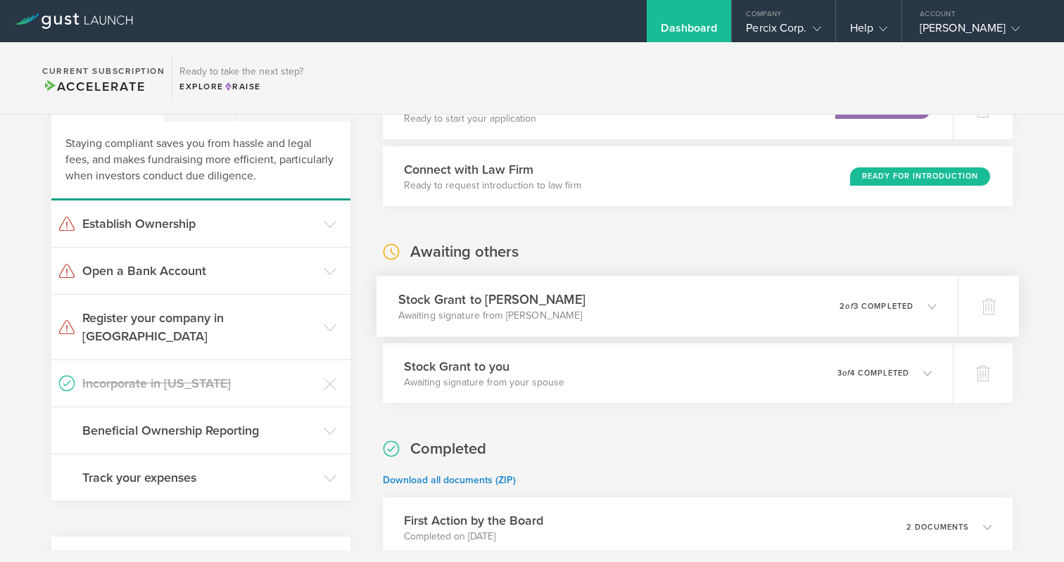
click at [522, 301] on h3 "Stock Grant to Amit Gur" at bounding box center [491, 299] width 187 height 19
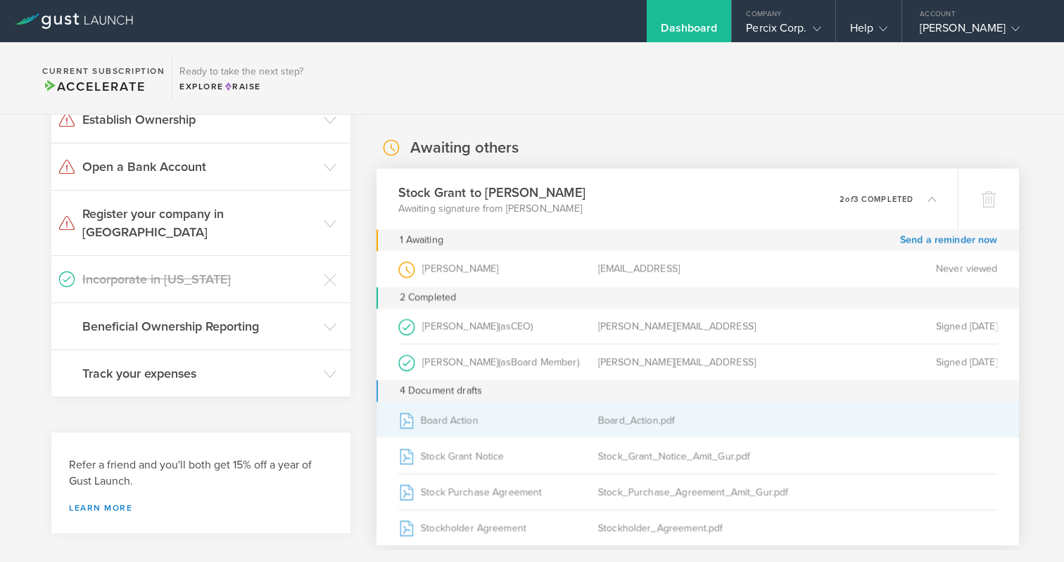
scroll to position [203, 0]
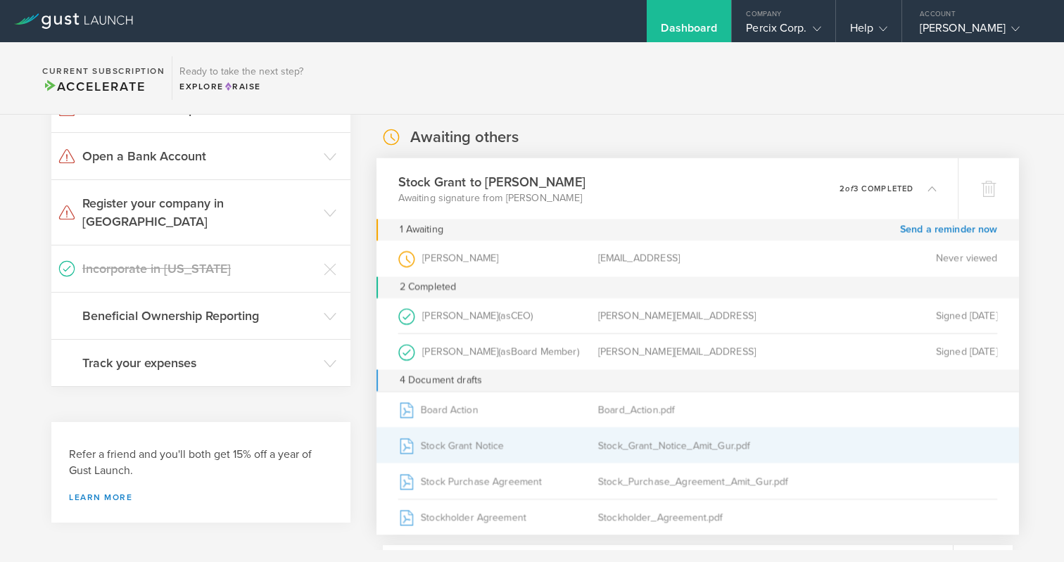
click at [440, 445] on div "Stock Grant Notice" at bounding box center [498, 445] width 200 height 35
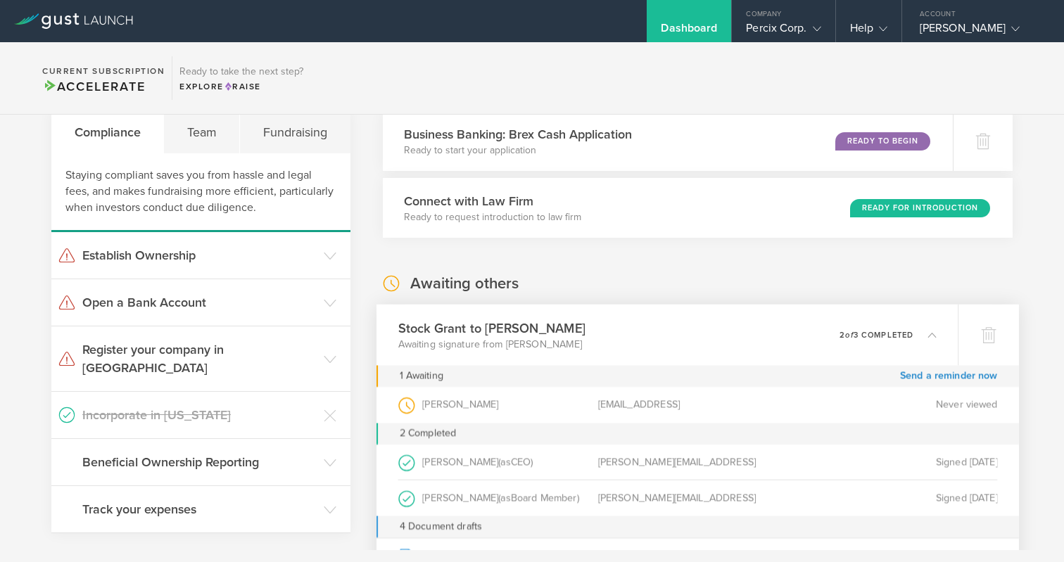
scroll to position [0, 0]
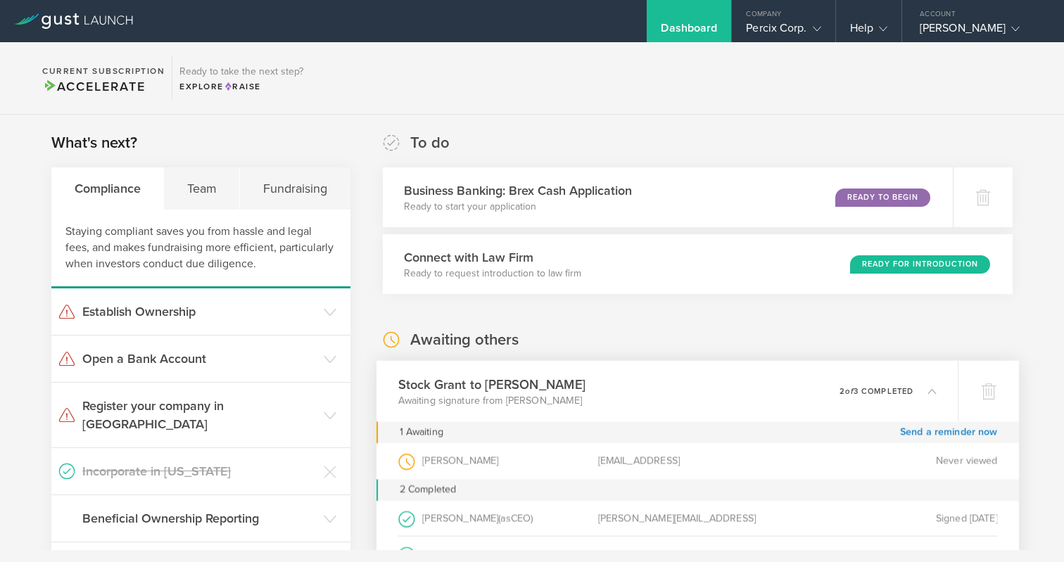
click at [660, 19] on div "Dashboard" at bounding box center [689, 21] width 84 height 42
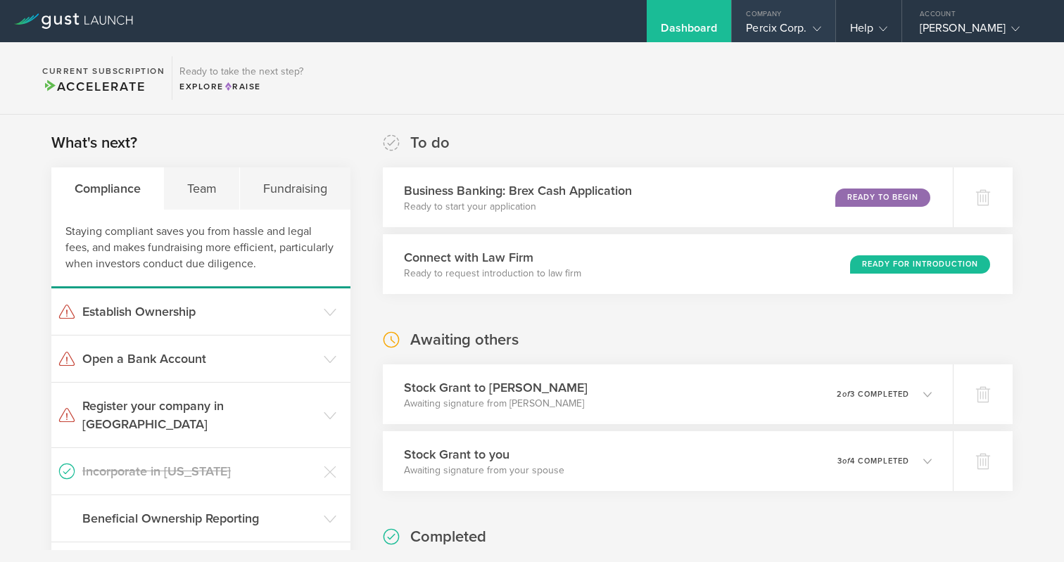
click at [759, 13] on div "Company" at bounding box center [783, 10] width 103 height 21
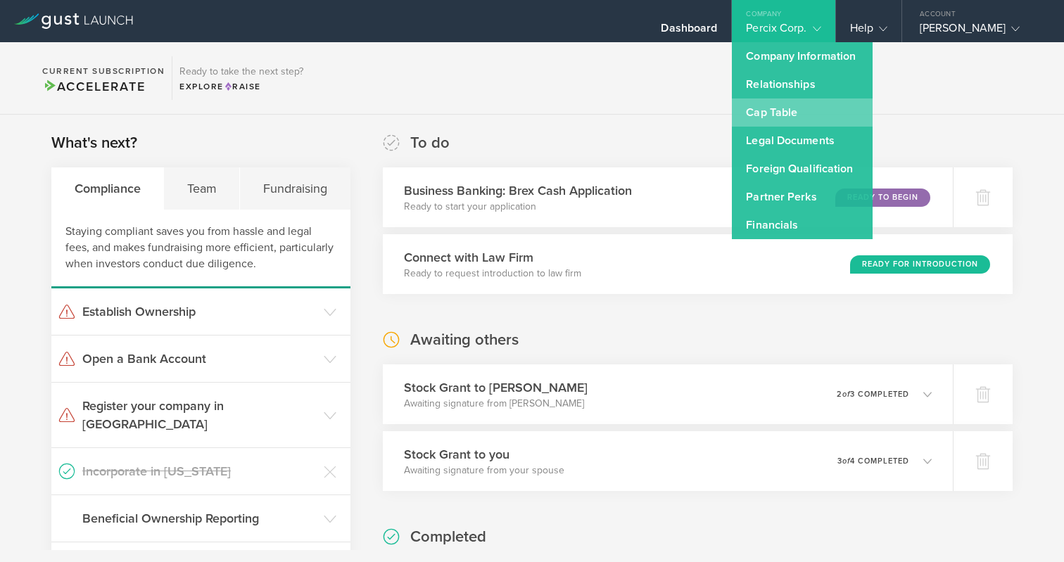
click at [752, 110] on link "Cap Table" at bounding box center [802, 113] width 141 height 28
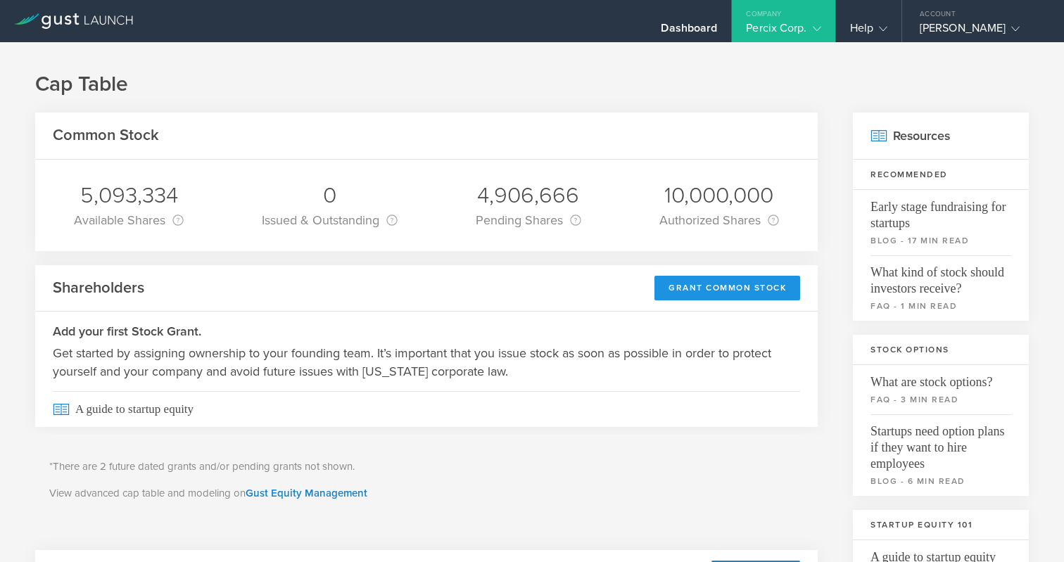
click at [687, 284] on div "Grant Common Stock" at bounding box center [728, 288] width 146 height 25
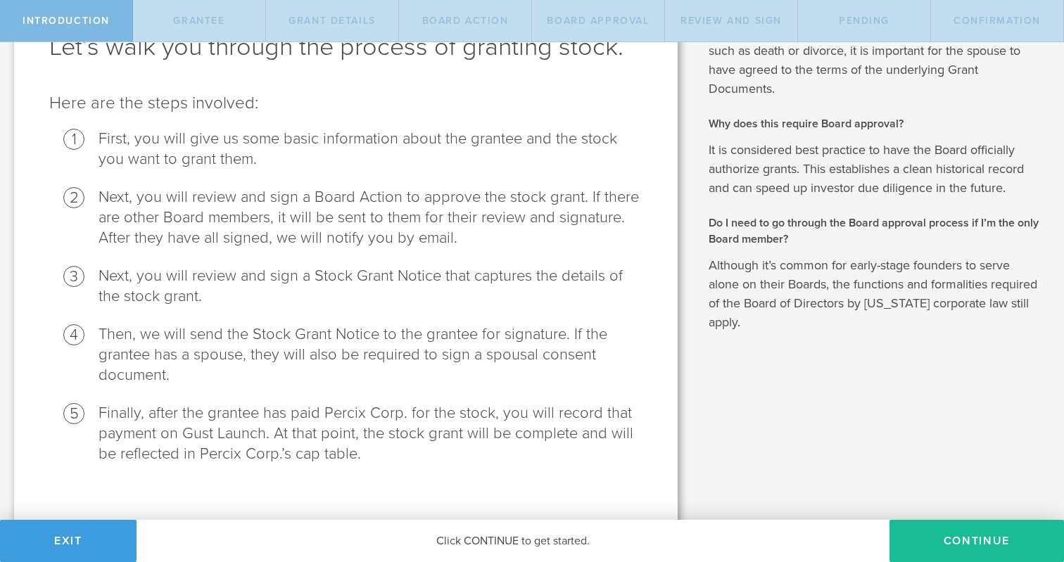
scroll to position [110, 0]
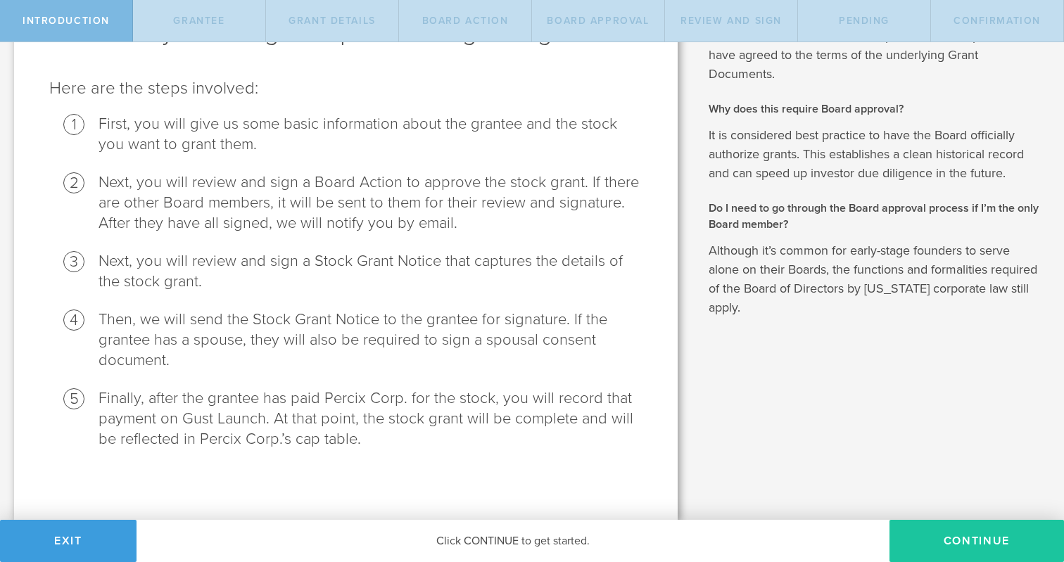
click at [937, 542] on button "Continue" at bounding box center [977, 541] width 175 height 42
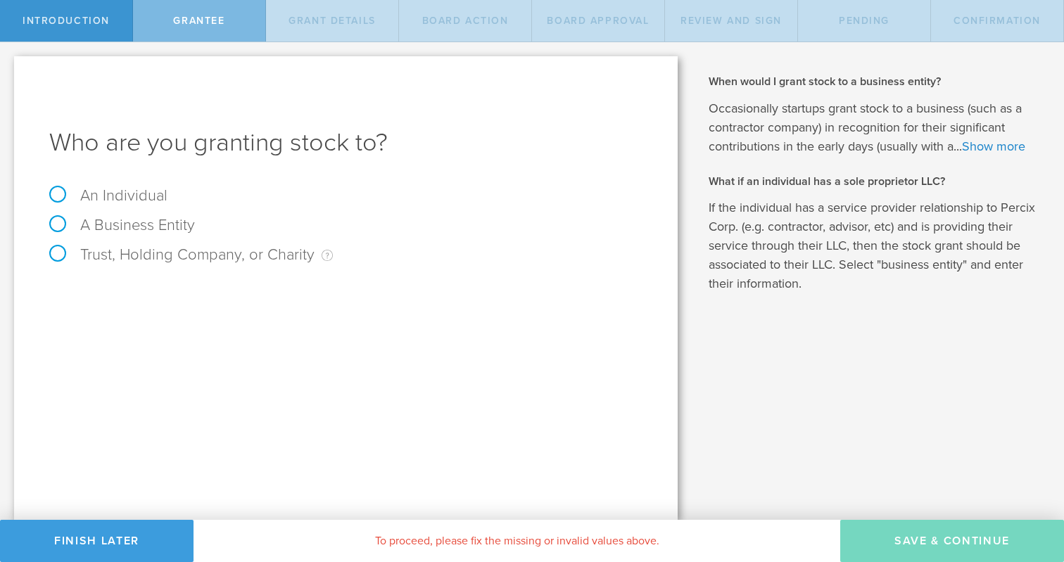
scroll to position [0, 0]
click at [51, 196] on label "An Individual" at bounding box center [108, 195] width 118 height 18
click at [9, 65] on input "An Individual" at bounding box center [4, 53] width 9 height 23
radio input "true"
click at [201, 296] on input "text" at bounding box center [399, 294] width 488 height 21
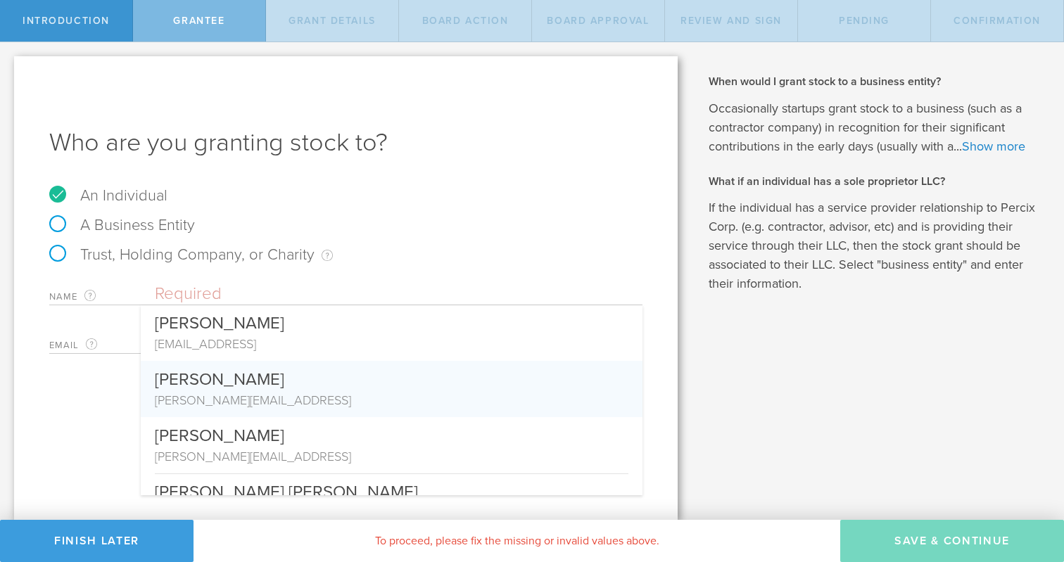
click at [192, 383] on div "[PERSON_NAME]" at bounding box center [392, 376] width 474 height 30
type input "[PERSON_NAME]"
type input "[PERSON_NAME][EMAIL_ADDRESS]"
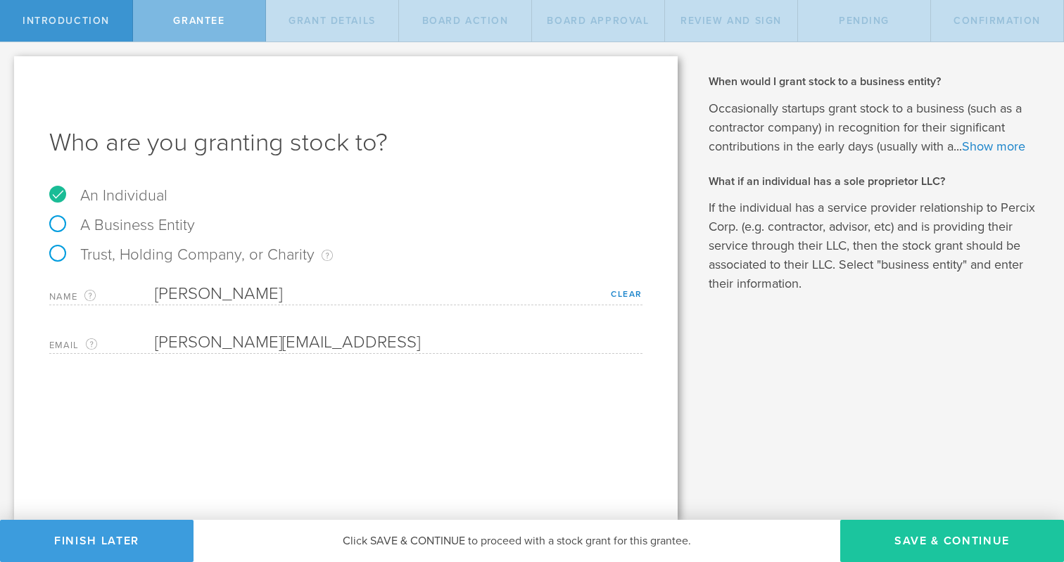
click at [911, 544] on button "Save & Continue" at bounding box center [952, 541] width 224 height 42
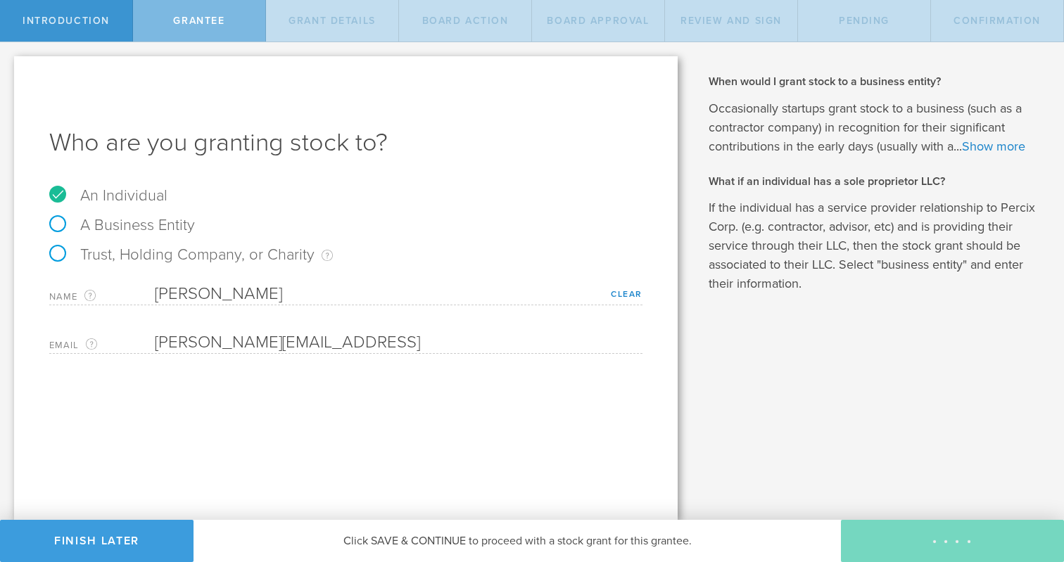
type input "48"
type input "12"
select select "none"
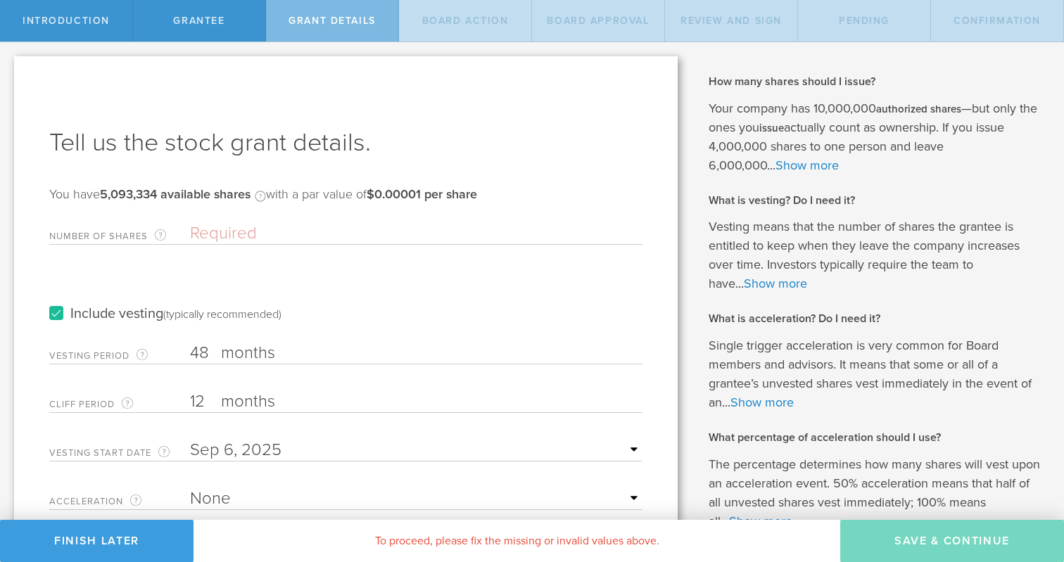
click at [207, 232] on input "Number of Shares The total amount of stock the company is granting to this reci…" at bounding box center [416, 233] width 453 height 21
type input "2,453,333"
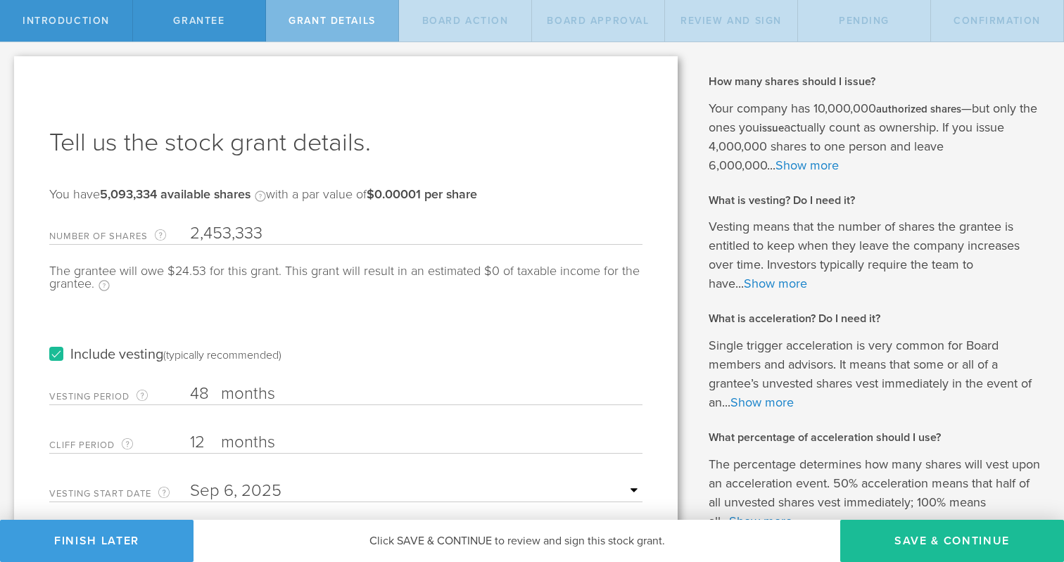
click at [203, 441] on input "12" at bounding box center [416, 442] width 453 height 21
type input "1"
type input "6"
click at [231, 489] on input "text" at bounding box center [416, 491] width 453 height 21
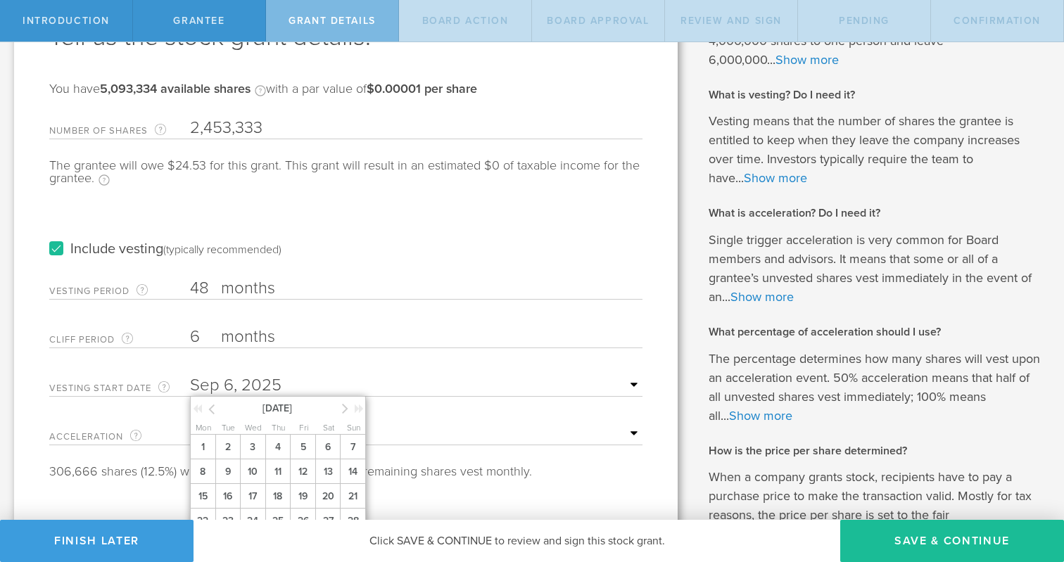
scroll to position [108, 0]
click at [344, 403] on icon at bounding box center [345, 407] width 6 height 18
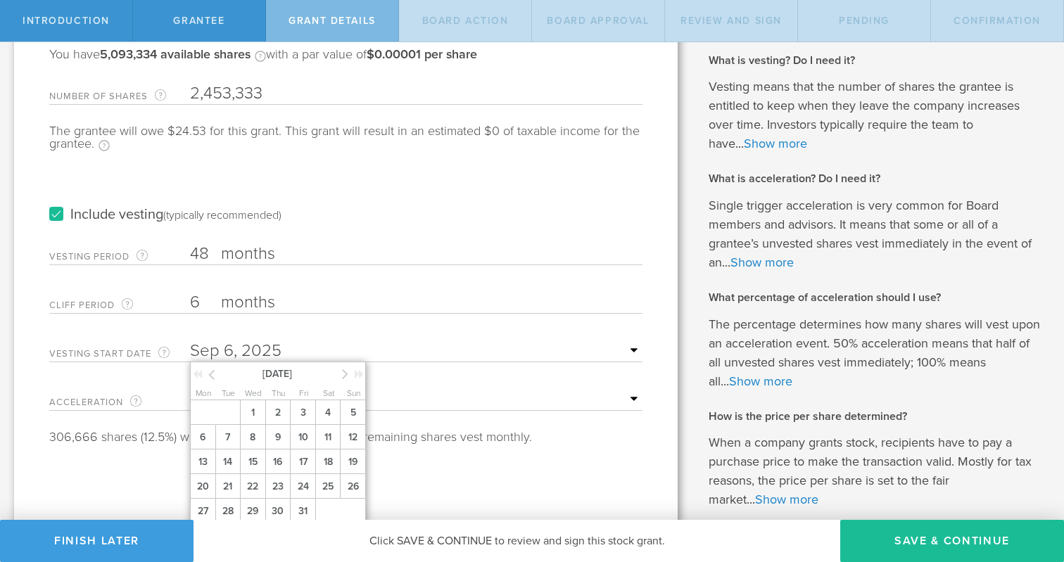
scroll to position [148, 0]
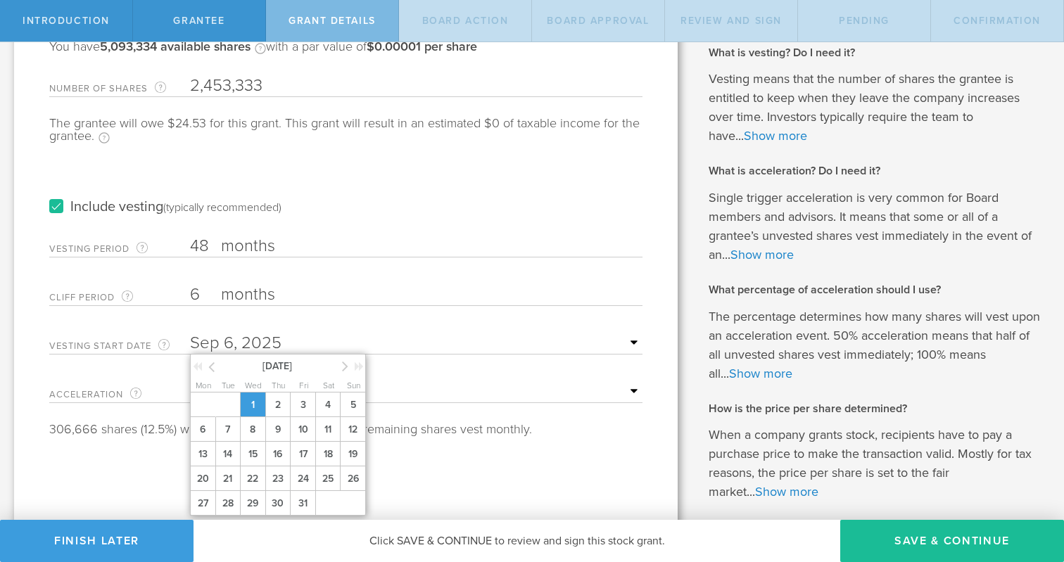
click at [253, 406] on span "1" at bounding box center [252, 405] width 25 height 25
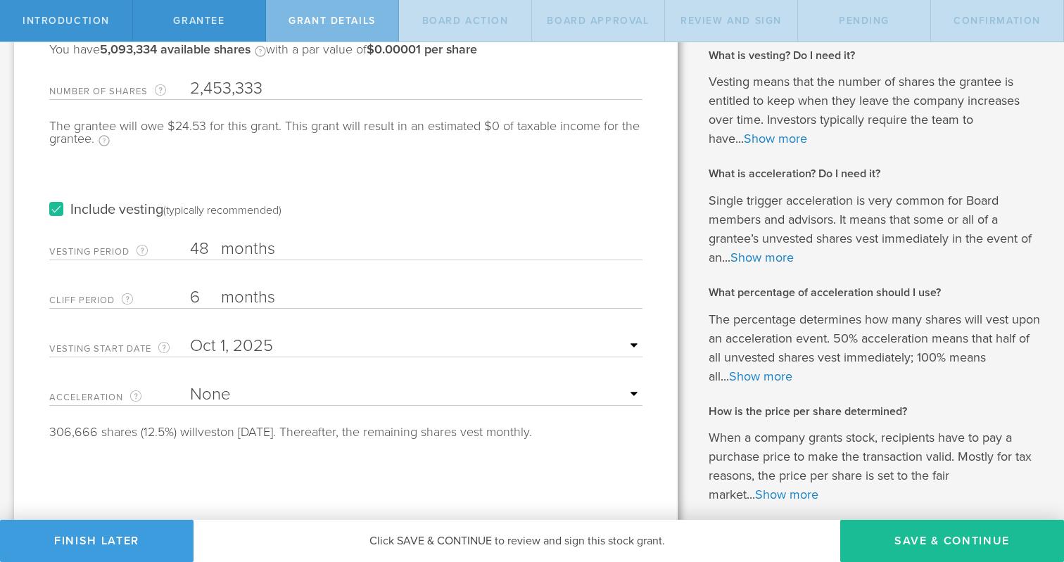
scroll to position [147, 0]
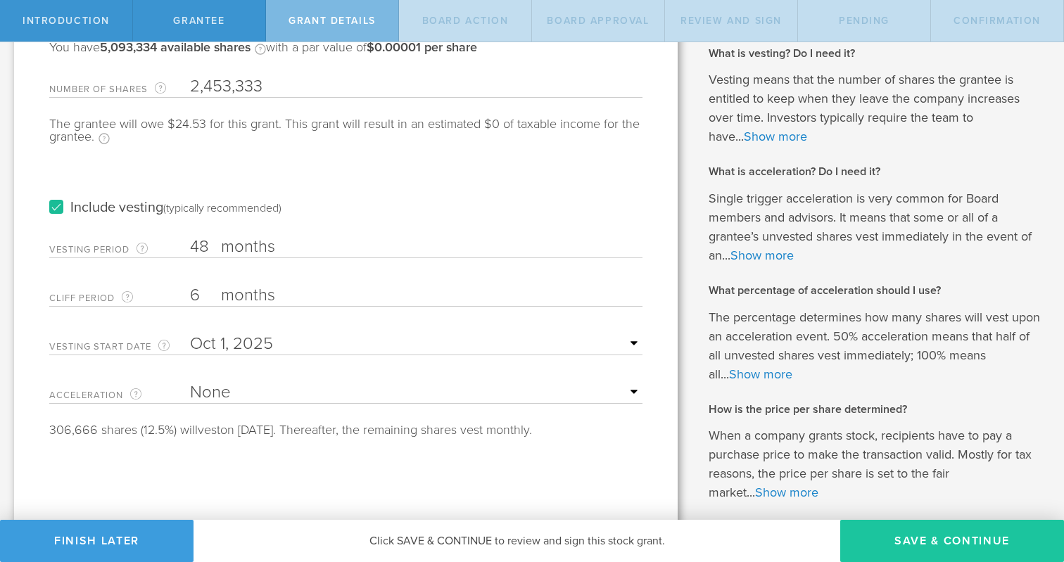
click at [919, 535] on button "Save & Continue" at bounding box center [952, 541] width 224 height 42
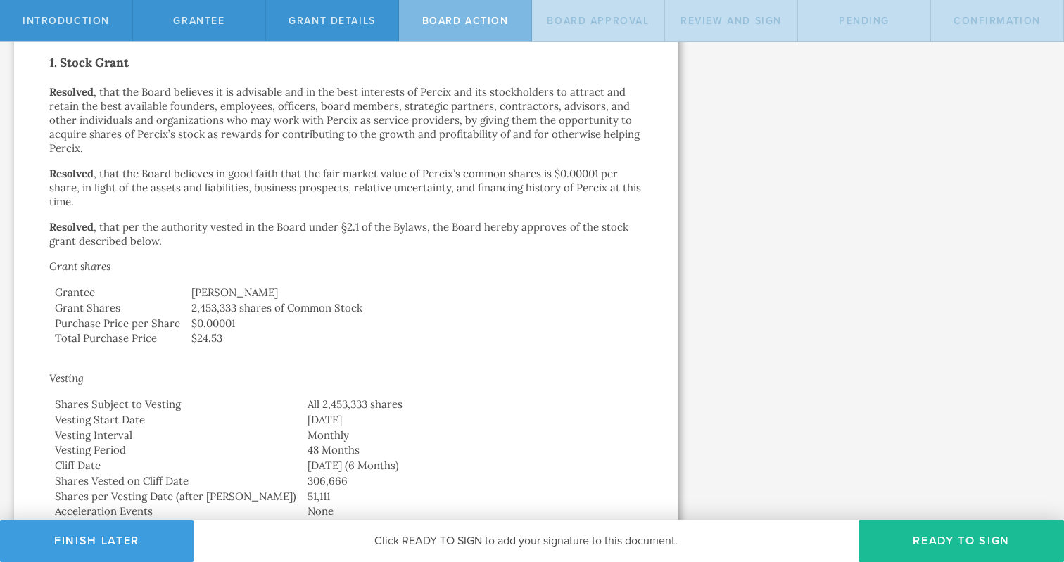
scroll to position [0, 0]
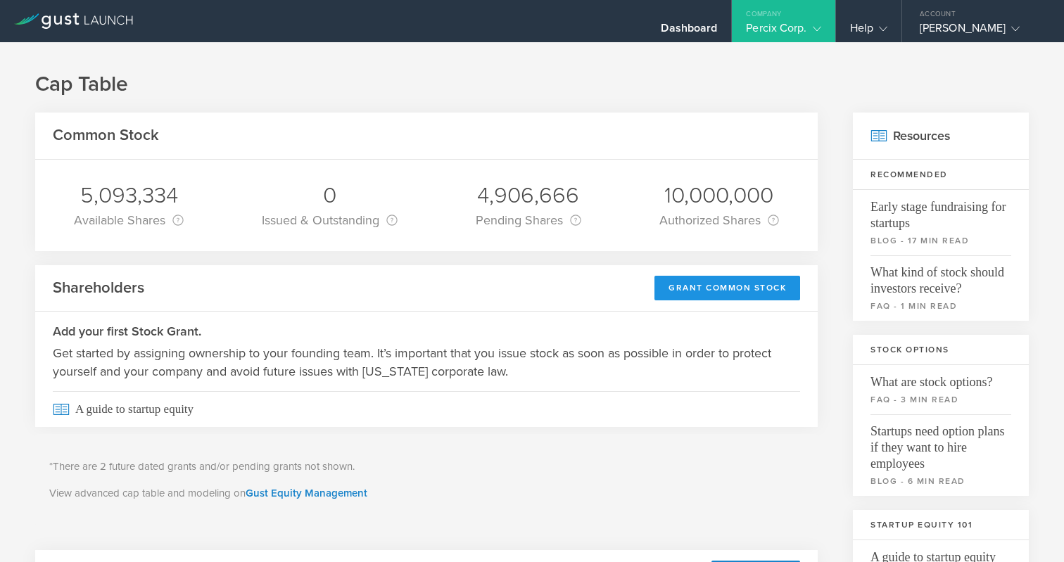
click at [684, 293] on div "Grant Common Stock" at bounding box center [728, 288] width 146 height 25
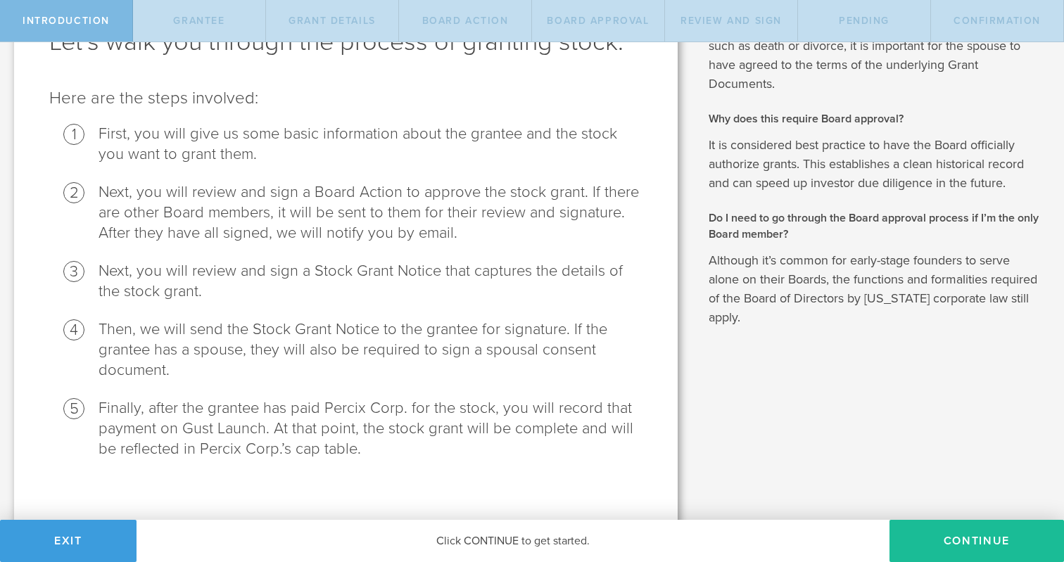
scroll to position [110, 0]
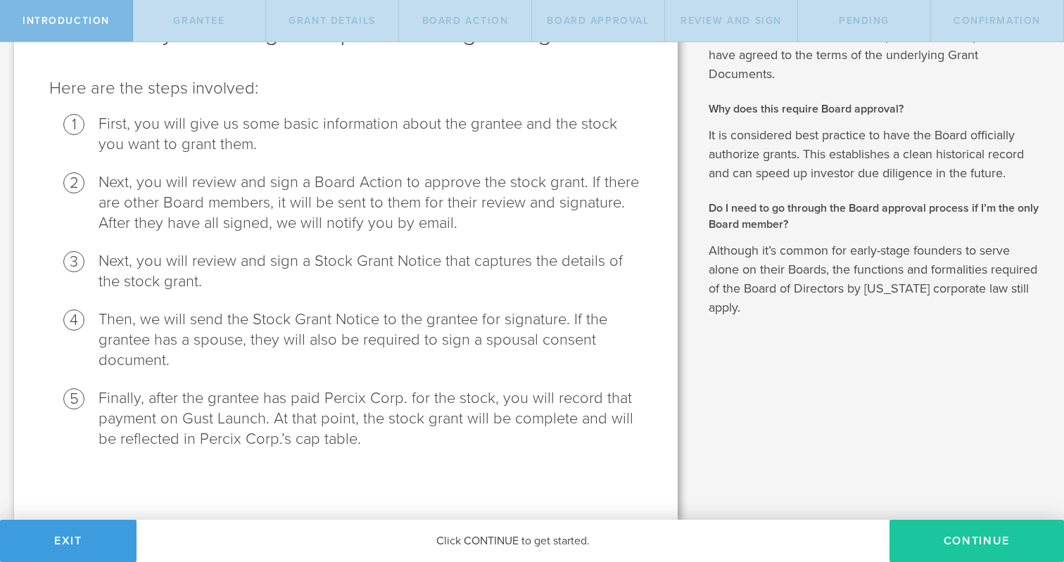
click at [965, 548] on button "Continue" at bounding box center [977, 541] width 175 height 42
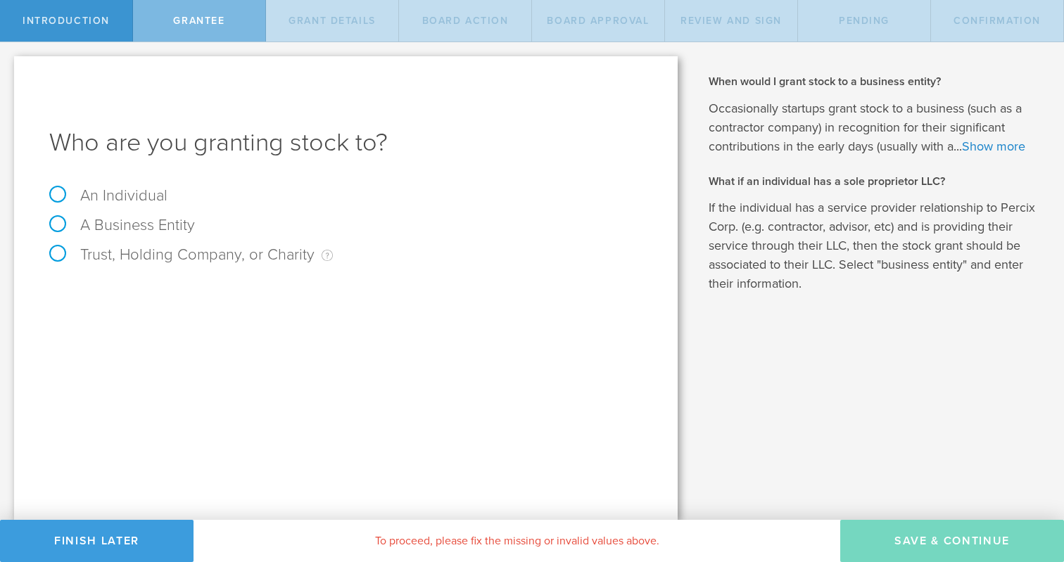
click at [50, 197] on label "An Individual" at bounding box center [108, 195] width 118 height 18
click at [9, 65] on input "An Individual" at bounding box center [4, 53] width 9 height 23
radio input "true"
click at [303, 287] on input "text" at bounding box center [399, 294] width 488 height 21
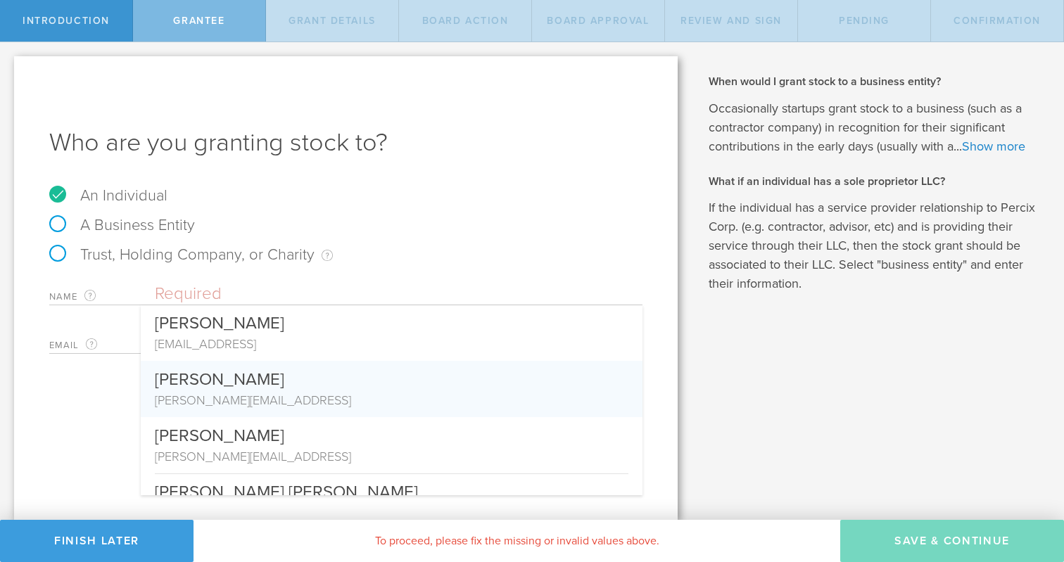
click at [263, 381] on div "[PERSON_NAME]" at bounding box center [392, 376] width 474 height 30
type input "[PERSON_NAME]"
type input "[PERSON_NAME][EMAIL_ADDRESS]"
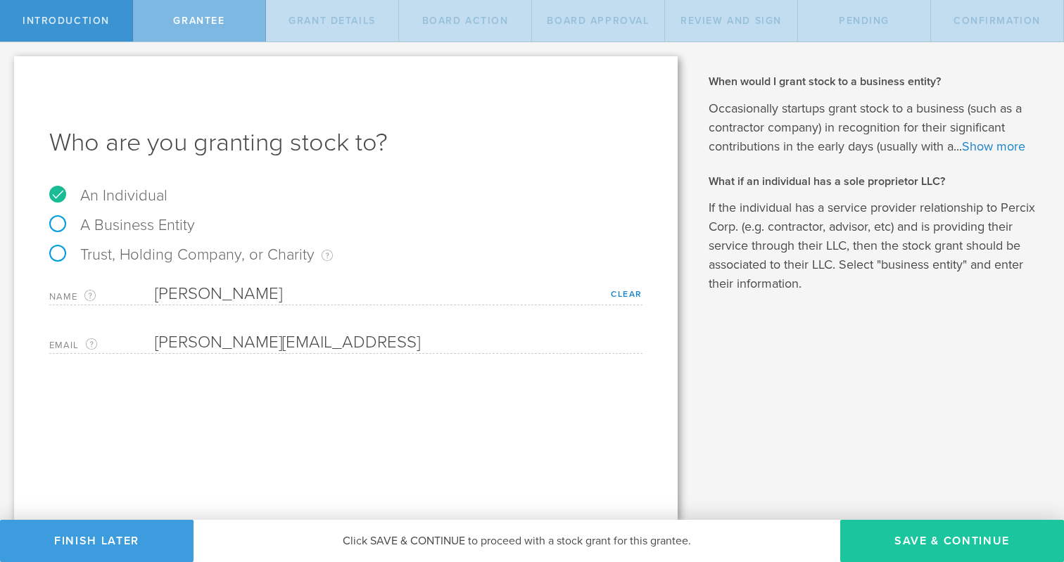
click at [934, 538] on button "Save & Continue" at bounding box center [952, 541] width 224 height 42
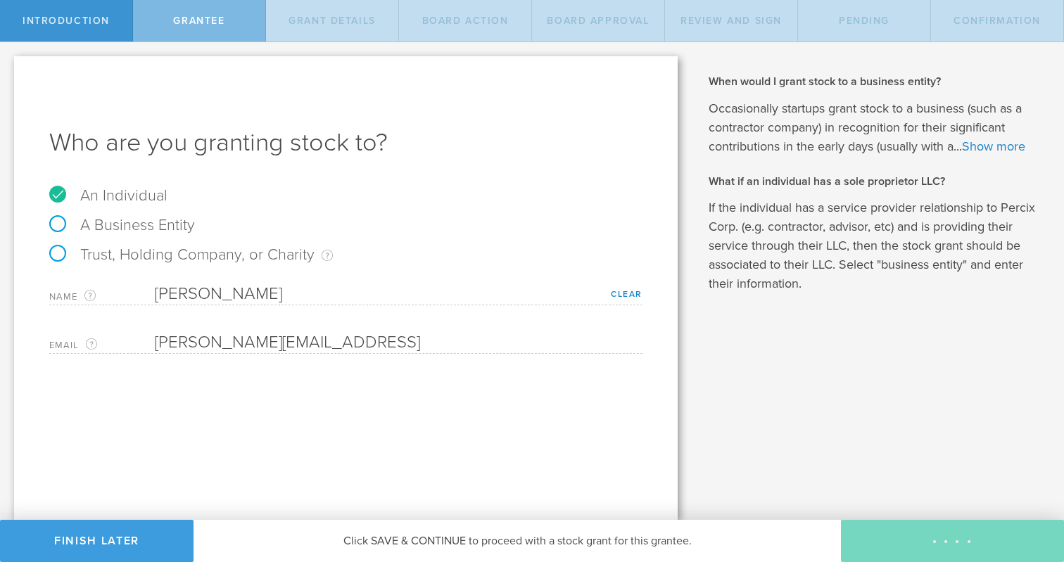
type input "48"
type input "12"
select select "none"
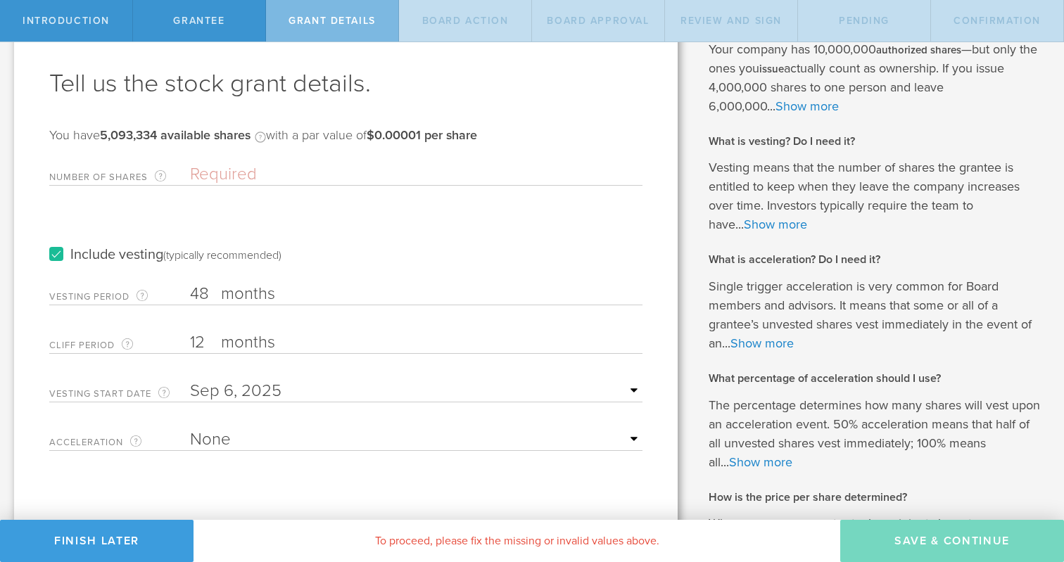
scroll to position [61, 0]
click at [208, 176] on input "Number of Shares The total amount of stock the company is granting to this reci…" at bounding box center [416, 173] width 453 height 21
type input "2,453,333"
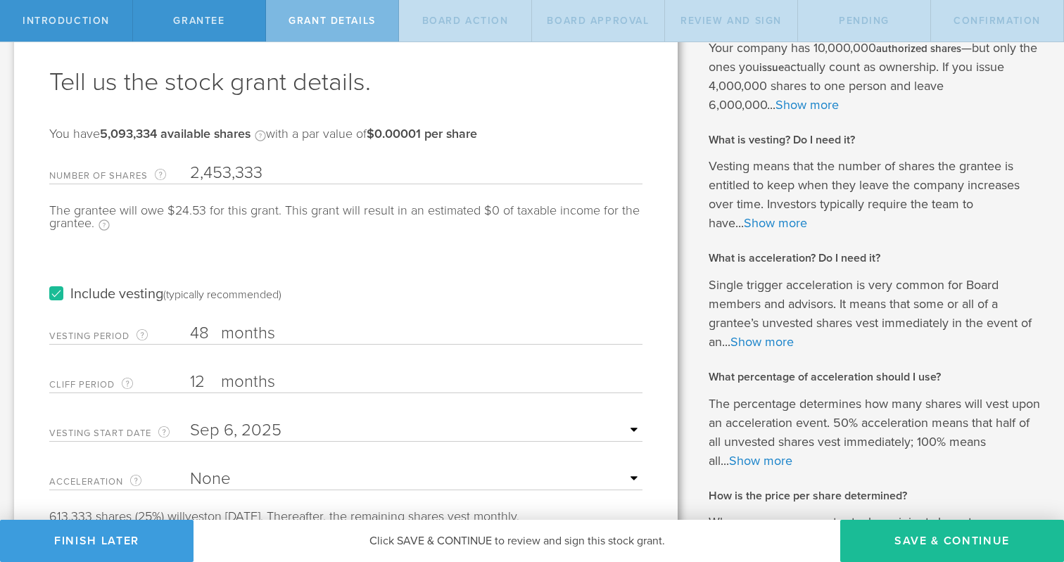
click at [205, 379] on input "12" at bounding box center [416, 382] width 453 height 21
type input "1"
type input "6"
click at [533, 299] on div "Include vesting (typically recommended)" at bounding box center [345, 280] width 593 height 71
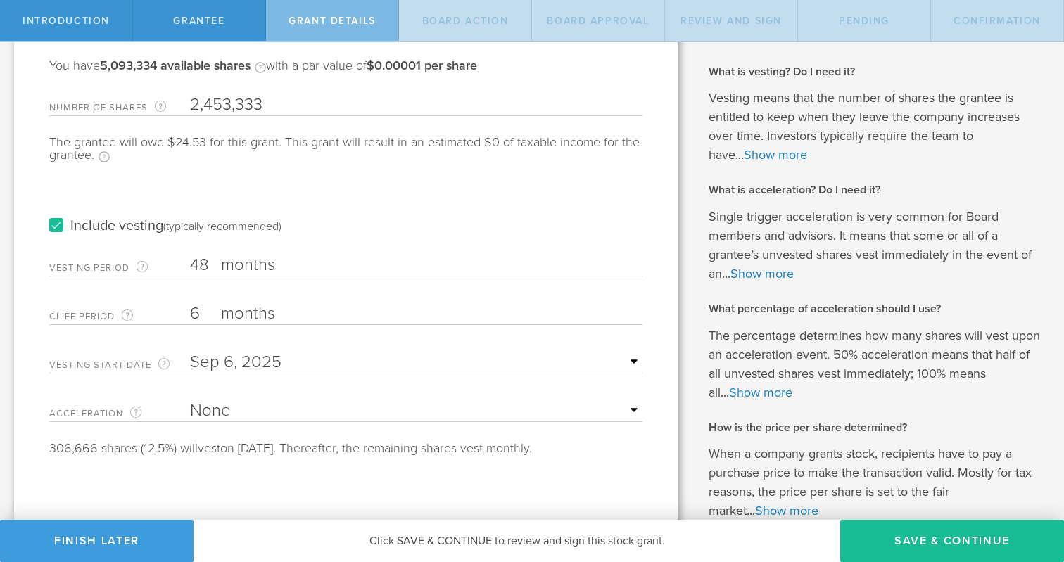
scroll to position [213, 0]
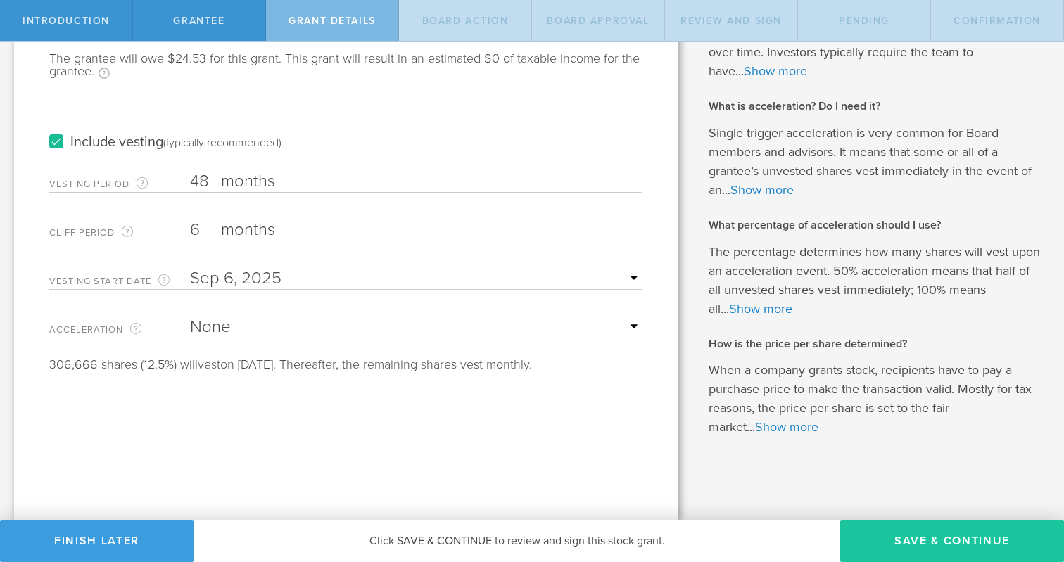
click at [899, 539] on button "Save & Continue" at bounding box center [952, 541] width 224 height 42
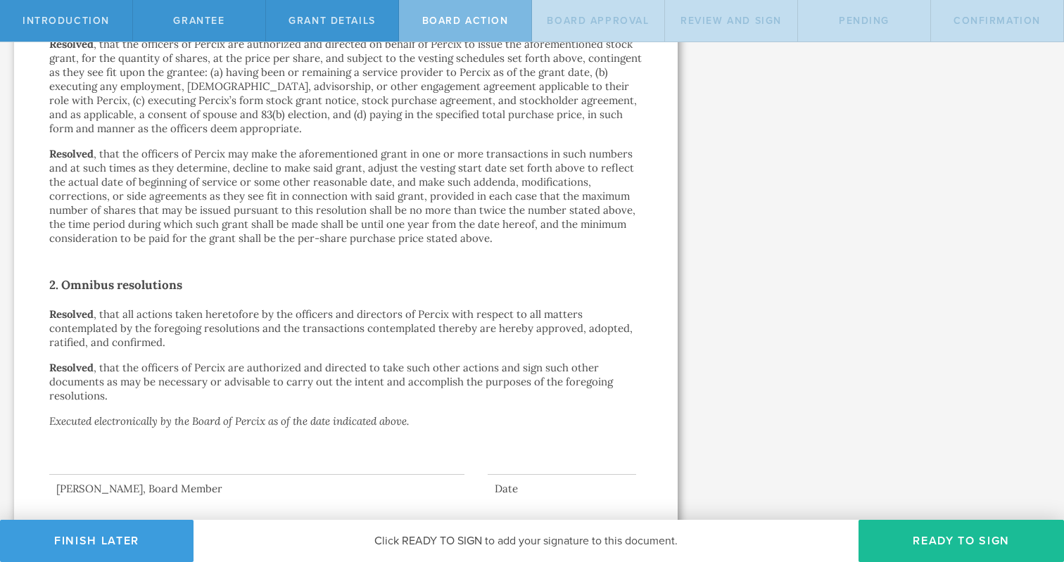
scroll to position [823, 0]
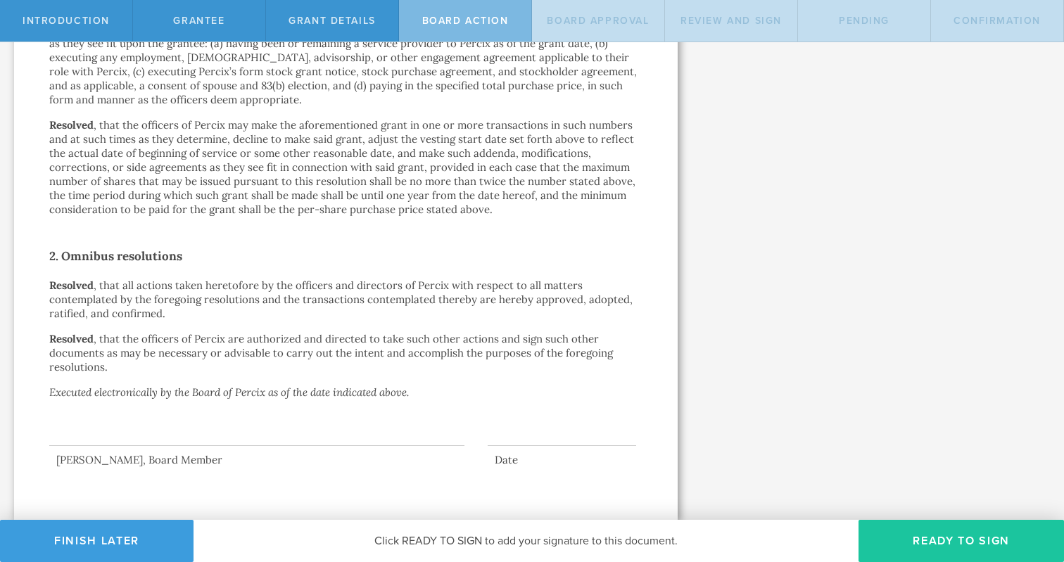
click at [925, 540] on button "Ready to Sign" at bounding box center [962, 541] width 206 height 42
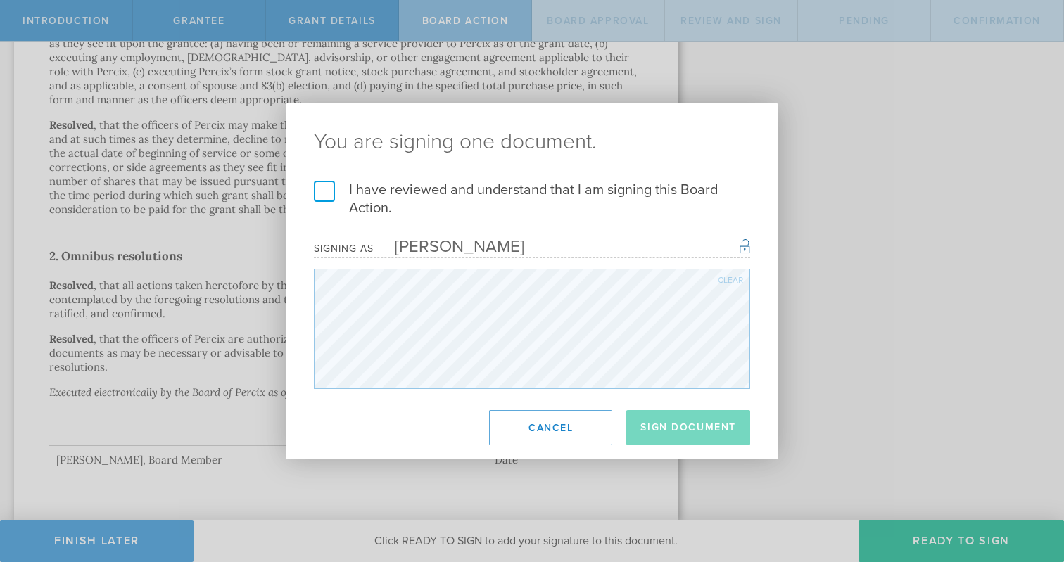
click at [322, 184] on label "I have reviewed and understand that I am signing this Board Action." at bounding box center [532, 199] width 436 height 37
click at [0, 0] on input "I have reviewed and understand that I am signing this Board Action." at bounding box center [0, 0] width 0 height 0
click at [667, 434] on button "Sign Document" at bounding box center [688, 427] width 124 height 35
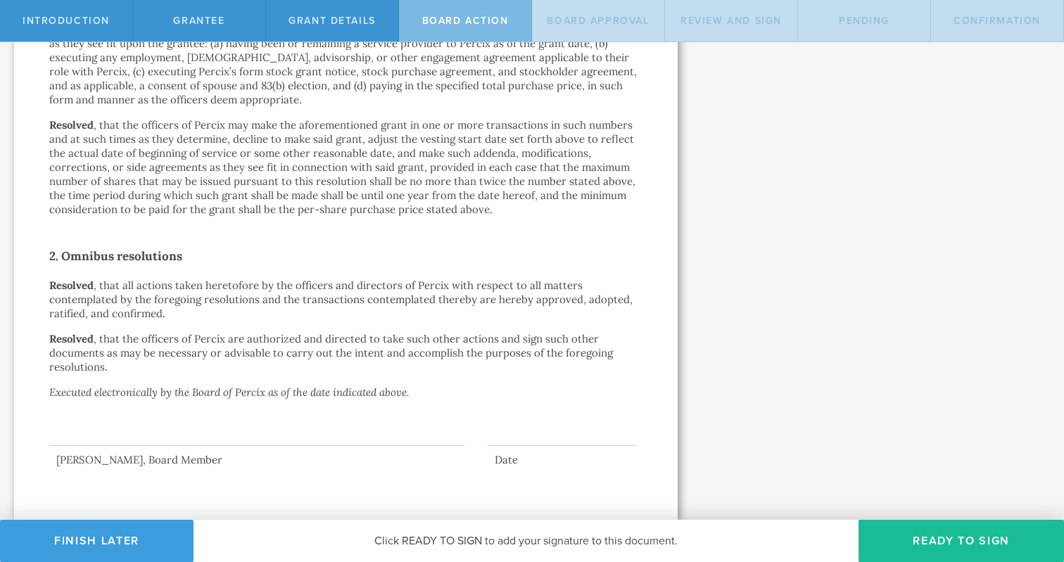
scroll to position [0, 0]
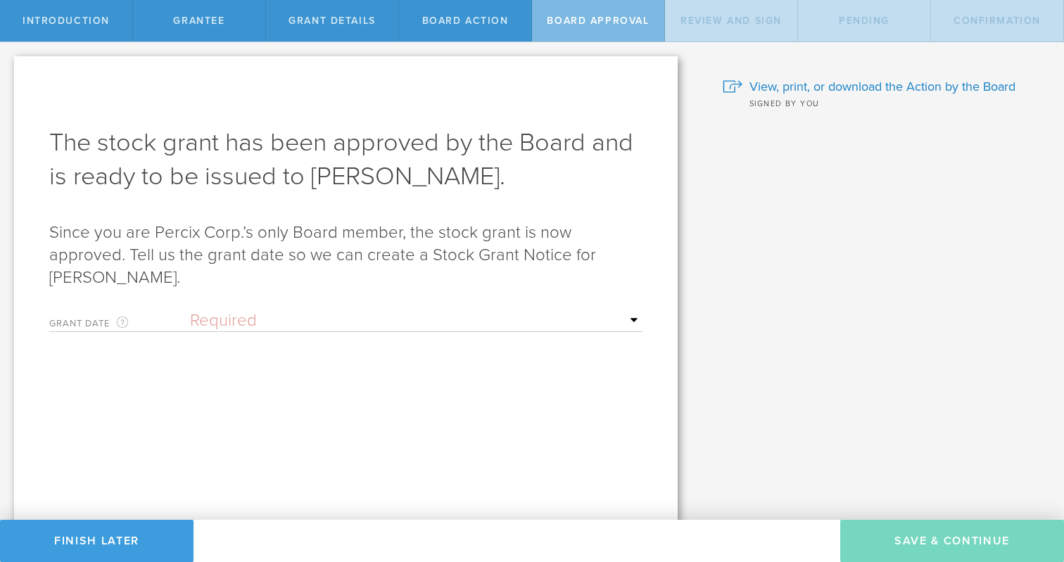
click at [259, 320] on select "Required Upon [PERSON_NAME]'s signature A specific date" at bounding box center [416, 320] width 453 height 21
select select "setByFounder"
click at [190, 310] on select "Required Upon [PERSON_NAME]'s signature A specific date" at bounding box center [416, 320] width 453 height 21
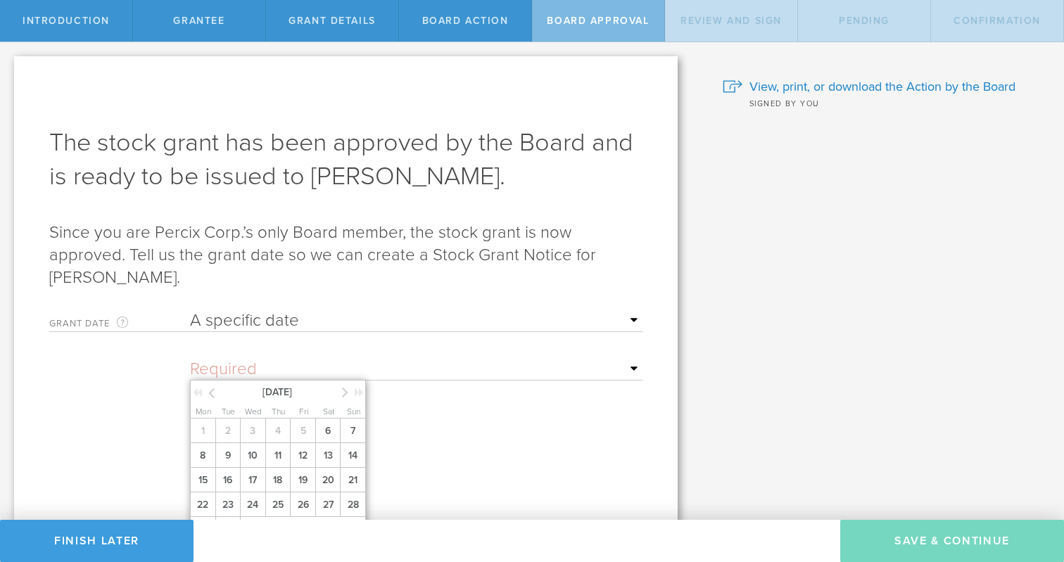
click at [632, 367] on input "text" at bounding box center [416, 369] width 453 height 21
click at [343, 393] on icon at bounding box center [345, 393] width 6 height 18
click at [244, 429] on span "1" at bounding box center [252, 431] width 25 height 25
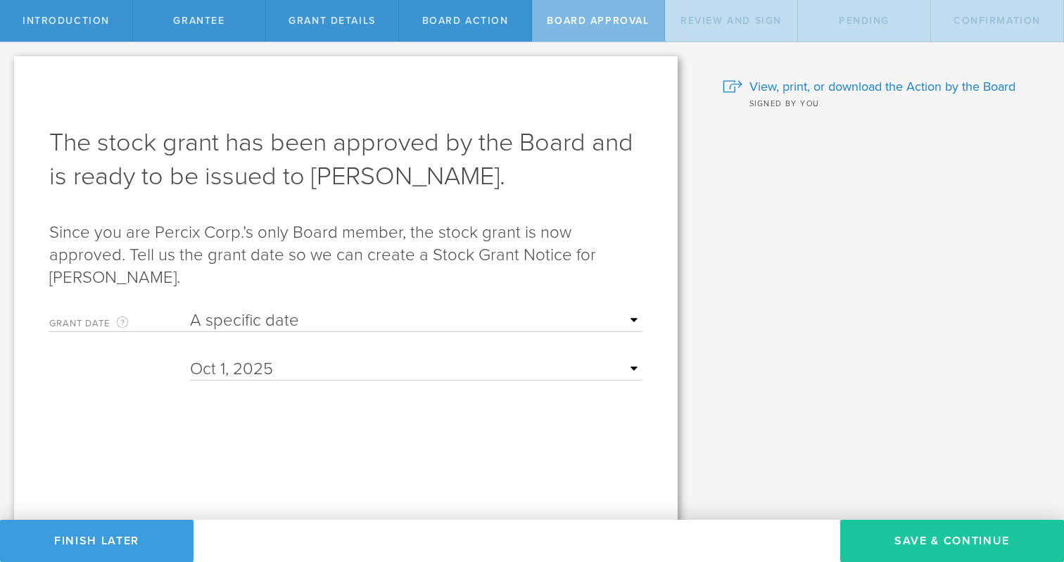
click at [908, 543] on button "Save & Continue" at bounding box center [952, 541] width 224 height 42
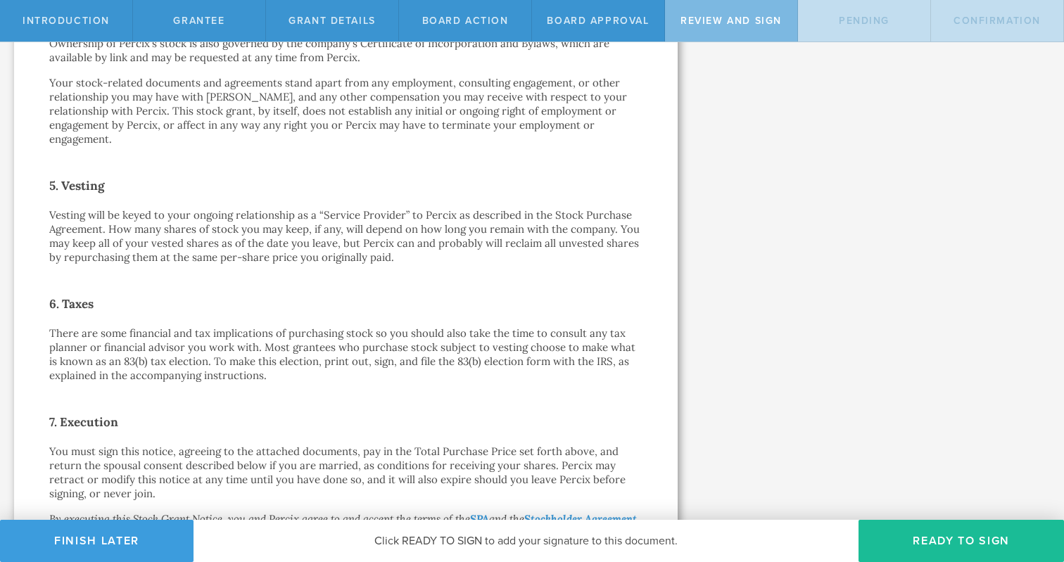
scroll to position [966, 0]
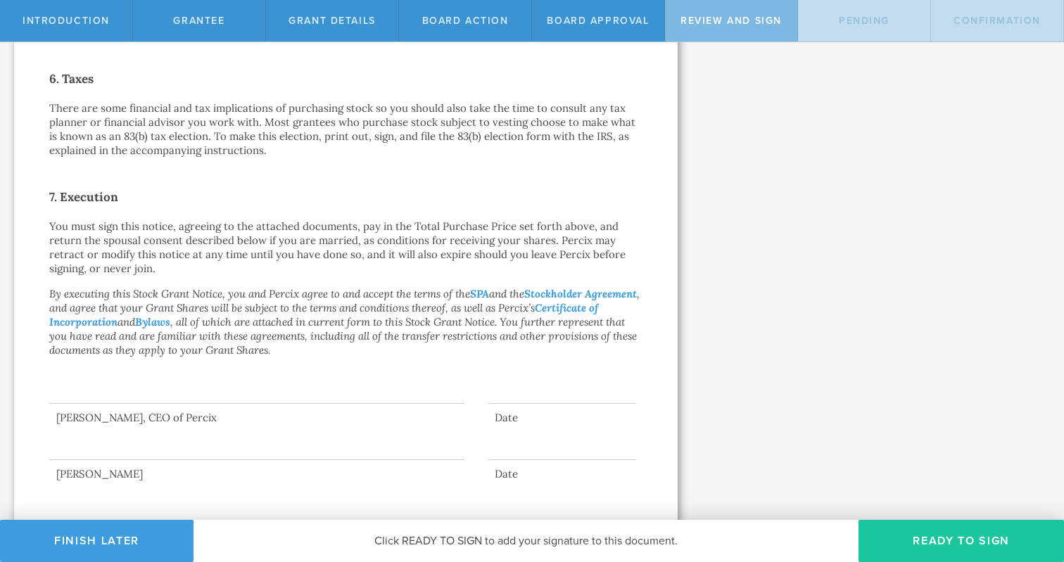
click at [955, 541] on button "Ready to Sign" at bounding box center [962, 541] width 206 height 42
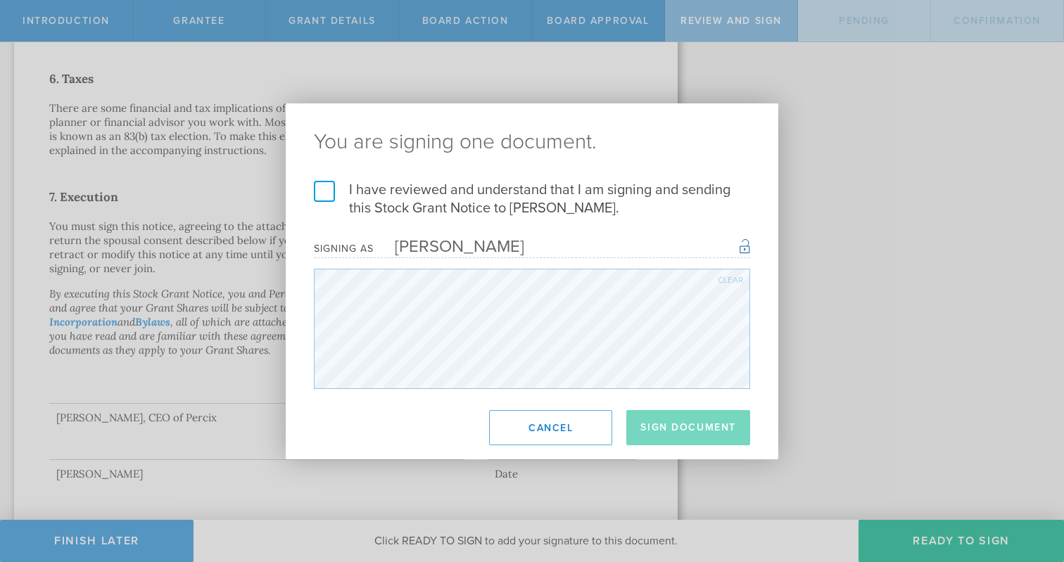
click at [324, 192] on label "I have reviewed and understand that I am signing and sending this Stock Grant N…" at bounding box center [532, 199] width 436 height 37
click at [0, 0] on input "I have reviewed and understand that I am signing and sending this Stock Grant N…" at bounding box center [0, 0] width 0 height 0
click at [659, 424] on button "Sign Document" at bounding box center [688, 427] width 124 height 35
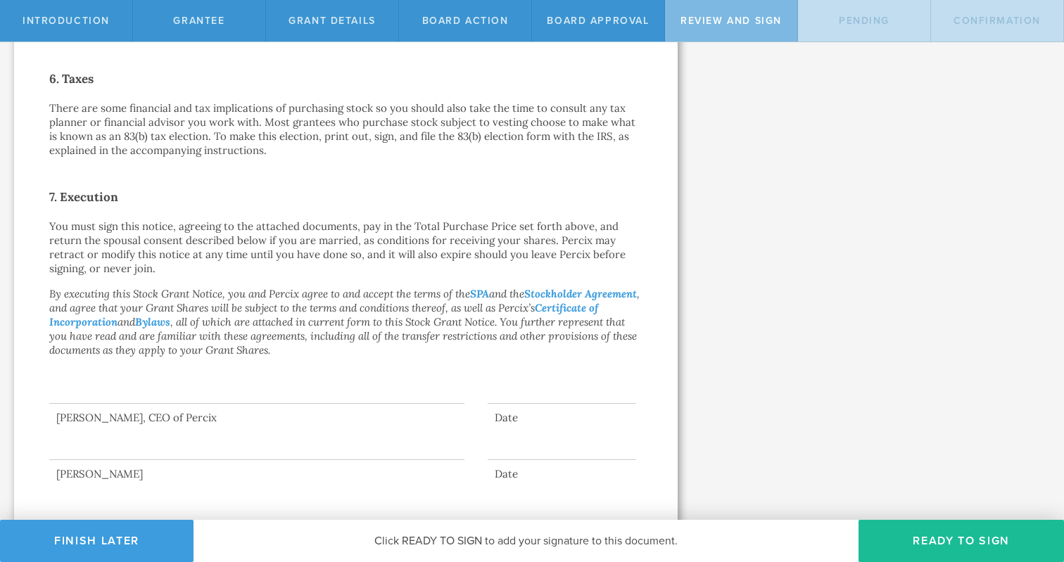
scroll to position [0, 0]
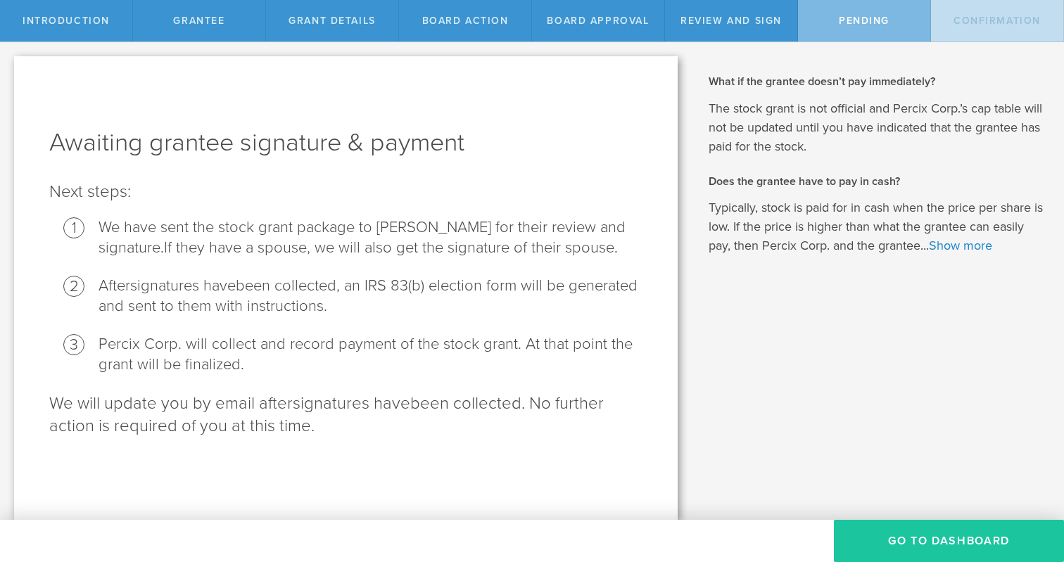
click at [900, 533] on button "Go To Dashboard" at bounding box center [949, 541] width 230 height 42
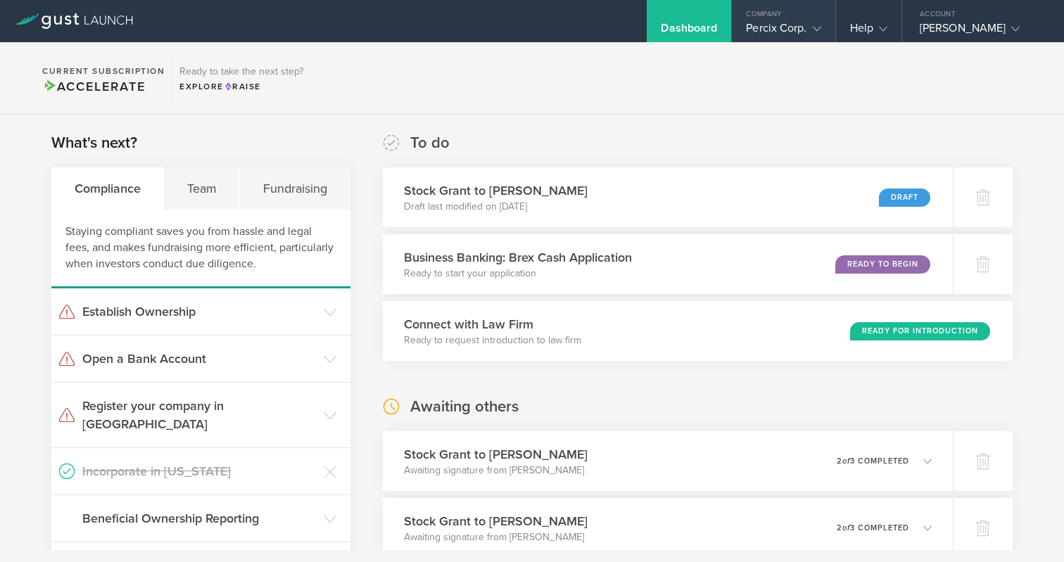
click at [759, 15] on div "Company" at bounding box center [783, 10] width 103 height 21
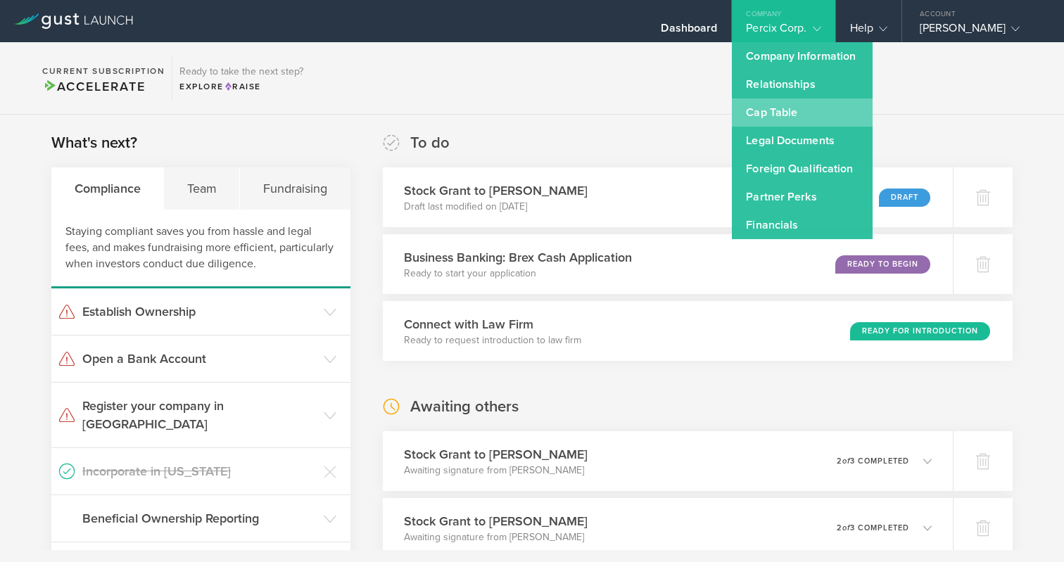
click at [747, 109] on link "Cap Table" at bounding box center [802, 113] width 141 height 28
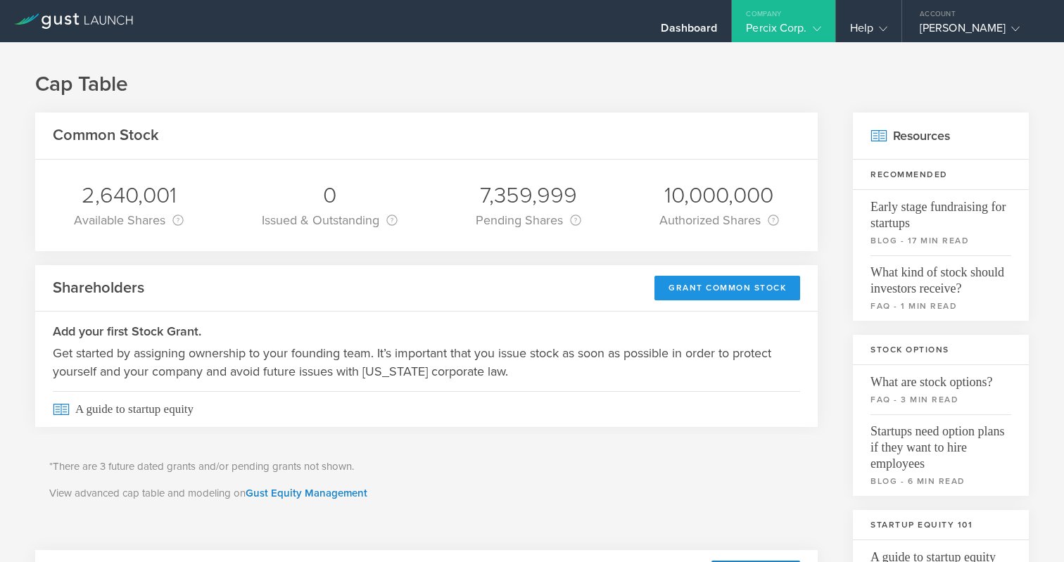
click at [712, 288] on div "Grant Common Stock" at bounding box center [728, 288] width 146 height 25
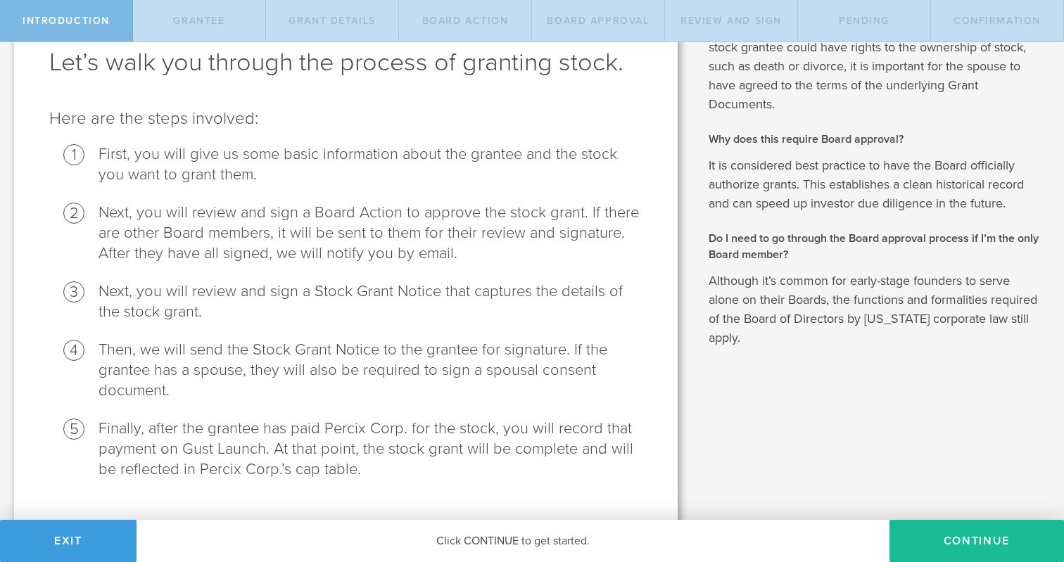
scroll to position [110, 0]
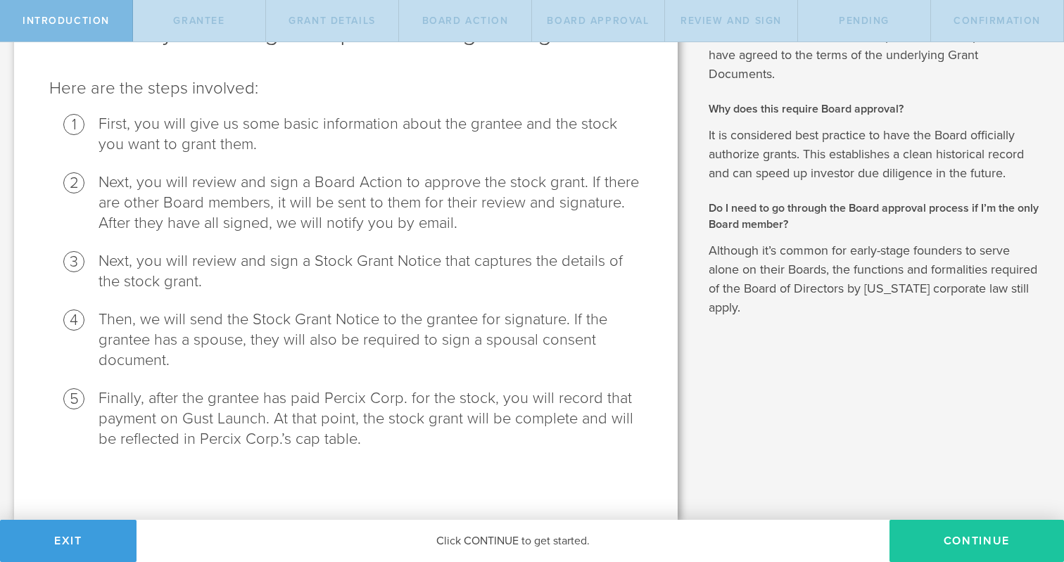
click at [933, 545] on button "Continue" at bounding box center [977, 541] width 175 height 42
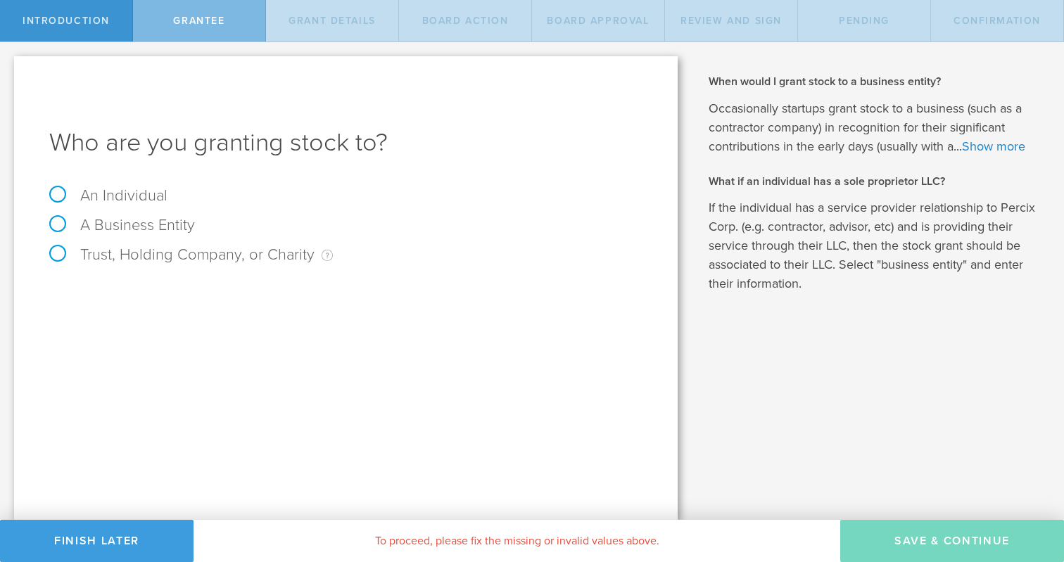
click at [58, 196] on label "An Individual" at bounding box center [108, 195] width 118 height 18
click at [9, 65] on input "An Individual" at bounding box center [4, 53] width 9 height 23
radio input "true"
click at [249, 293] on input "text" at bounding box center [399, 294] width 488 height 21
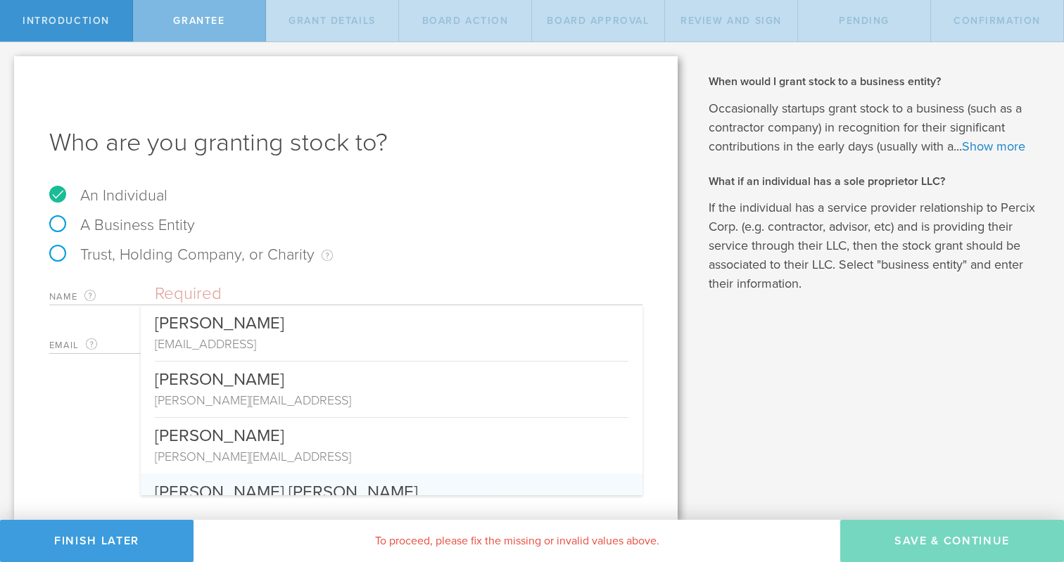
click at [229, 491] on div "Regina Daniel Harrison" at bounding box center [392, 489] width 474 height 30
type input "Regina Daniel Harrison"
type input "dani@percix.ai"
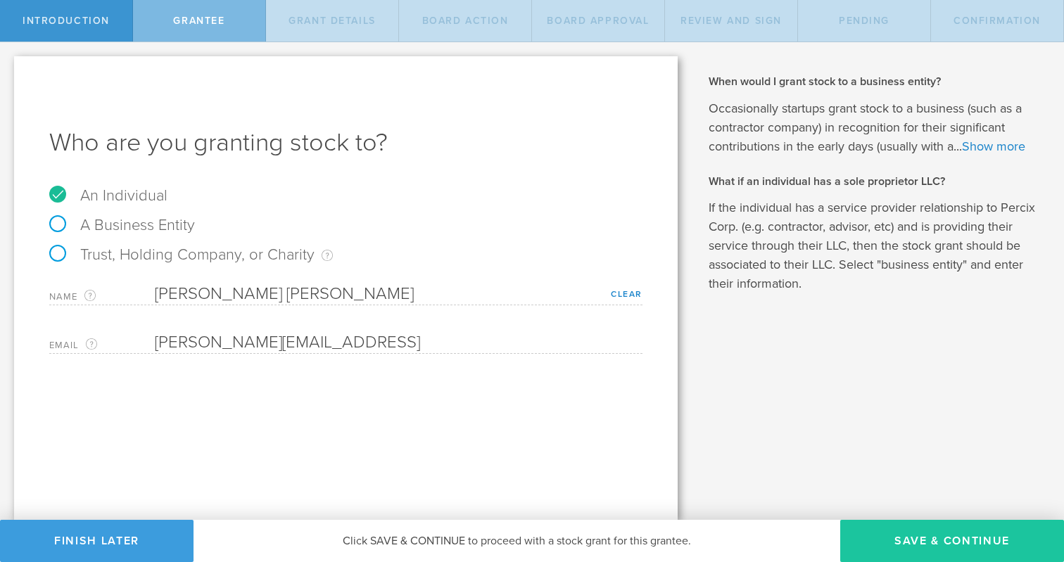
click at [924, 538] on button "Save & Continue" at bounding box center [952, 541] width 224 height 42
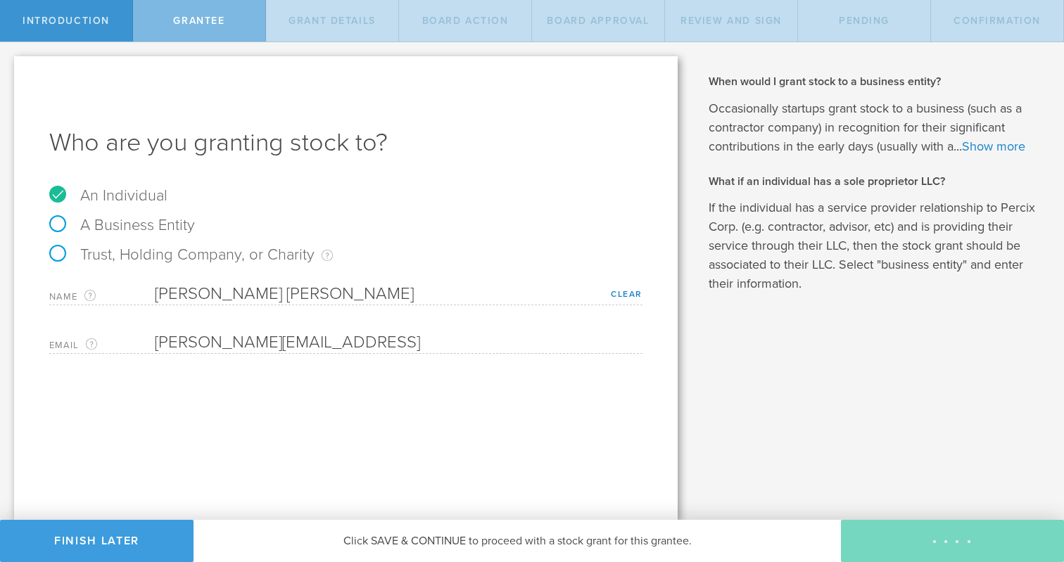
type input "48"
type input "12"
select select "none"
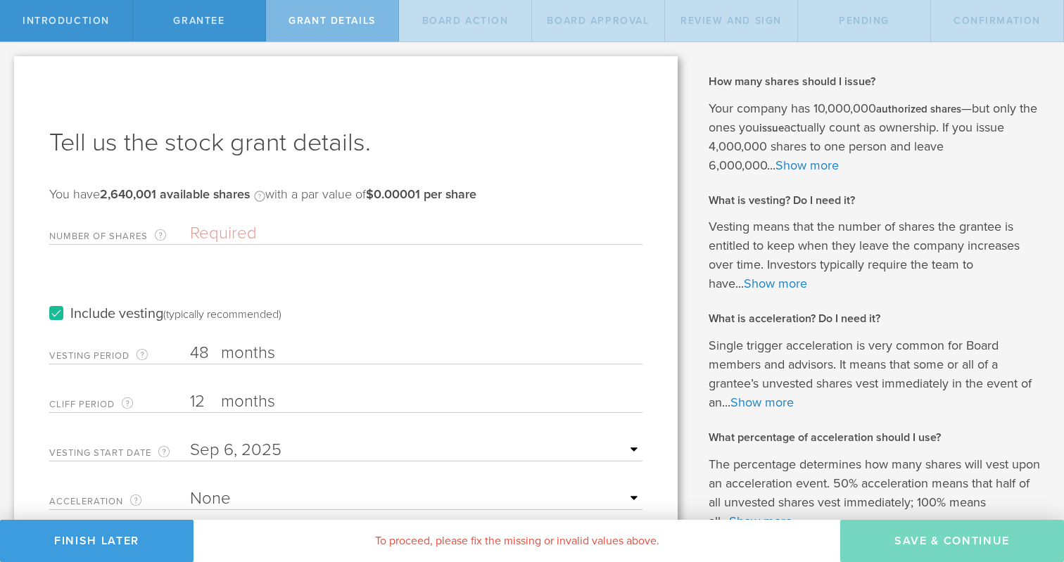
click at [208, 398] on input "12" at bounding box center [416, 401] width 453 height 21
type input "1"
type input "6"
click at [208, 232] on input "Number of Shares The total amount of stock the company is granting to this reci…" at bounding box center [416, 233] width 453 height 21
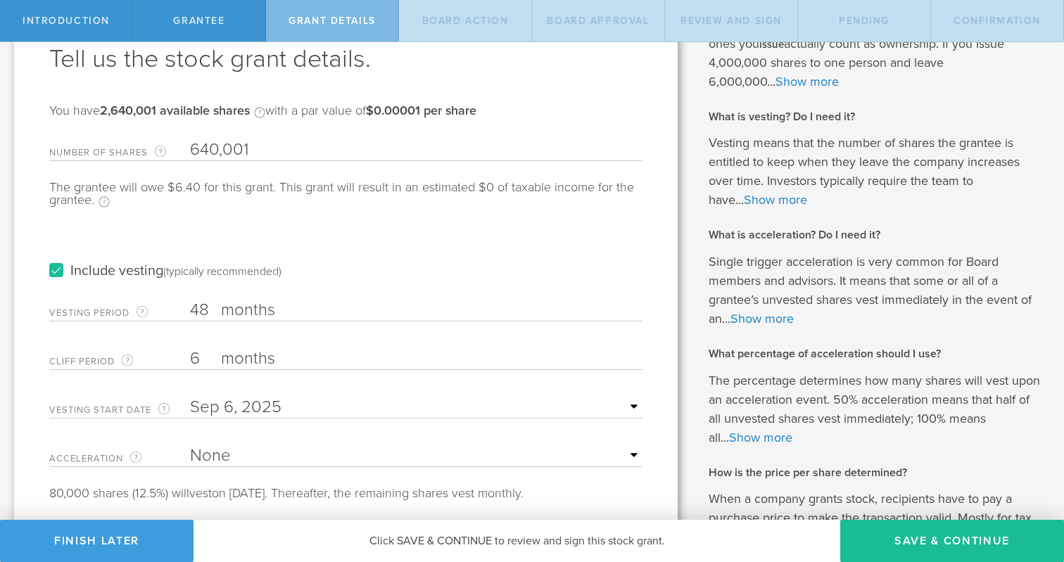
scroll to position [213, 0]
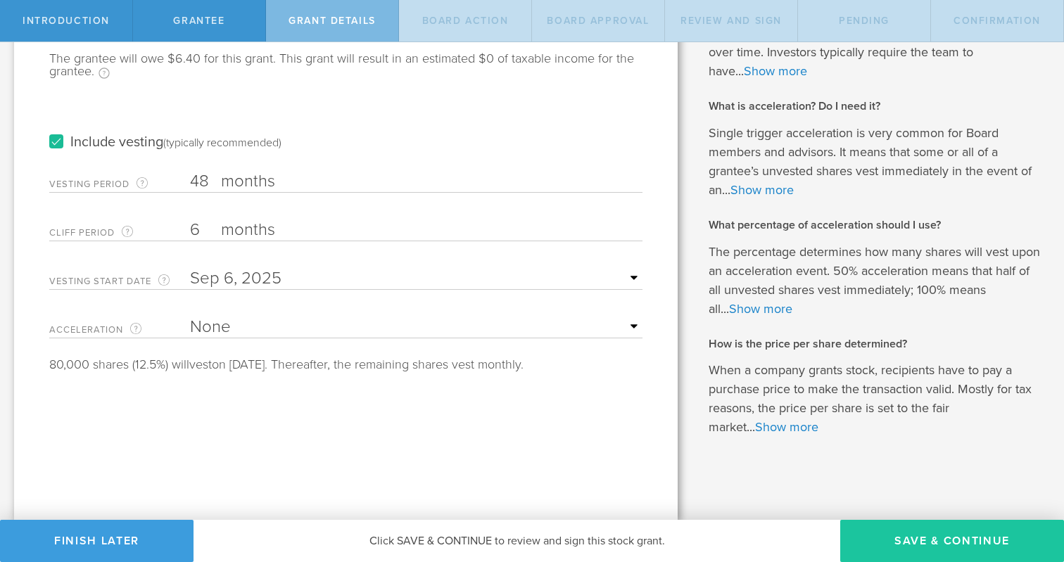
type input "640,001"
click at [915, 537] on button "Save & Continue" at bounding box center [952, 541] width 224 height 42
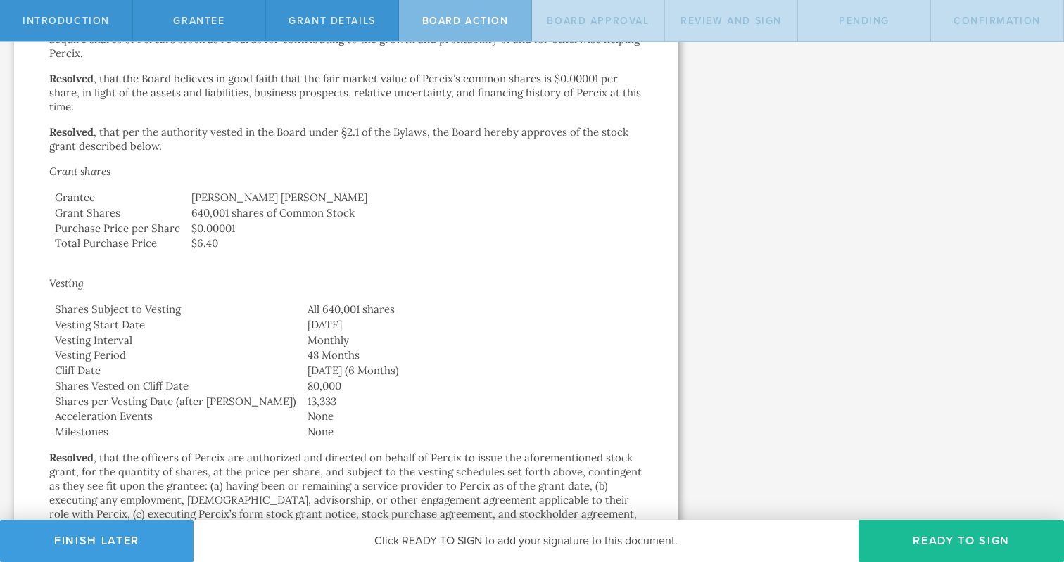
scroll to position [823, 0]
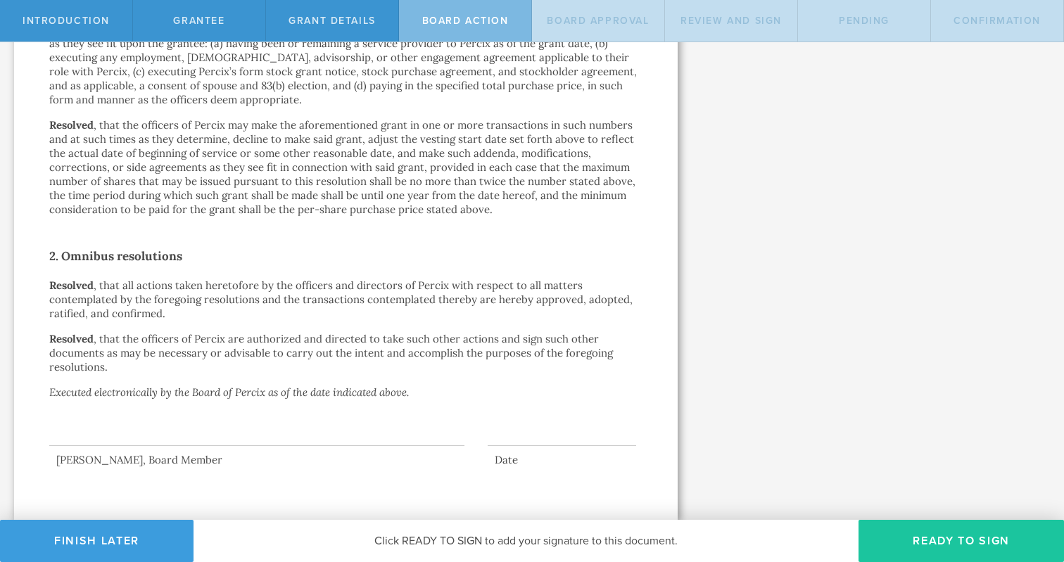
click at [932, 538] on button "Ready to Sign" at bounding box center [962, 541] width 206 height 42
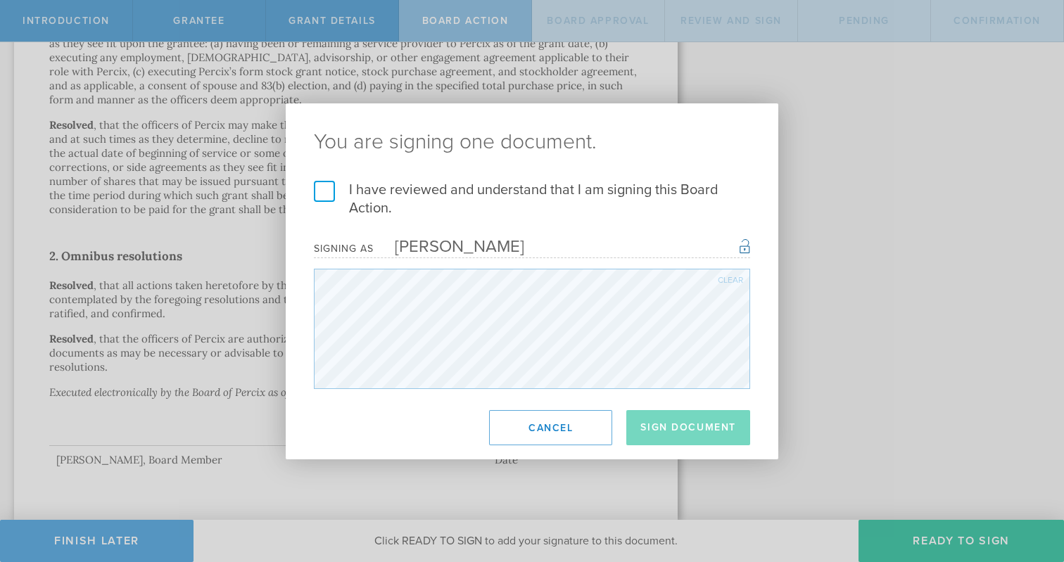
click at [323, 188] on label "I have reviewed and understand that I am signing this Board Action." at bounding box center [532, 199] width 436 height 37
click at [0, 0] on input "I have reviewed and understand that I am signing this Board Action." at bounding box center [0, 0] width 0 height 0
click at [679, 419] on button "Sign Document" at bounding box center [688, 427] width 124 height 35
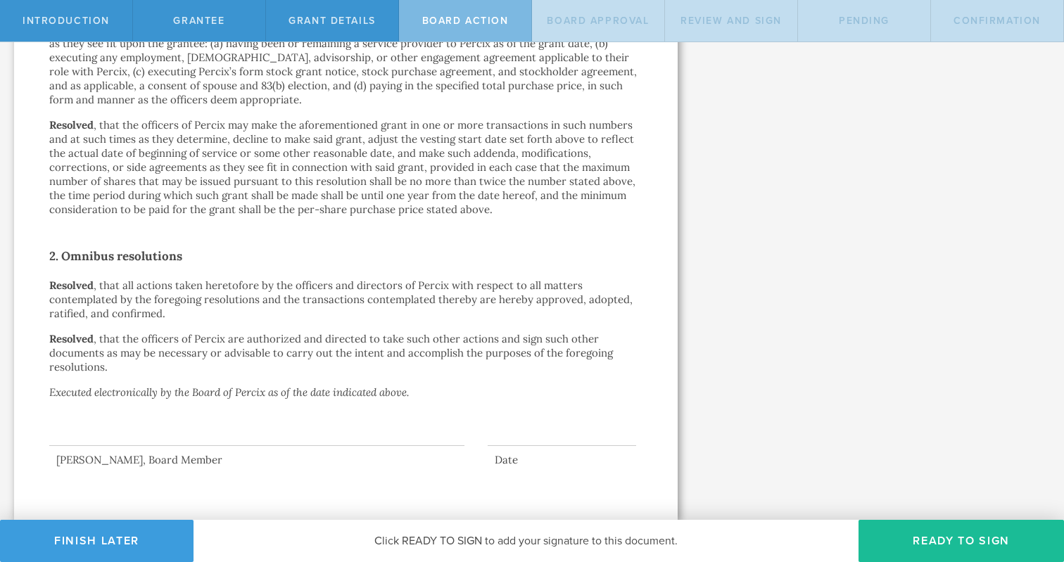
scroll to position [0, 0]
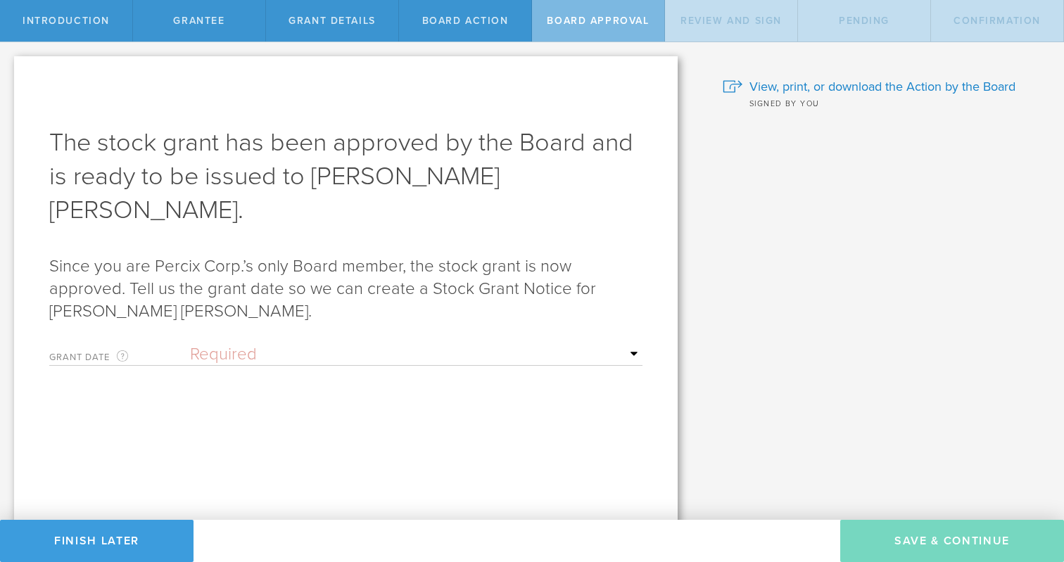
click at [629, 344] on select "Required Upon grantee's signature A specific date" at bounding box center [416, 354] width 453 height 21
select select "setByFounder"
click at [190, 344] on select "Required Upon grantee's signature A specific date" at bounding box center [416, 354] width 453 height 21
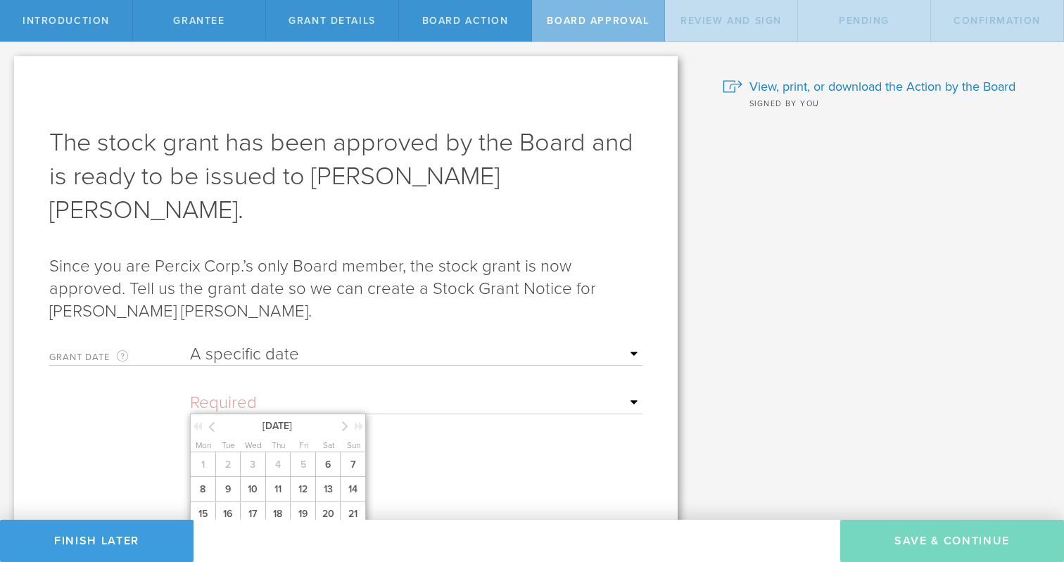
click at [633, 393] on input "text" at bounding box center [416, 403] width 453 height 21
click at [344, 417] on icon at bounding box center [345, 426] width 6 height 18
click at [248, 453] on span "1" at bounding box center [252, 465] width 25 height 25
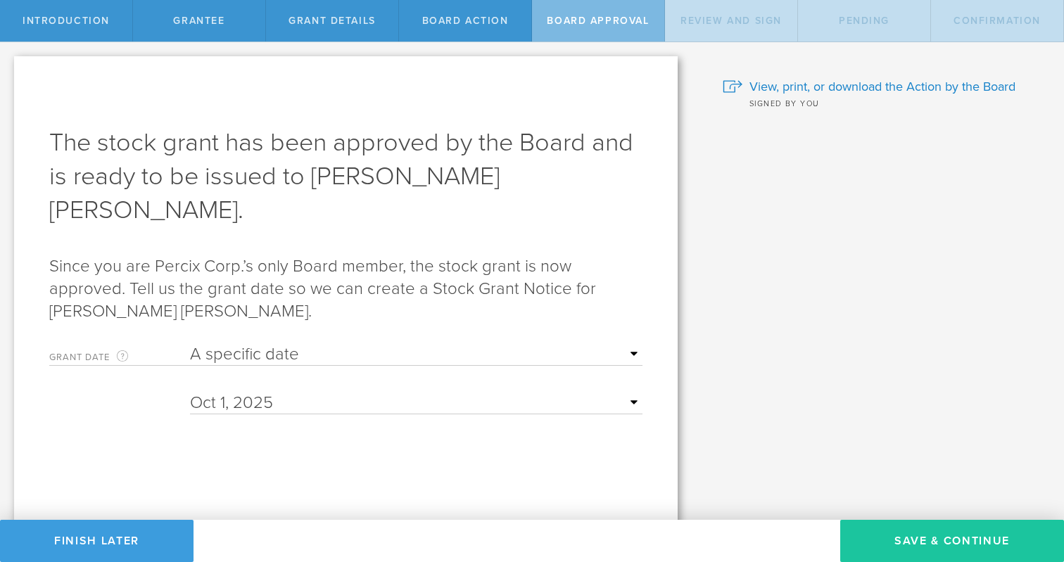
click at [923, 544] on button "Save & Continue" at bounding box center [952, 541] width 224 height 42
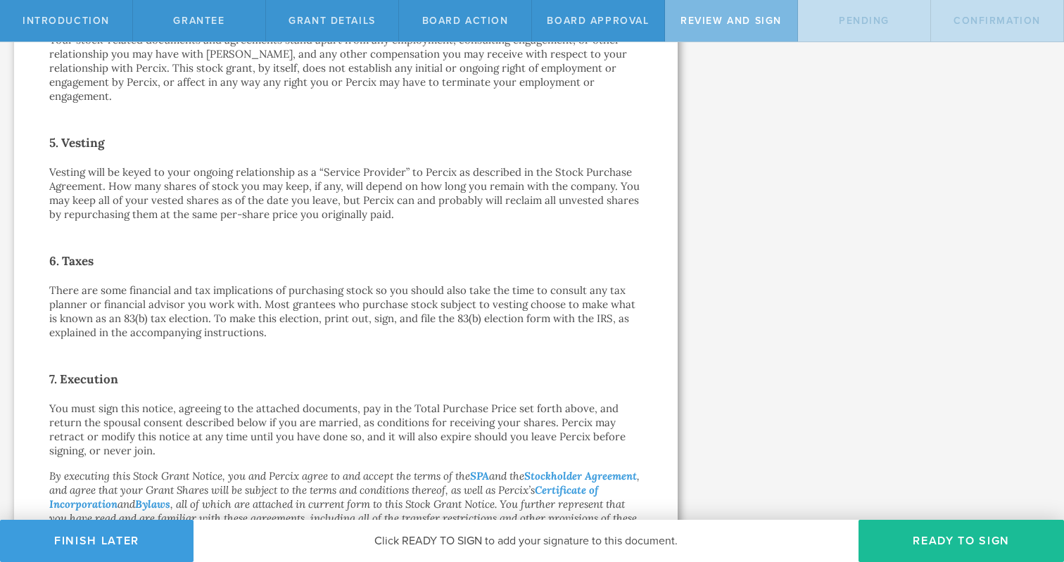
scroll to position [966, 0]
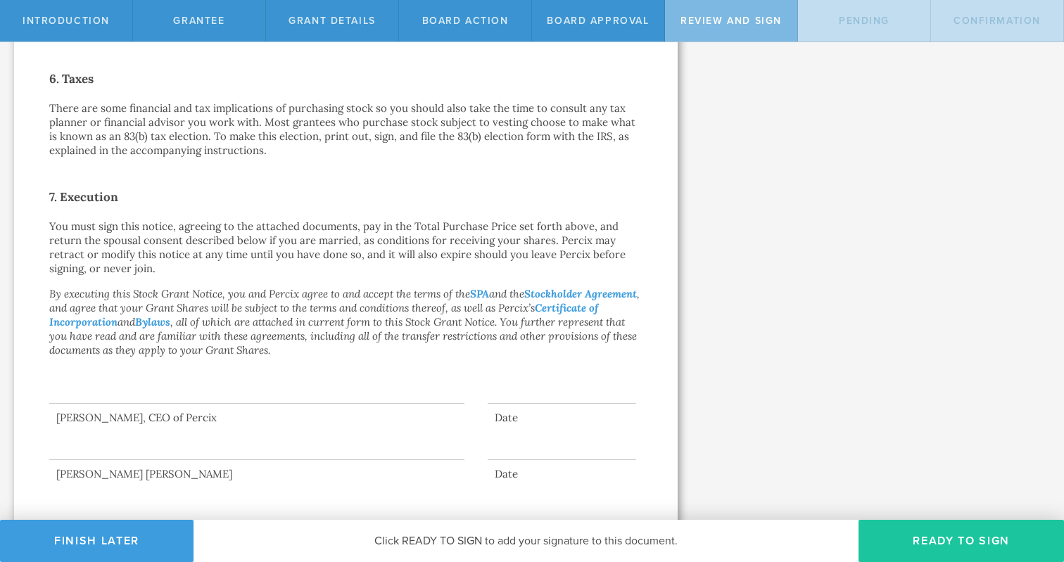
click at [922, 545] on button "Ready to Sign" at bounding box center [962, 541] width 206 height 42
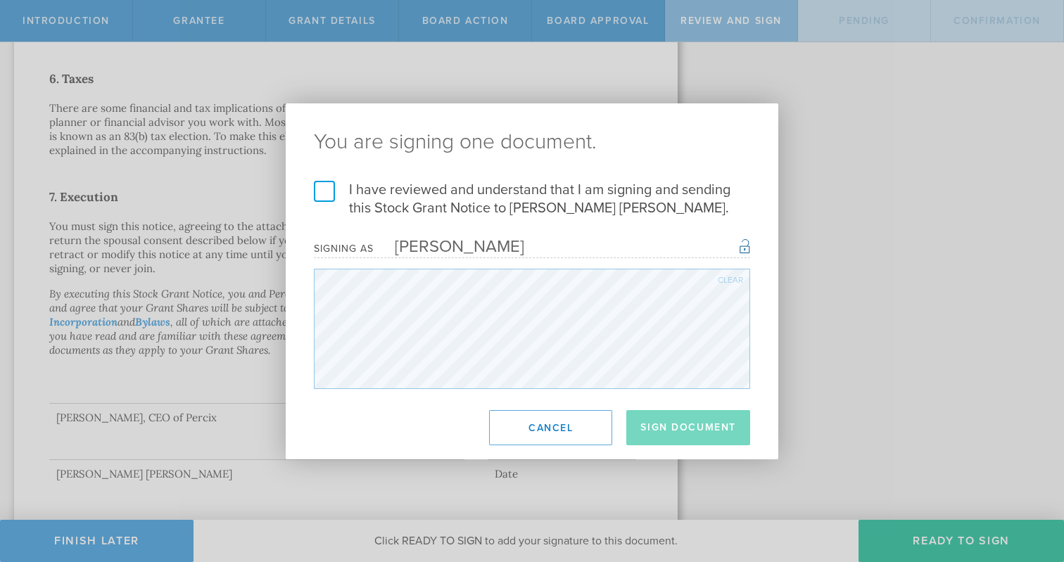
click at [328, 196] on label "I have reviewed and understand that I am signing and sending this Stock Grant N…" at bounding box center [532, 199] width 436 height 37
click at [0, 0] on input "I have reviewed and understand that I am signing and sending this Stock Grant N…" at bounding box center [0, 0] width 0 height 0
click at [683, 424] on button "Sign Document" at bounding box center [688, 427] width 124 height 35
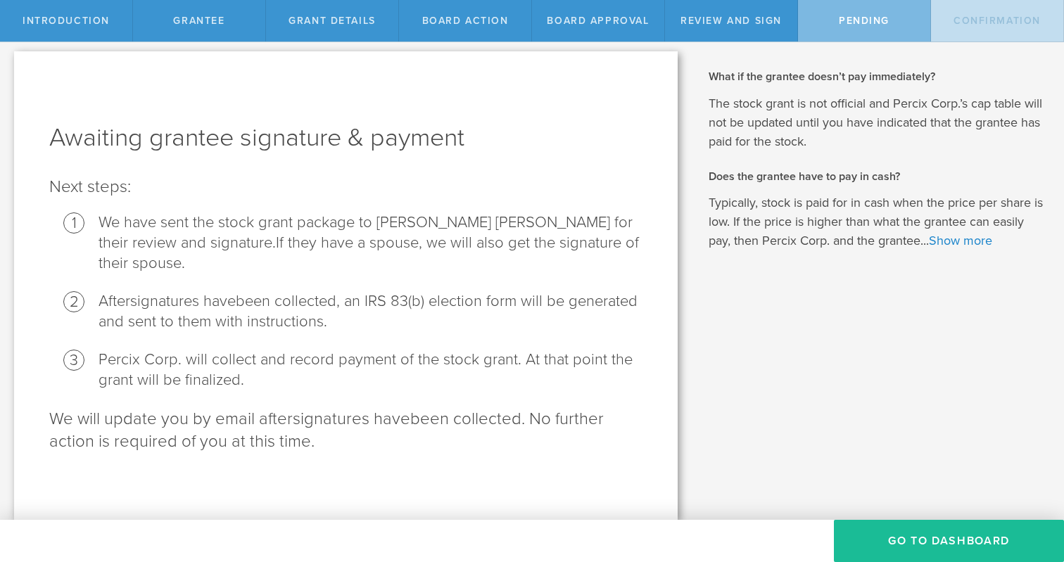
scroll to position [0, 0]
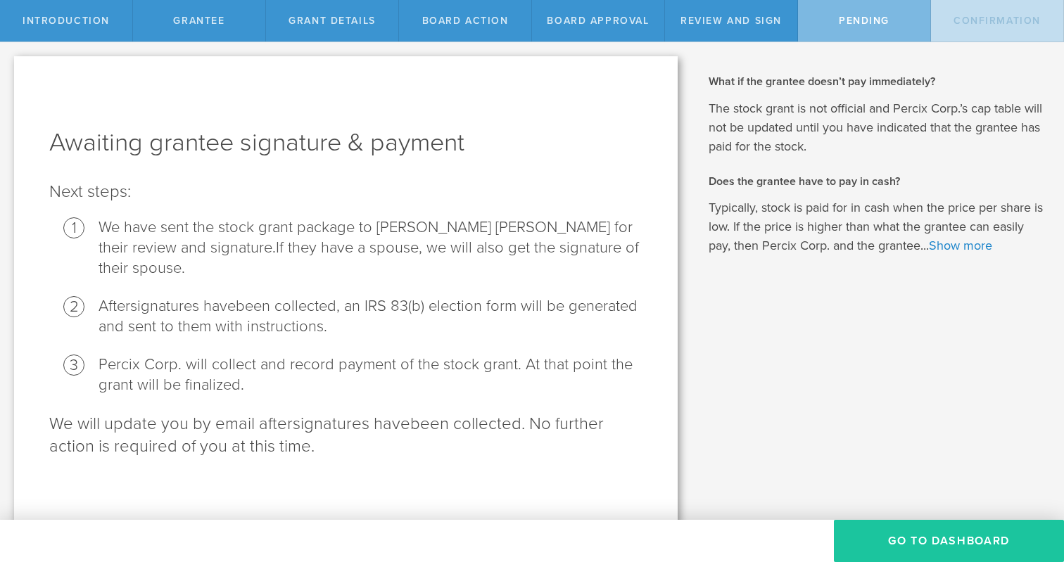
click at [924, 553] on button "Go To Dashboard" at bounding box center [949, 541] width 230 height 42
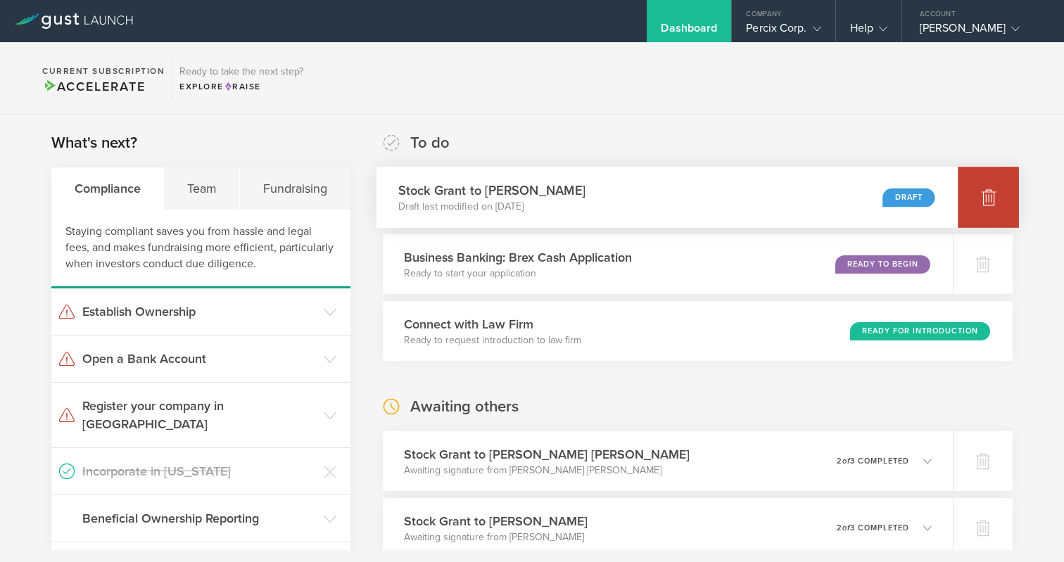
click at [991, 191] on icon at bounding box center [989, 197] width 15 height 13
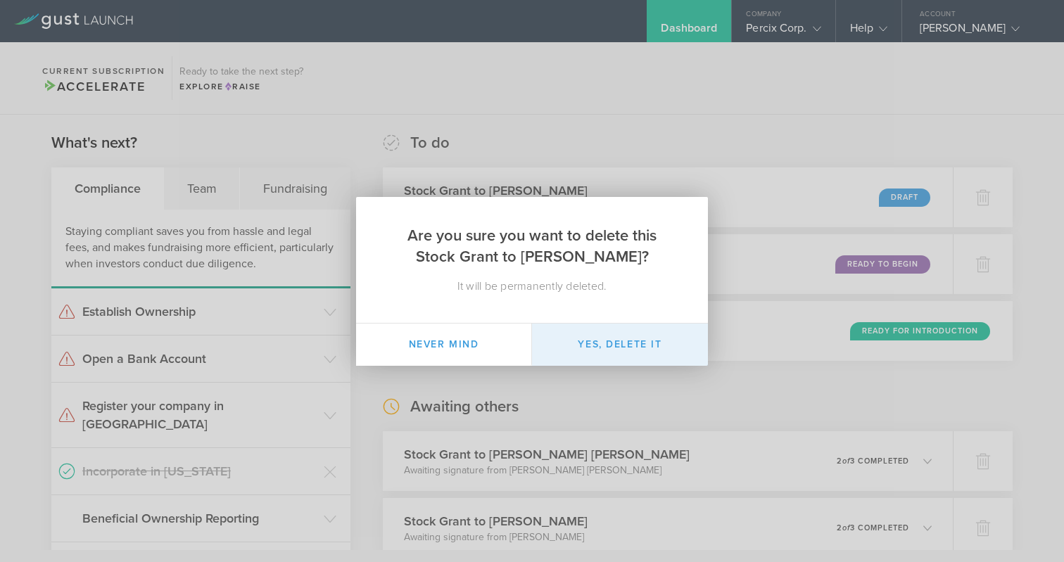
click at [611, 342] on button "Yes, delete it" at bounding box center [620, 345] width 176 height 42
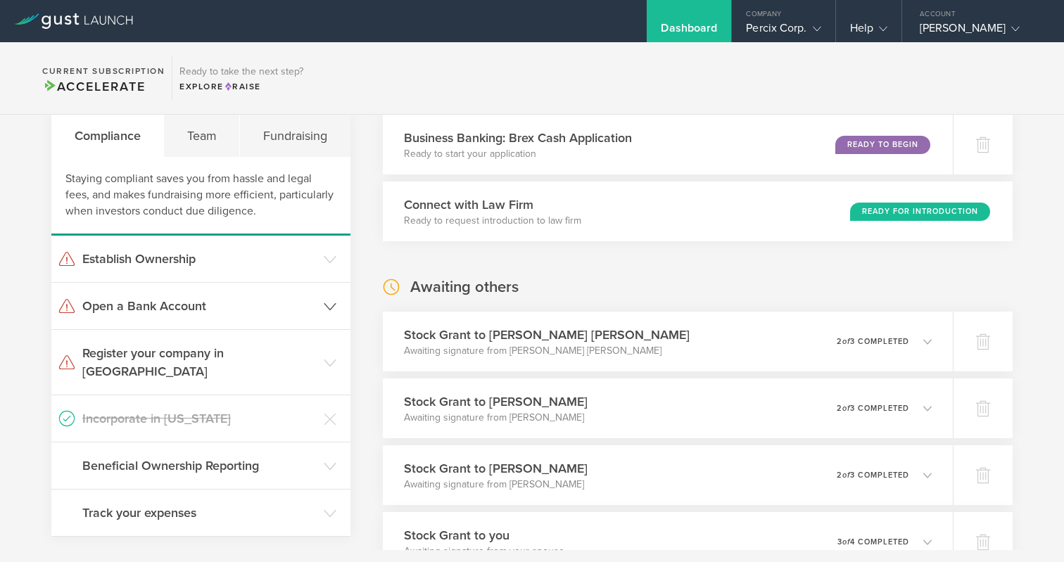
scroll to position [51, 0]
click at [196, 255] on h3 "Establish Ownership" at bounding box center [199, 260] width 234 height 18
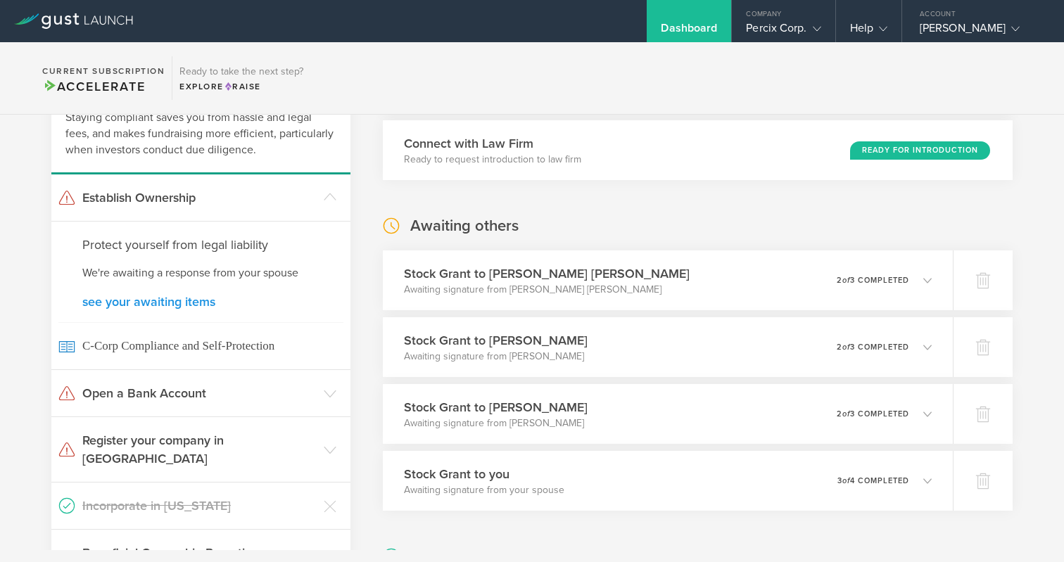
scroll to position [115, 0]
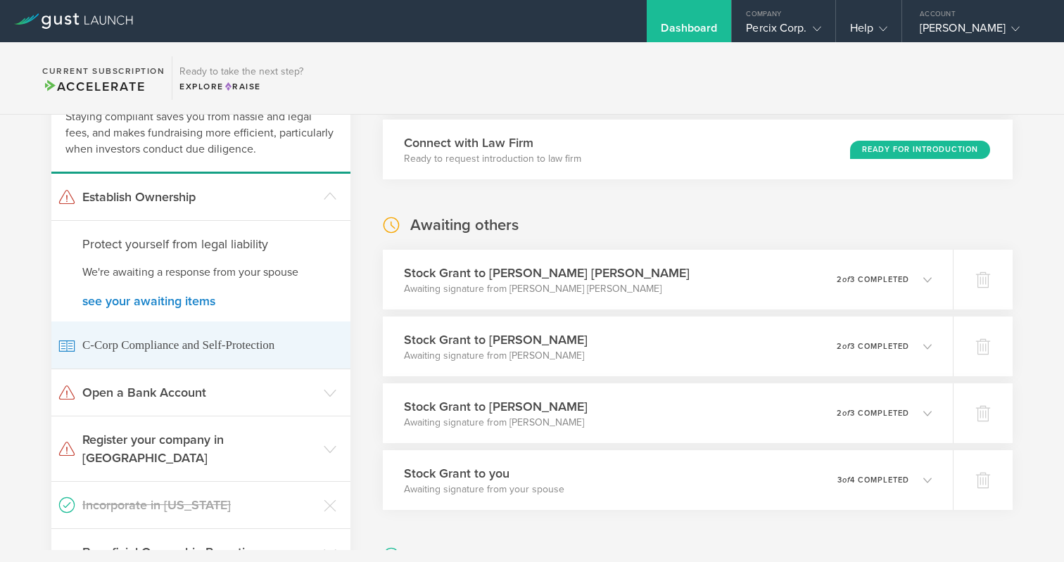
click at [143, 342] on span "C-Corp Compliance and Self-Protection" at bounding box center [200, 345] width 285 height 47
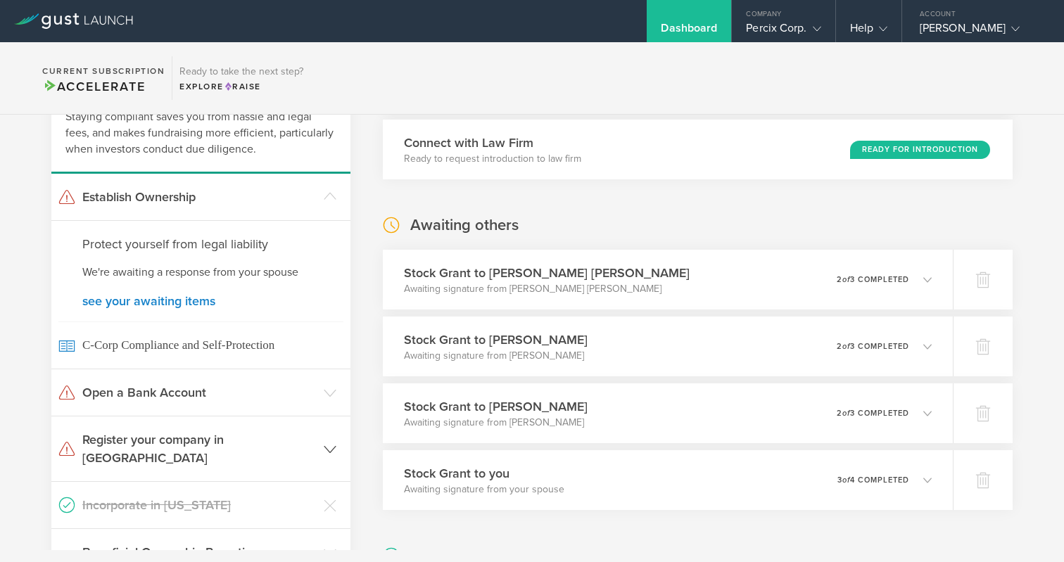
click at [145, 437] on h3 "Register your company in OR" at bounding box center [199, 449] width 234 height 37
click at [0, 0] on p "You'll need to file for foreign qualification to be able to do business in any …" at bounding box center [0, 0] width 0 height 0
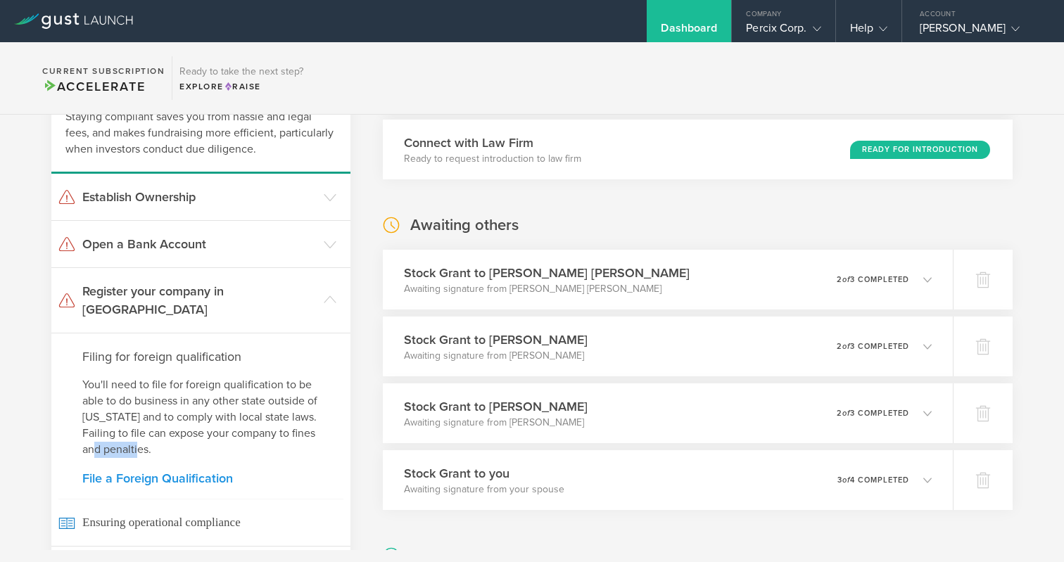
click at [129, 472] on link "File a Foreign Qualification" at bounding box center [200, 478] width 237 height 13
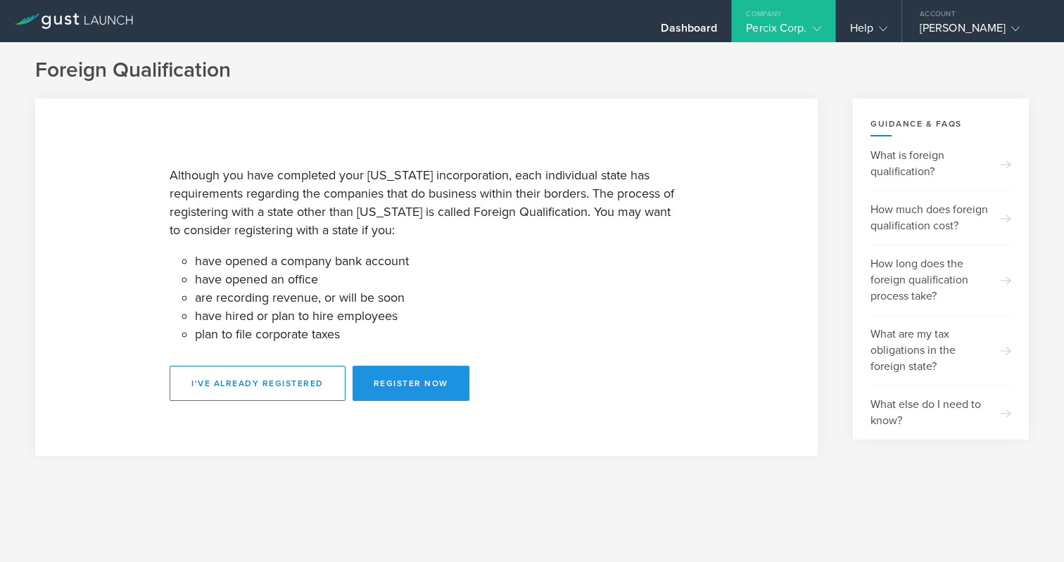
click at [375, 373] on button "Register Now" at bounding box center [411, 383] width 117 height 35
select select "OR"
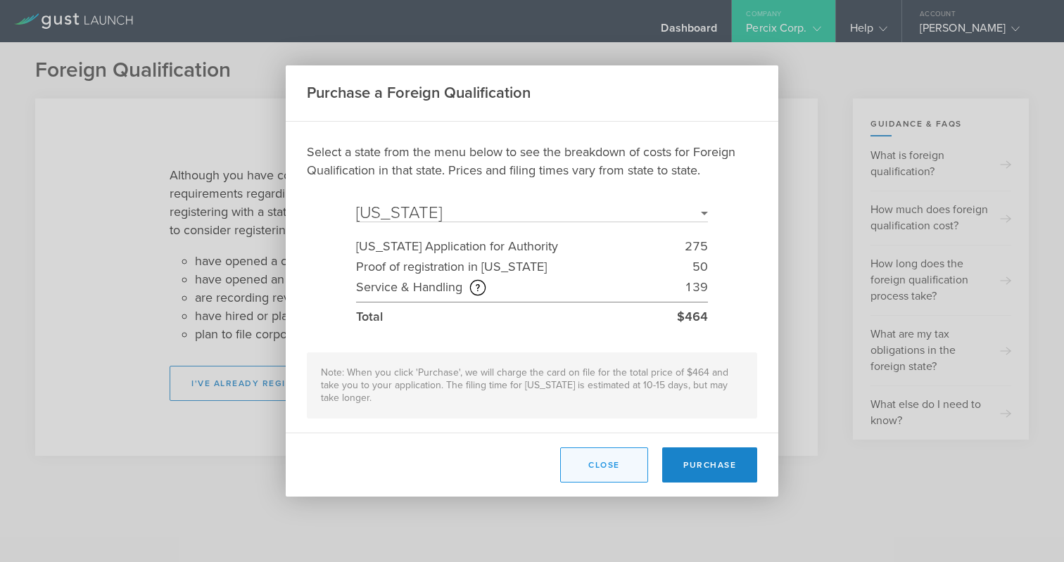
click at [576, 467] on button "Close" at bounding box center [604, 465] width 88 height 35
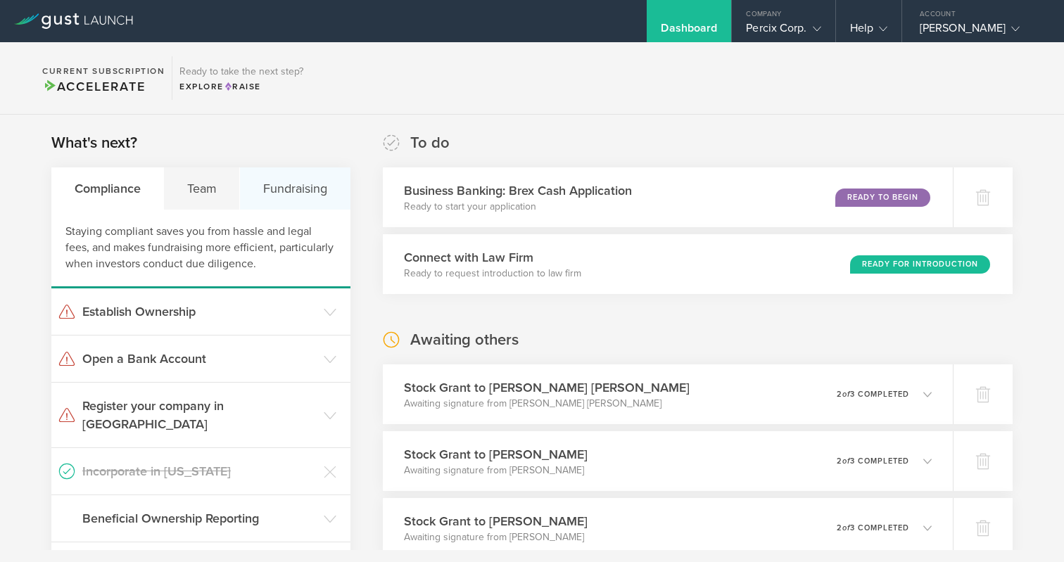
click at [291, 181] on div "Fundraising" at bounding box center [295, 188] width 110 height 42
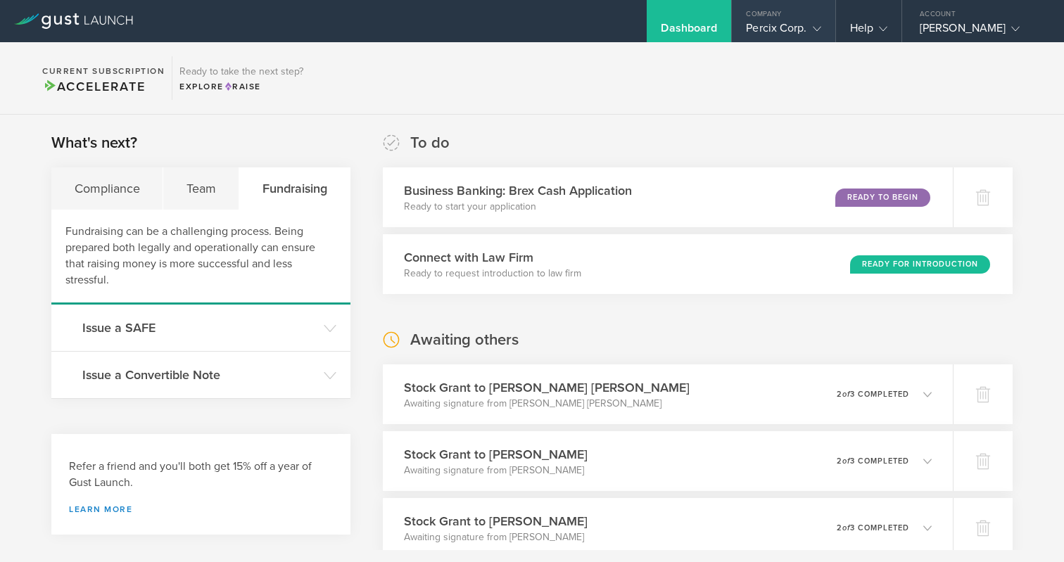
click at [746, 24] on div "Percix Corp." at bounding box center [783, 31] width 75 height 21
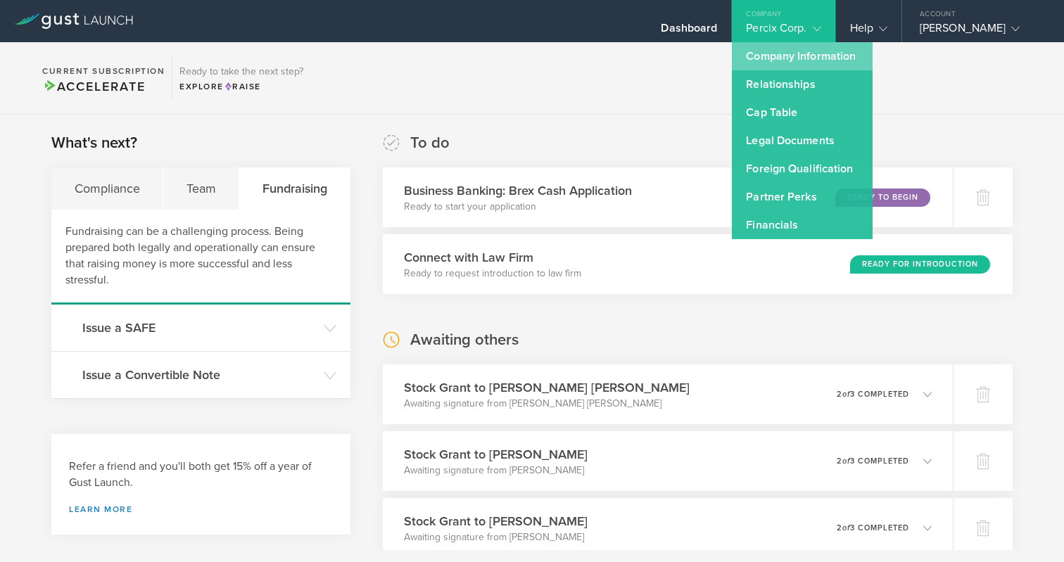
click at [750, 56] on link "Company Information" at bounding box center [802, 56] width 141 height 28
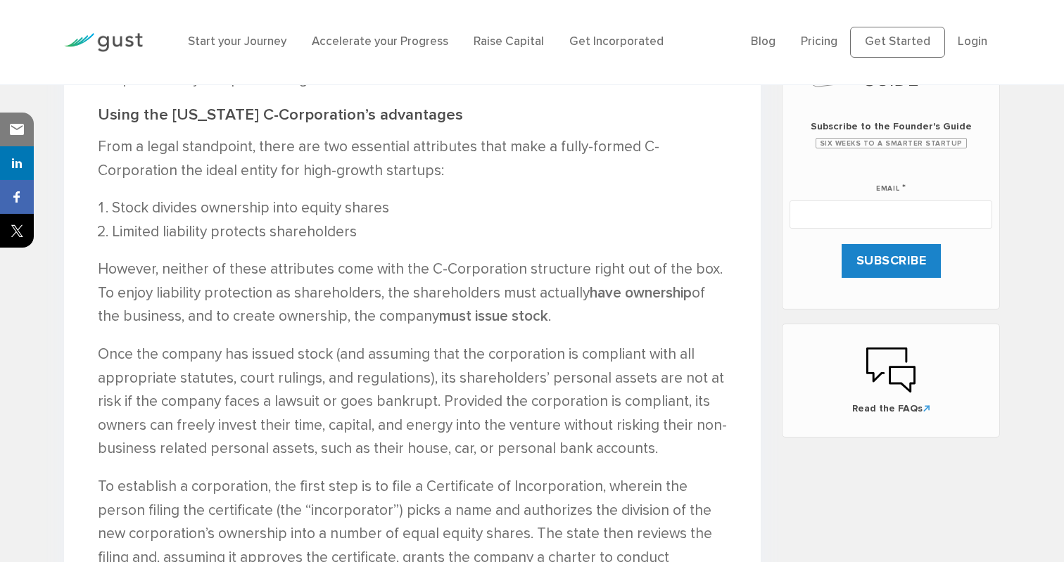
scroll to position [683, 0]
